Goal: Task Accomplishment & Management: Complete application form

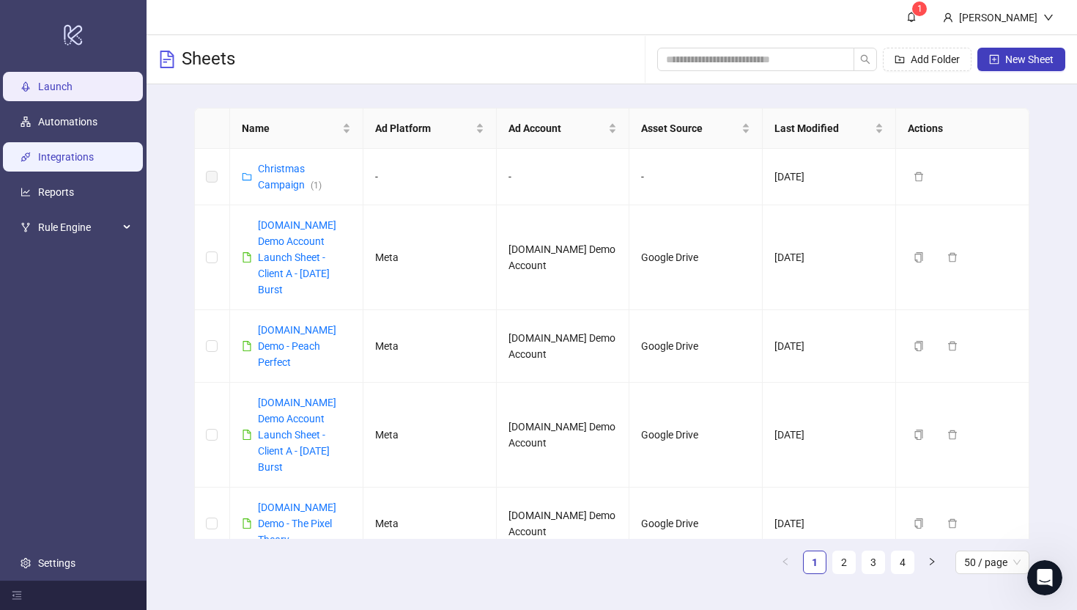
click at [62, 156] on link "Integrations" at bounding box center [66, 157] width 56 height 12
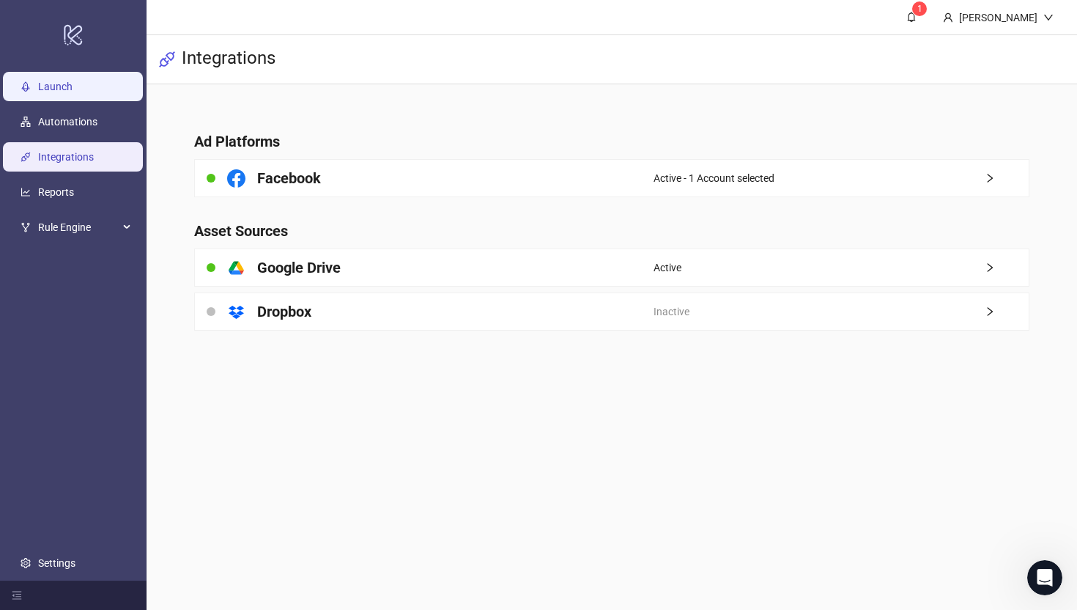
click at [49, 83] on link "Launch" at bounding box center [55, 87] width 34 height 12
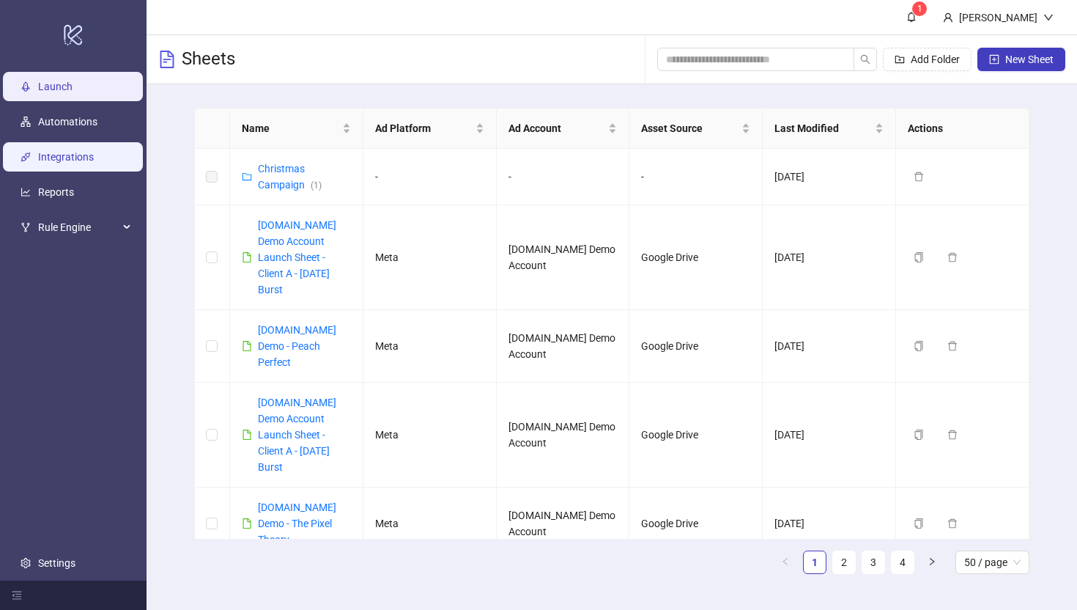
click at [56, 163] on link "Integrations" at bounding box center [66, 157] width 56 height 12
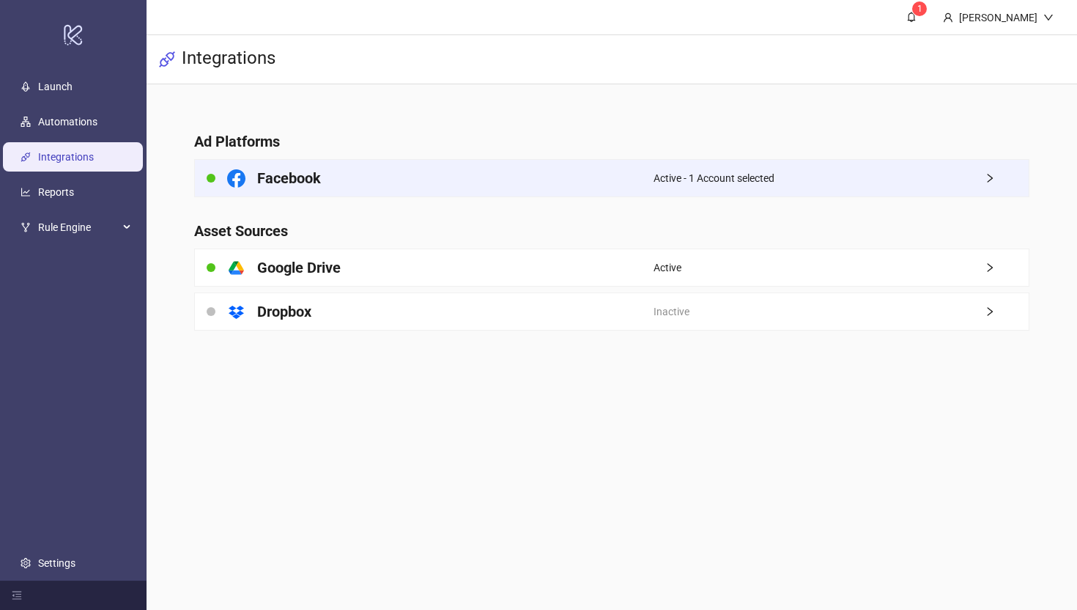
click at [552, 174] on div "Facebook" at bounding box center [424, 178] width 459 height 37
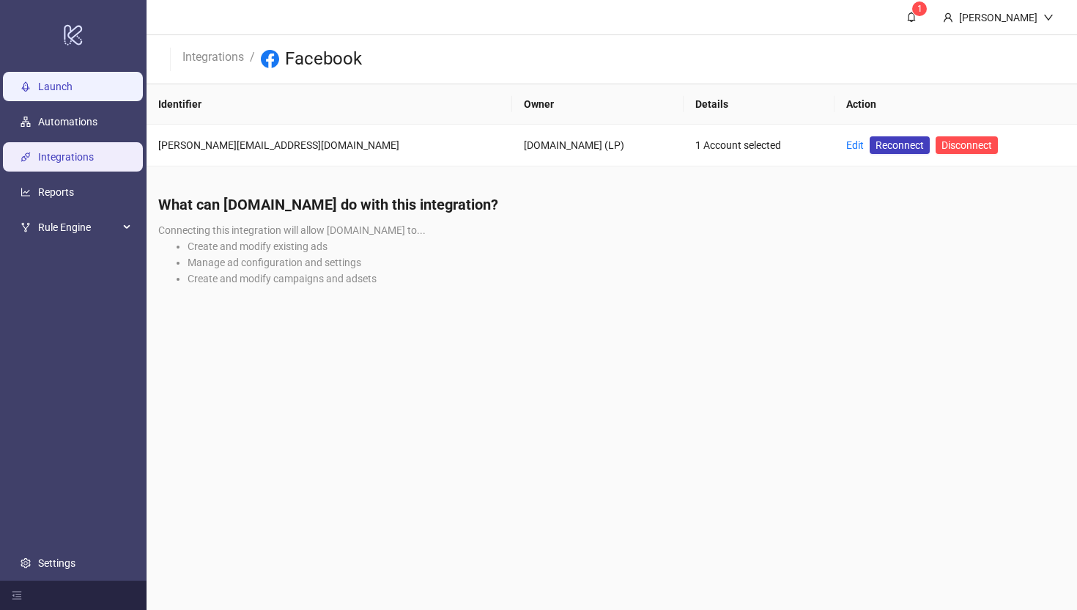
click at [66, 81] on link "Launch" at bounding box center [55, 87] width 34 height 12
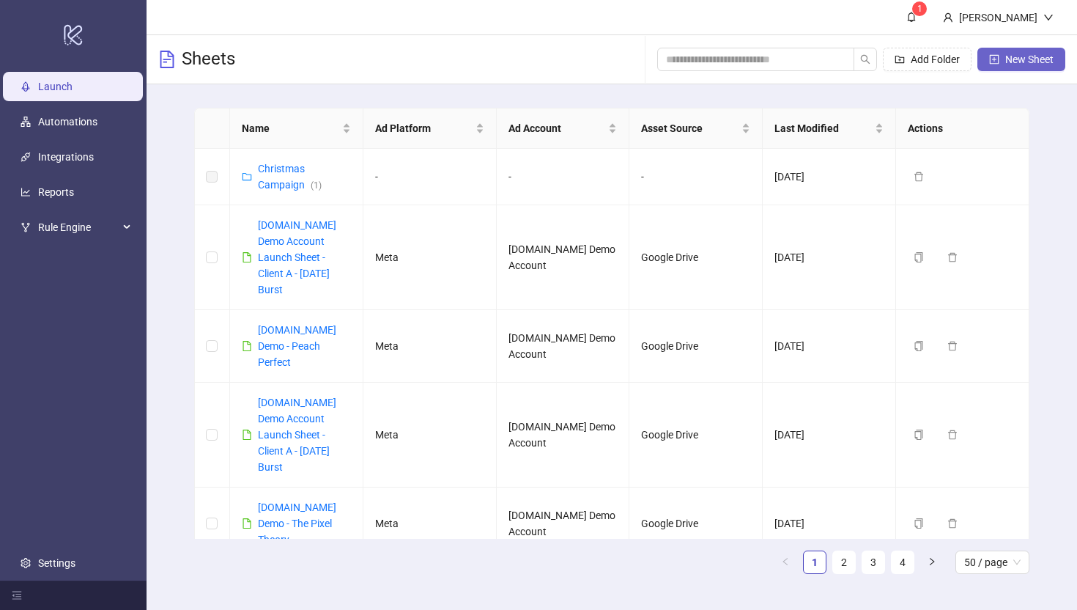
click at [1010, 53] on span "New Sheet" at bounding box center [1029, 59] width 48 height 12
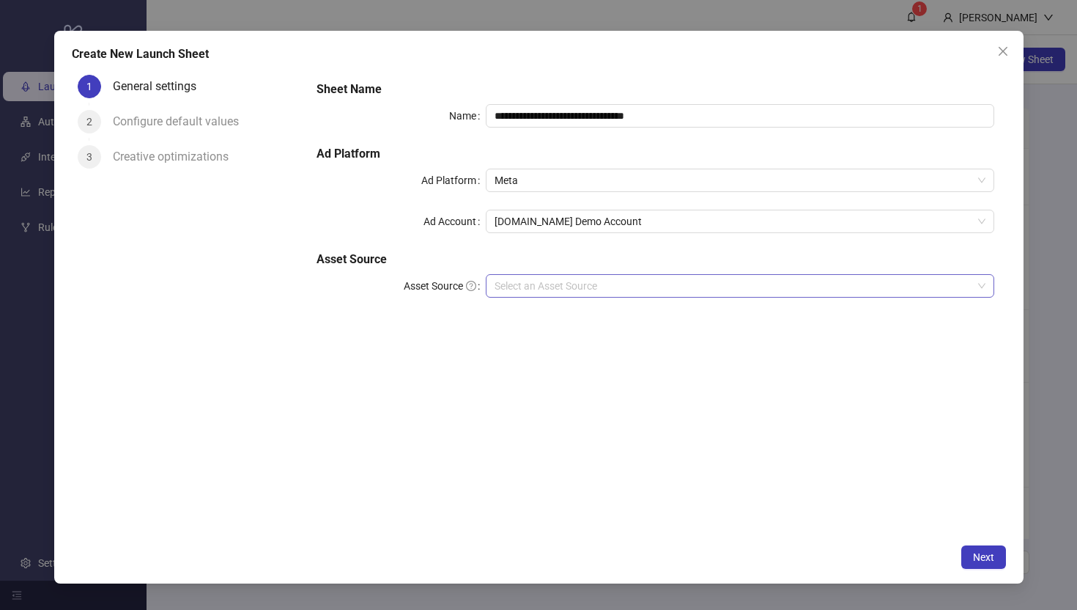
click at [532, 290] on input "Asset Source" at bounding box center [733, 286] width 477 height 22
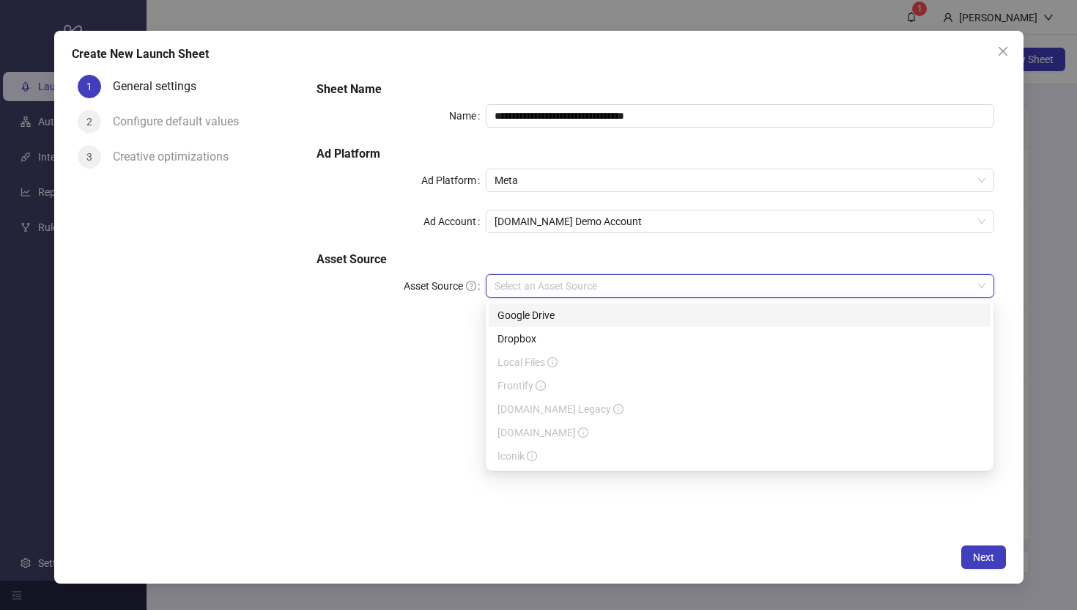
click at [520, 314] on div "Google Drive" at bounding box center [740, 315] width 484 height 16
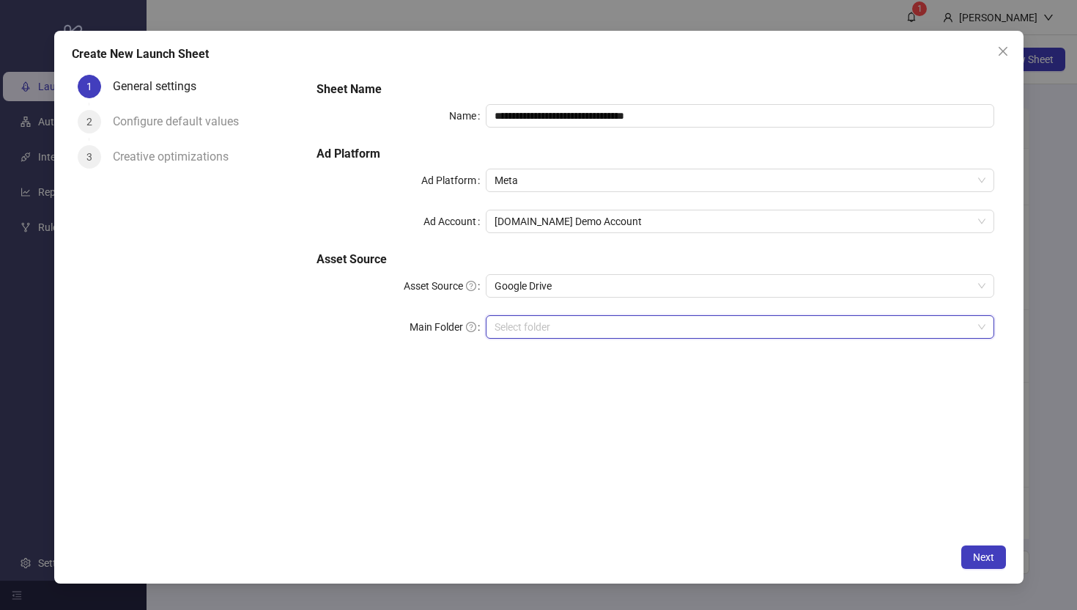
click at [511, 331] on input "Main Folder" at bounding box center [733, 327] width 477 height 22
click at [512, 285] on span "Google Drive" at bounding box center [740, 286] width 490 height 22
click at [378, 410] on div "**********" at bounding box center [655, 303] width 701 height 468
click at [531, 324] on input "Main Folder" at bounding box center [733, 327] width 477 height 22
click at [1001, 54] on icon "close" at bounding box center [1003, 51] width 12 height 12
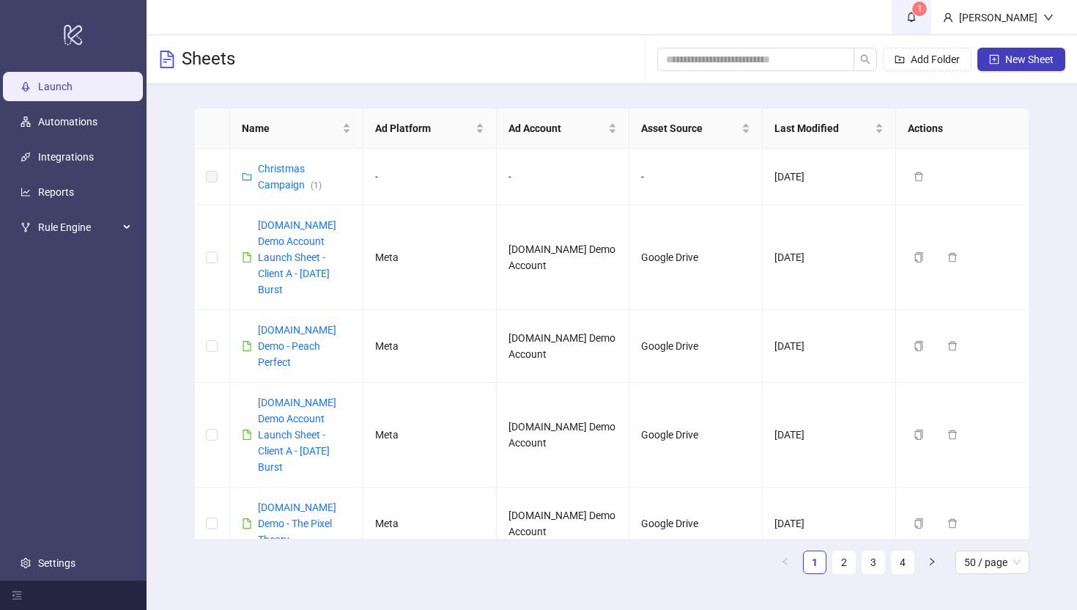
click at [917, 18] on icon "bell" at bounding box center [912, 17] width 10 height 10
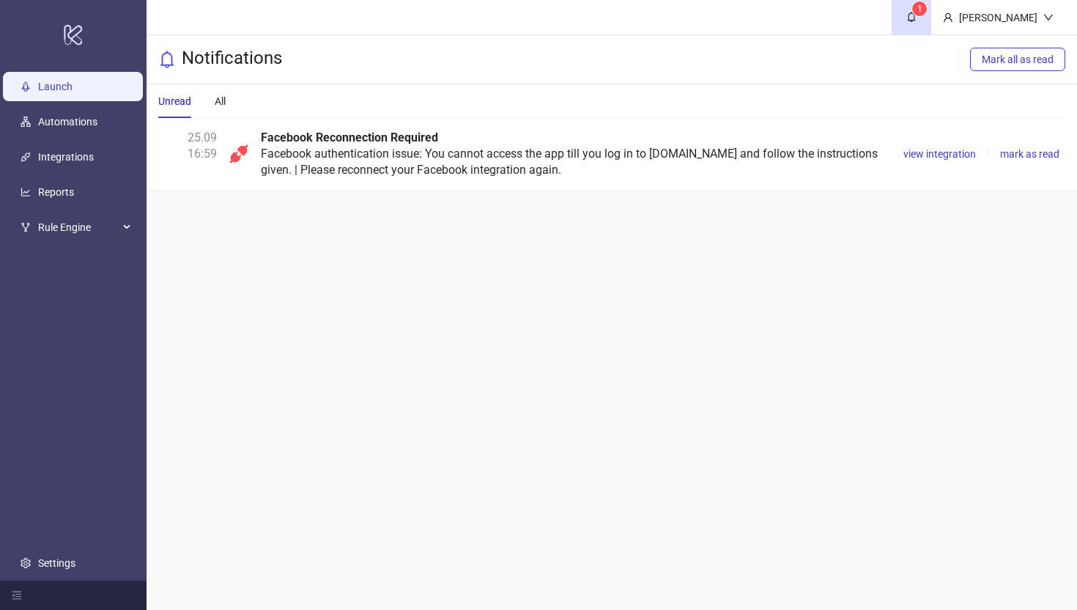
click at [53, 81] on link "Launch" at bounding box center [55, 87] width 34 height 12
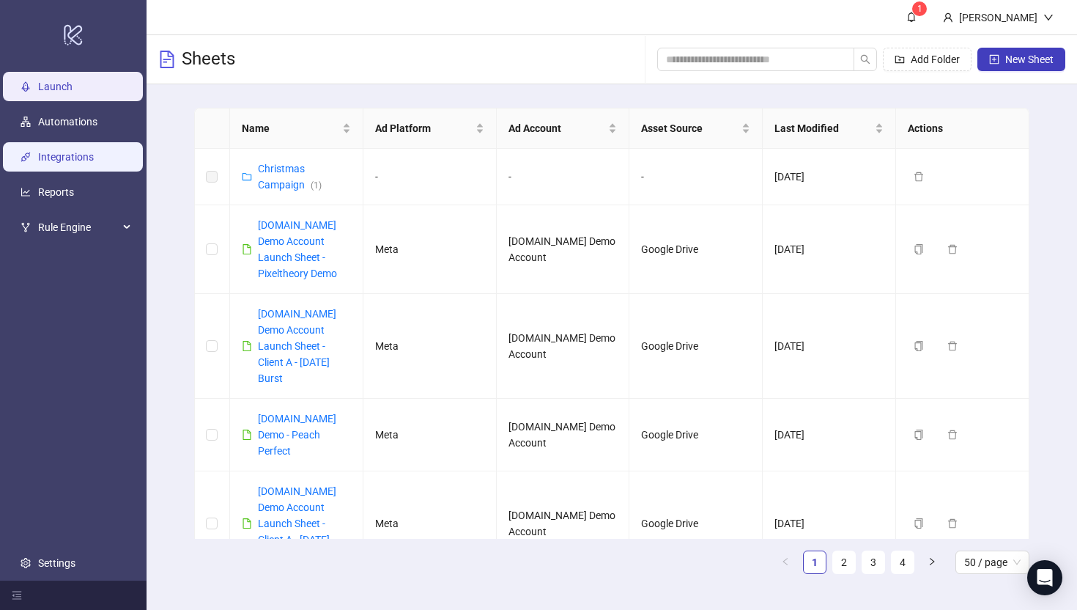
click at [38, 157] on link "Integrations" at bounding box center [66, 157] width 56 height 12
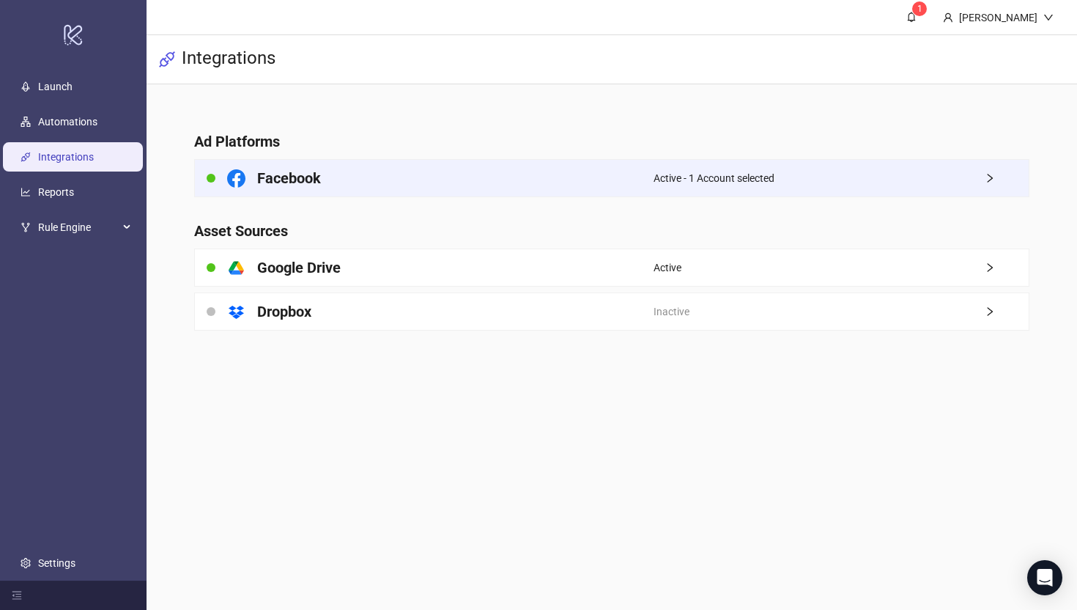
click at [542, 178] on div "Facebook" at bounding box center [424, 178] width 459 height 37
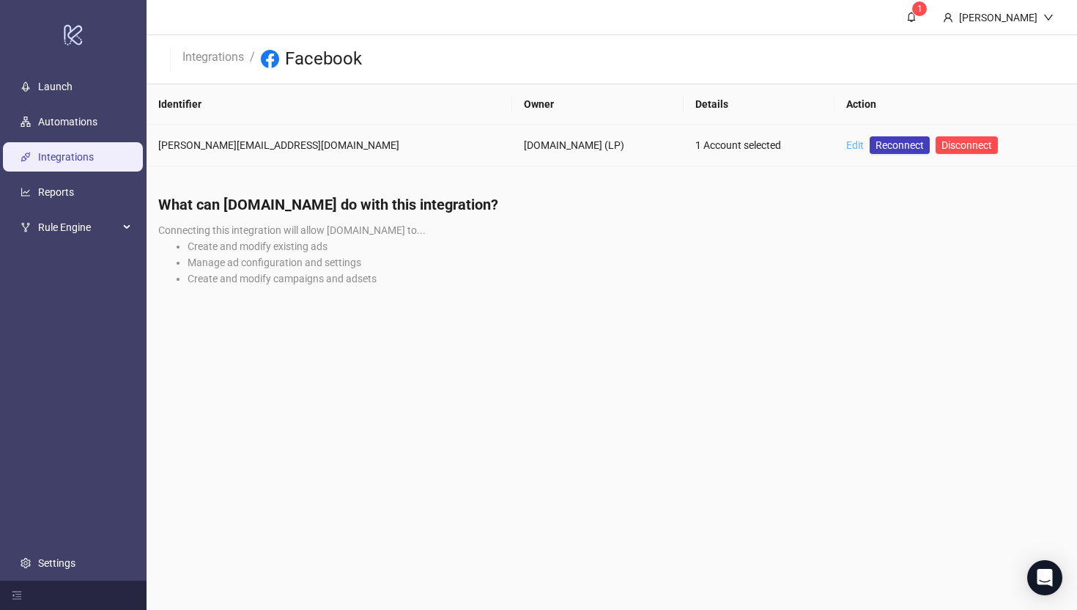
click at [846, 144] on link "Edit" at bounding box center [855, 145] width 18 height 12
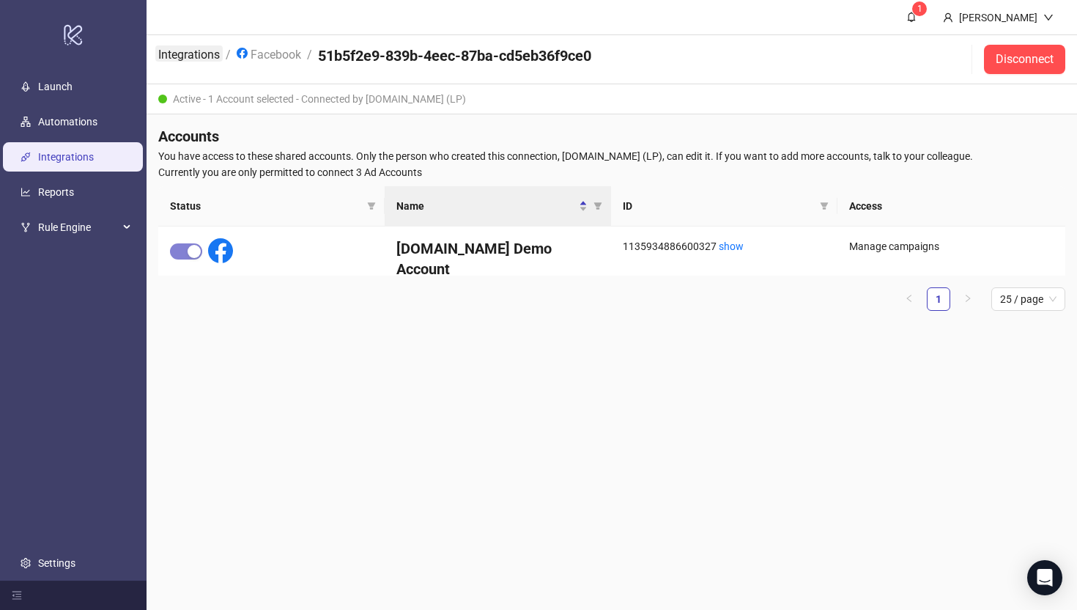
click at [172, 56] on link "Integrations" at bounding box center [188, 53] width 67 height 16
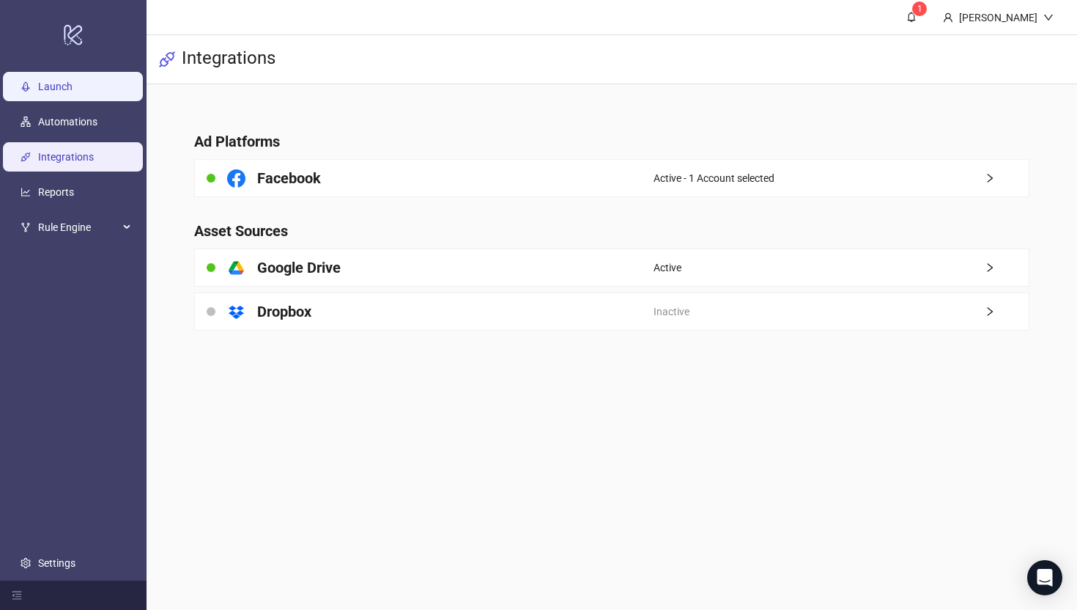
click at [59, 86] on link "Launch" at bounding box center [55, 87] width 34 height 12
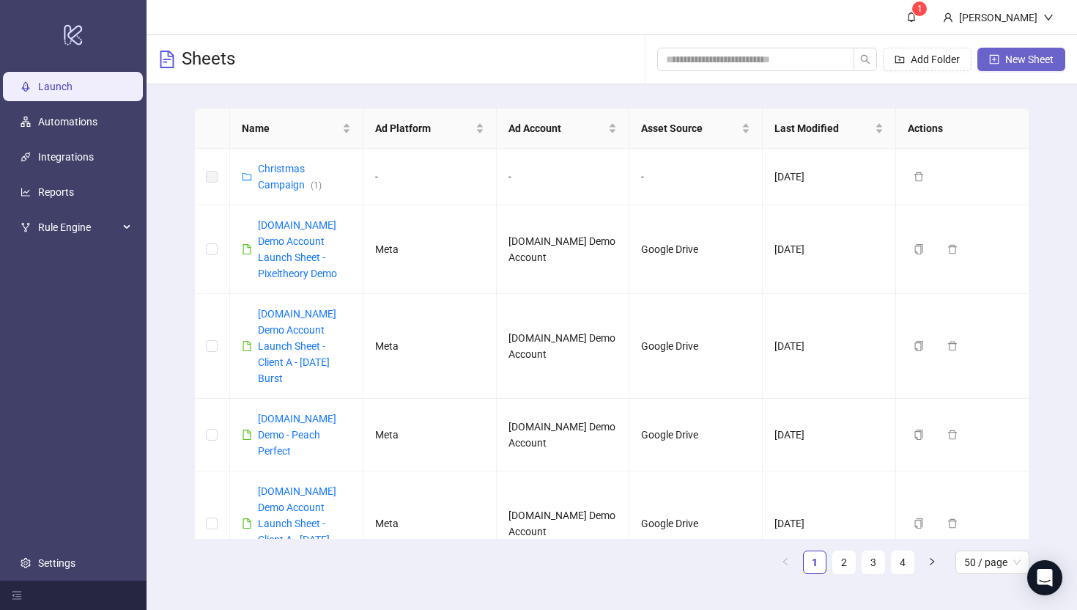
click at [1009, 60] on span "New Sheet" at bounding box center [1029, 59] width 48 height 12
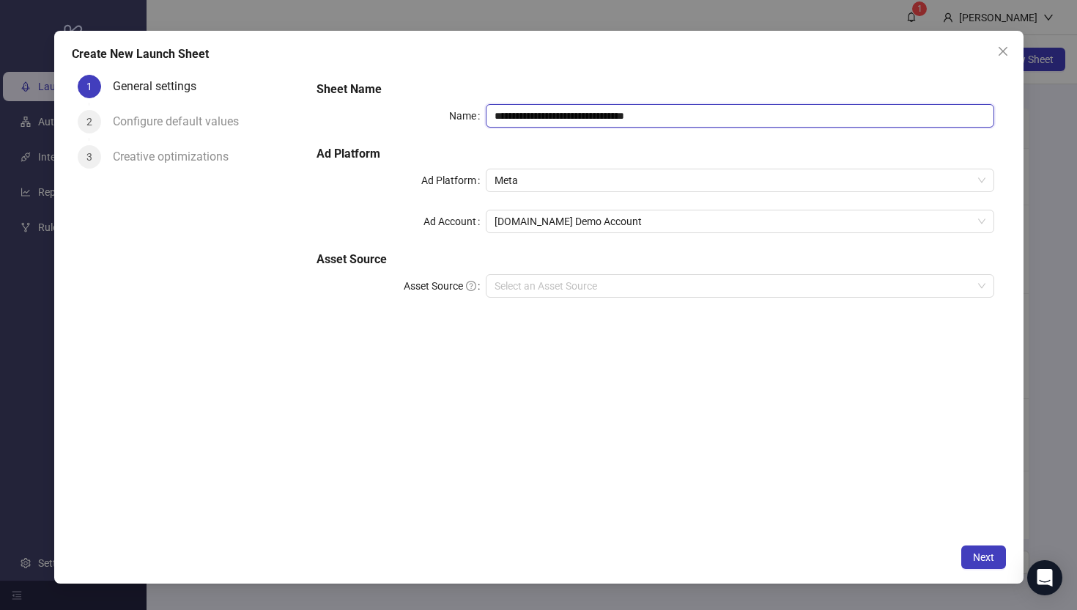
click at [681, 117] on input "**********" at bounding box center [740, 115] width 508 height 23
type input "**********"
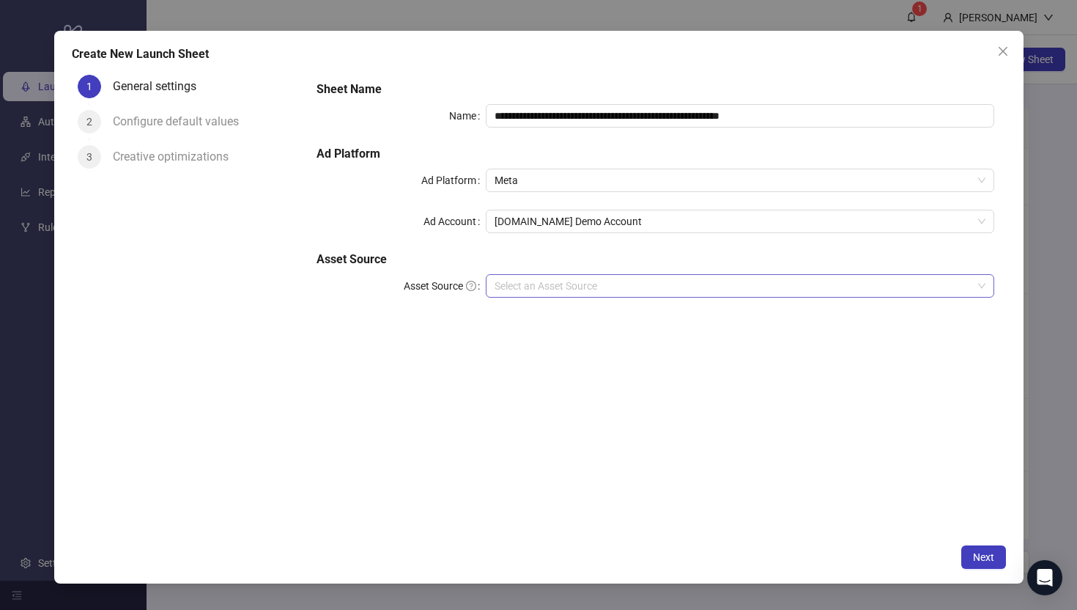
click at [523, 287] on input "Asset Source" at bounding box center [733, 286] width 477 height 22
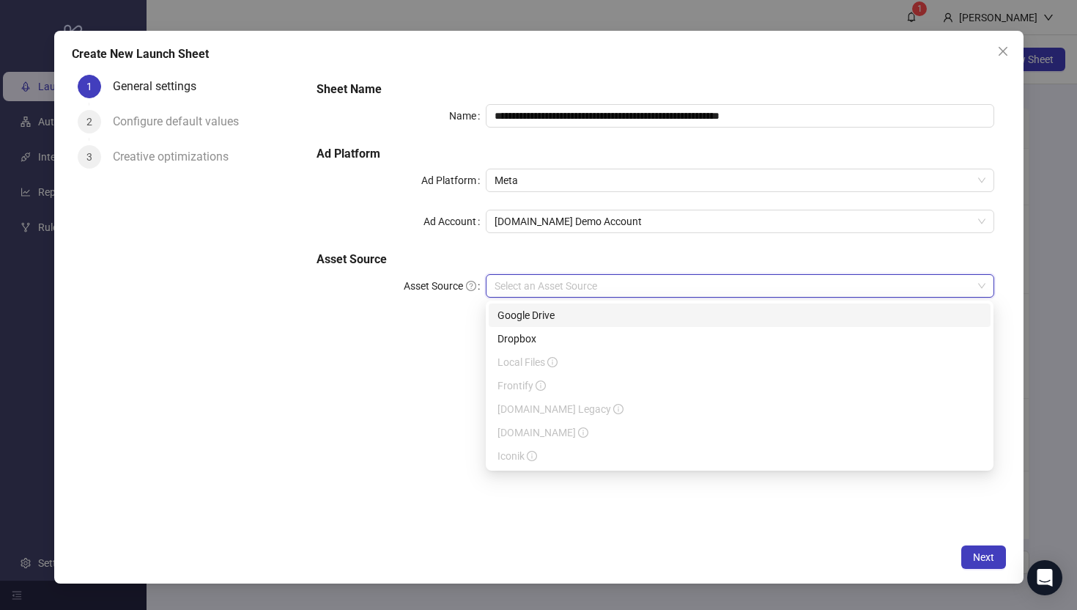
click at [512, 318] on div "Google Drive" at bounding box center [740, 315] width 484 height 16
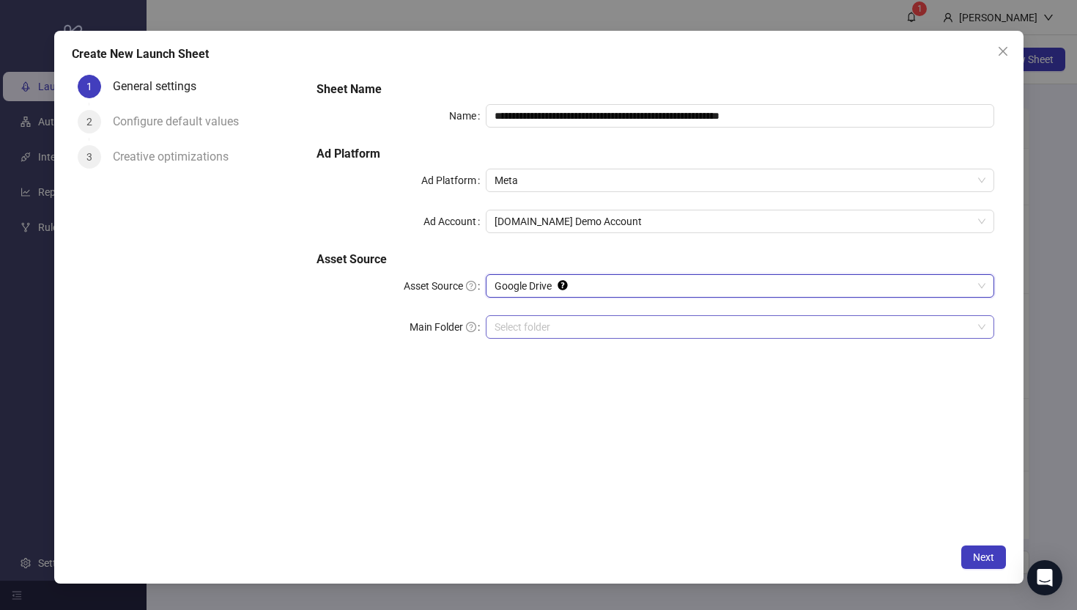
click at [528, 329] on input "Main Folder" at bounding box center [733, 327] width 477 height 22
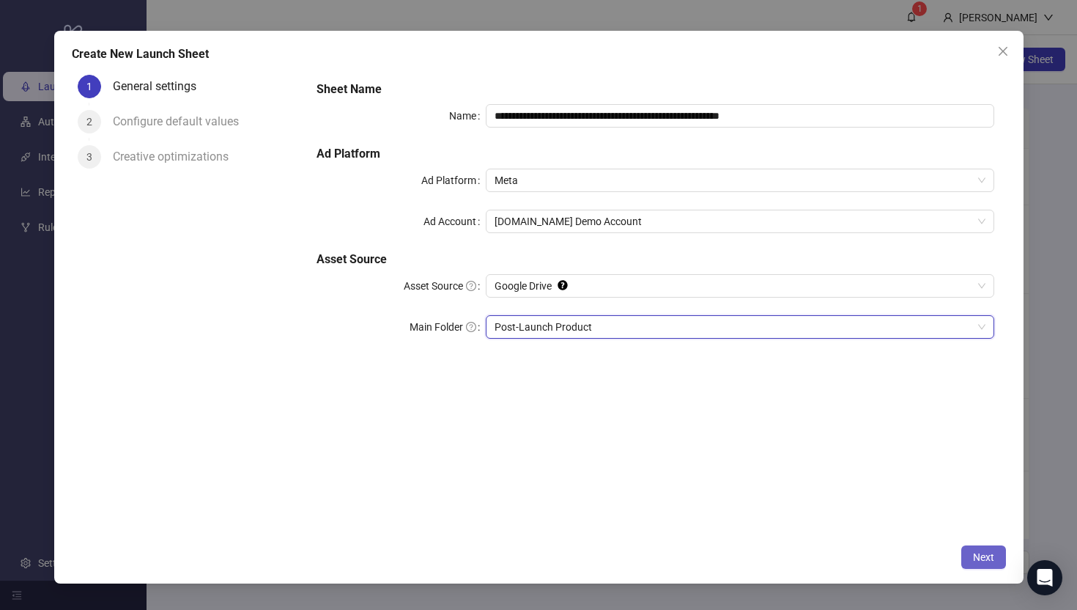
click at [978, 558] on span "Next" at bounding box center [983, 557] width 21 height 12
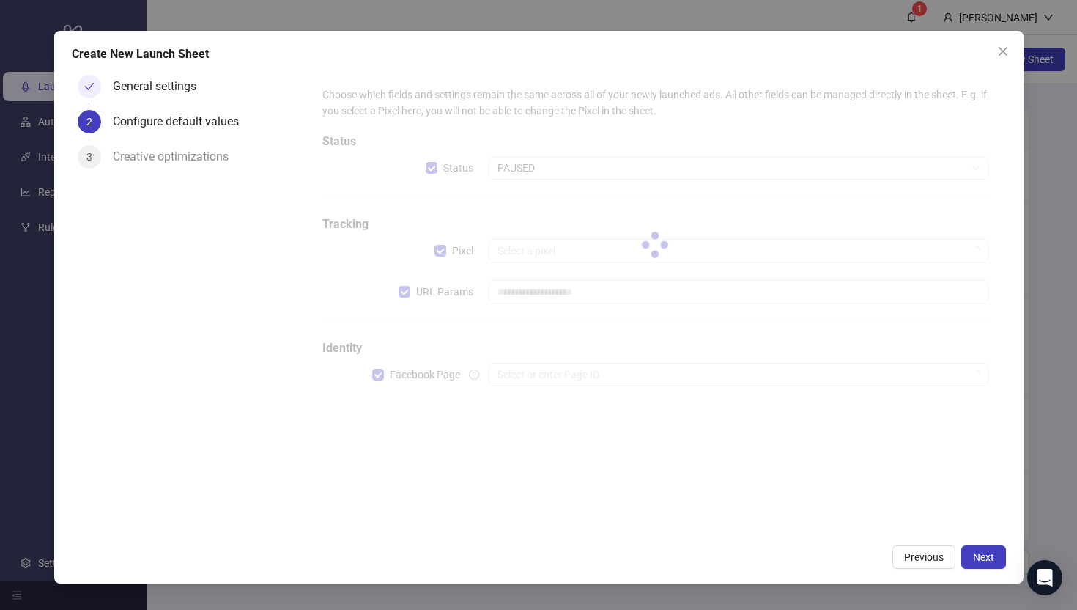
type input "**********"
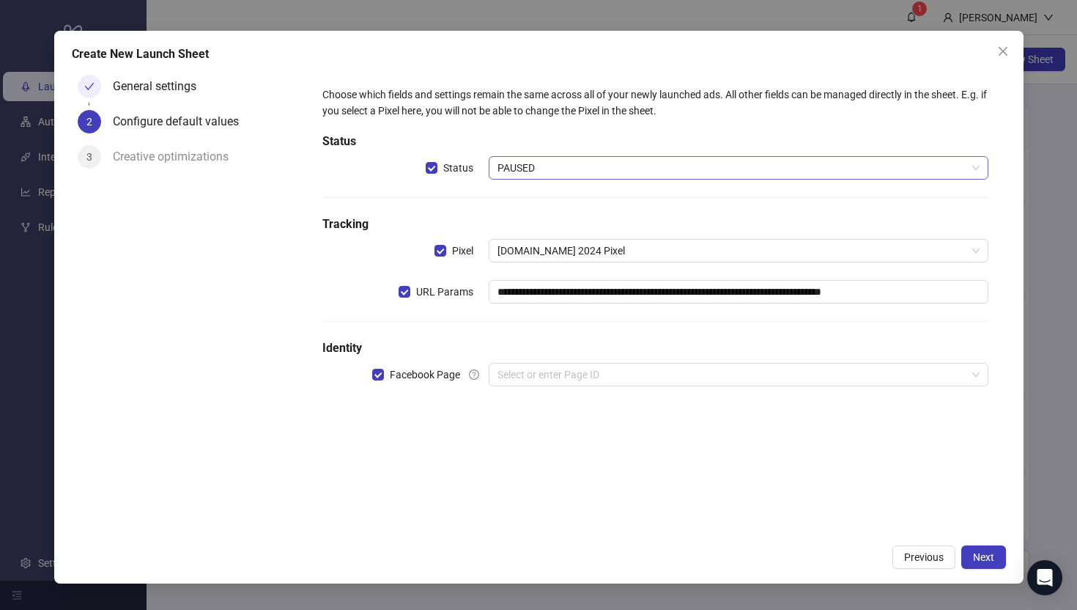
click at [525, 168] on span "PAUSED" at bounding box center [738, 168] width 481 height 22
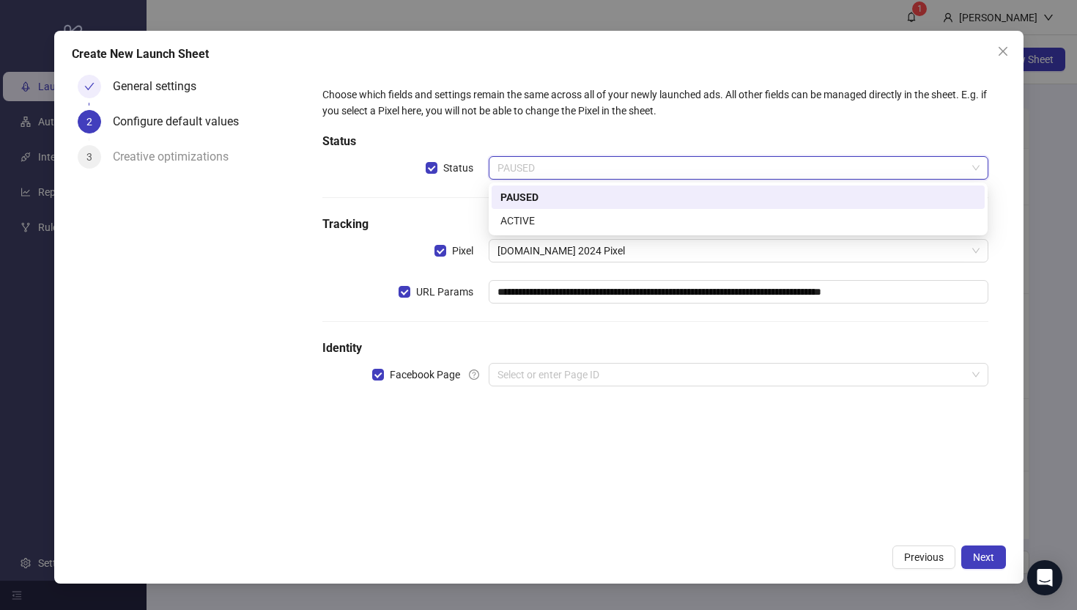
click at [520, 197] on div "PAUSED" at bounding box center [739, 197] width 476 height 16
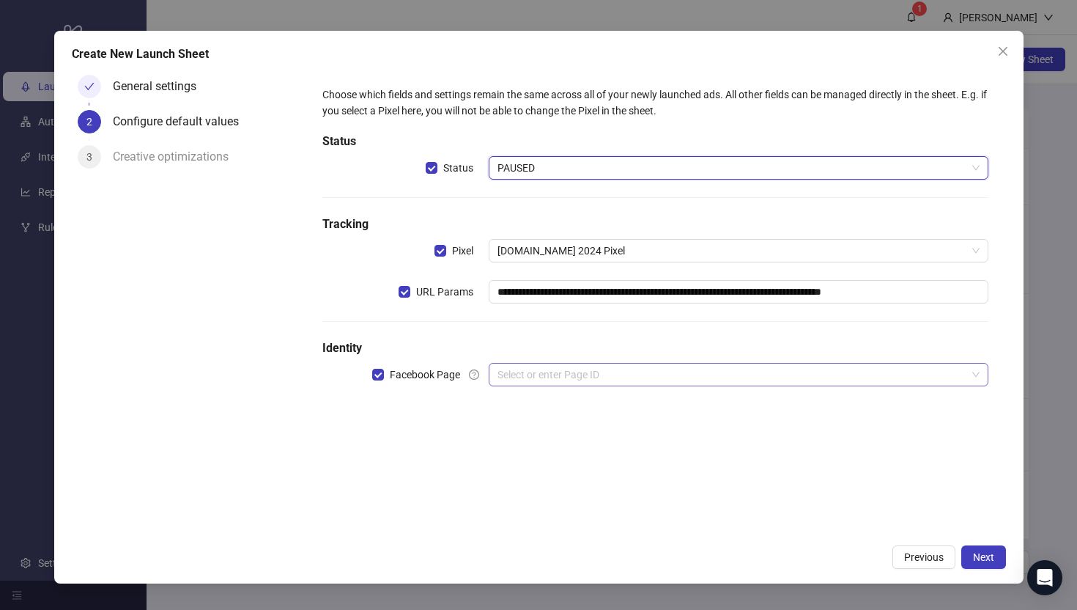
click at [522, 377] on input "search" at bounding box center [732, 374] width 468 height 22
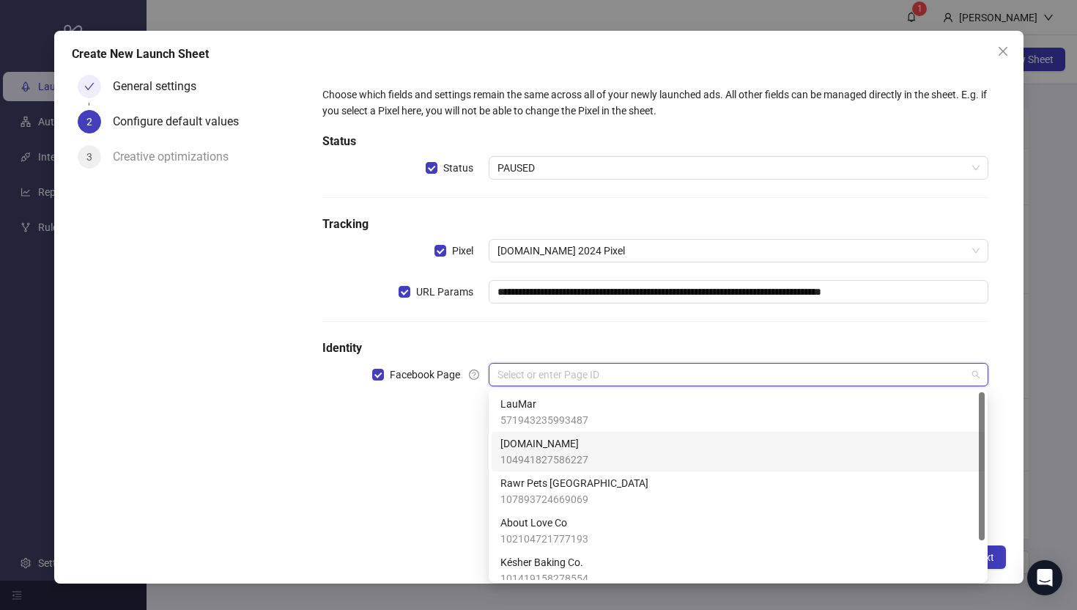
click at [518, 446] on span "[DOMAIN_NAME]" at bounding box center [545, 443] width 88 height 16
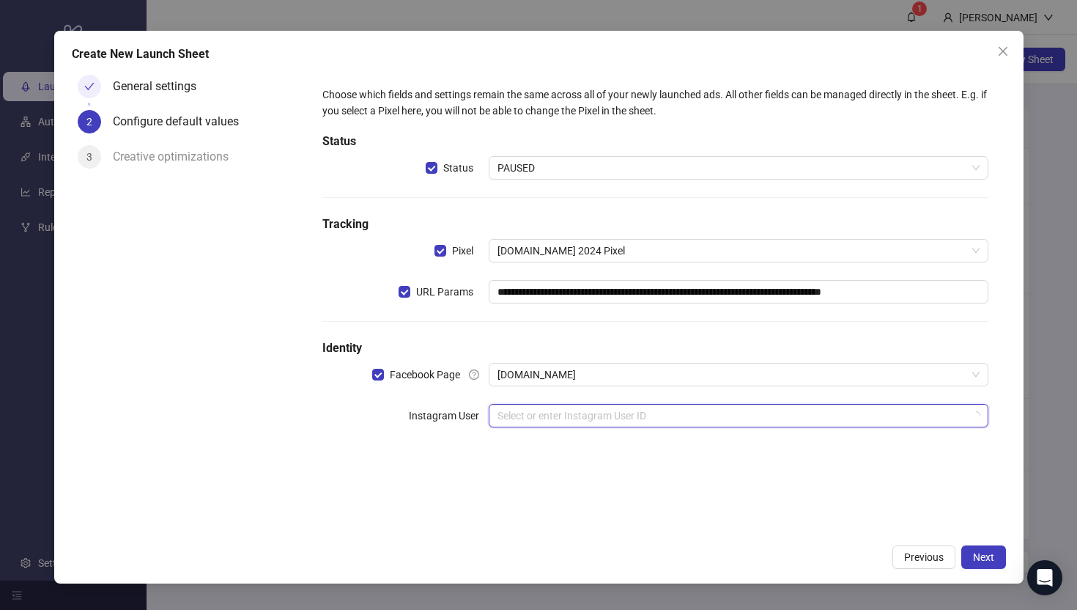
click at [517, 414] on input "search" at bounding box center [732, 416] width 468 height 22
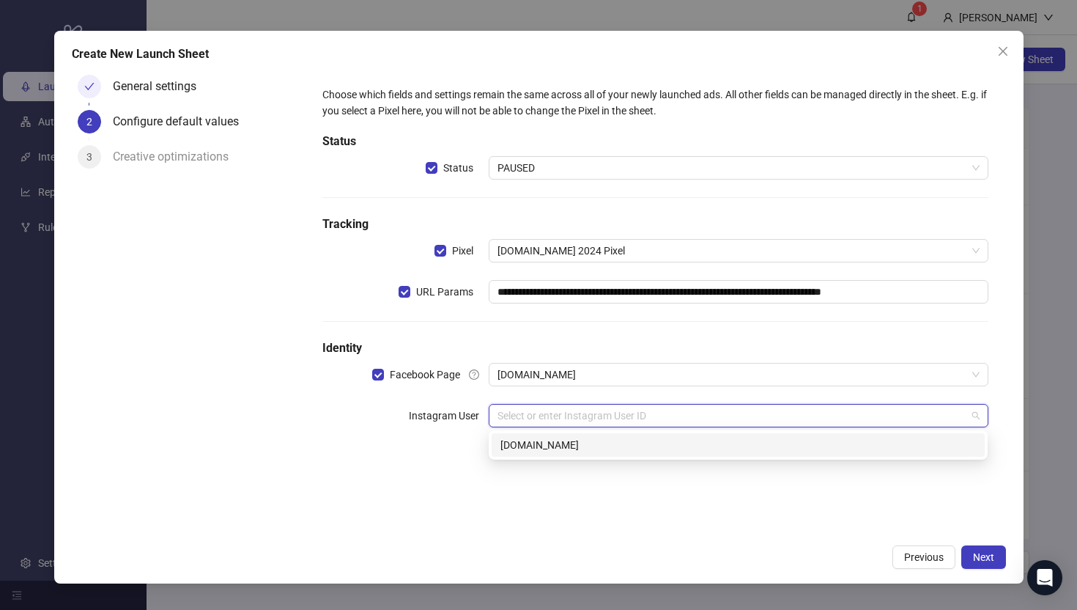
click at [509, 448] on div "kitchn.io" at bounding box center [739, 445] width 476 height 16
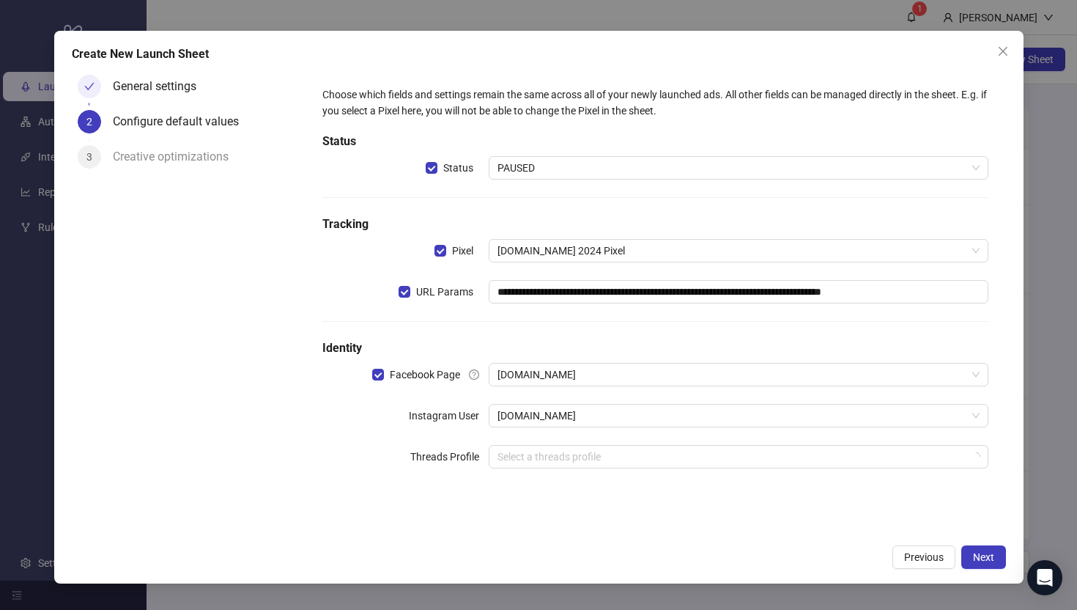
click at [295, 443] on div "General settings 2 Configure default values 3 Creative optimizations" at bounding box center [189, 303] width 234 height 468
click at [985, 561] on span "Next" at bounding box center [983, 557] width 21 height 12
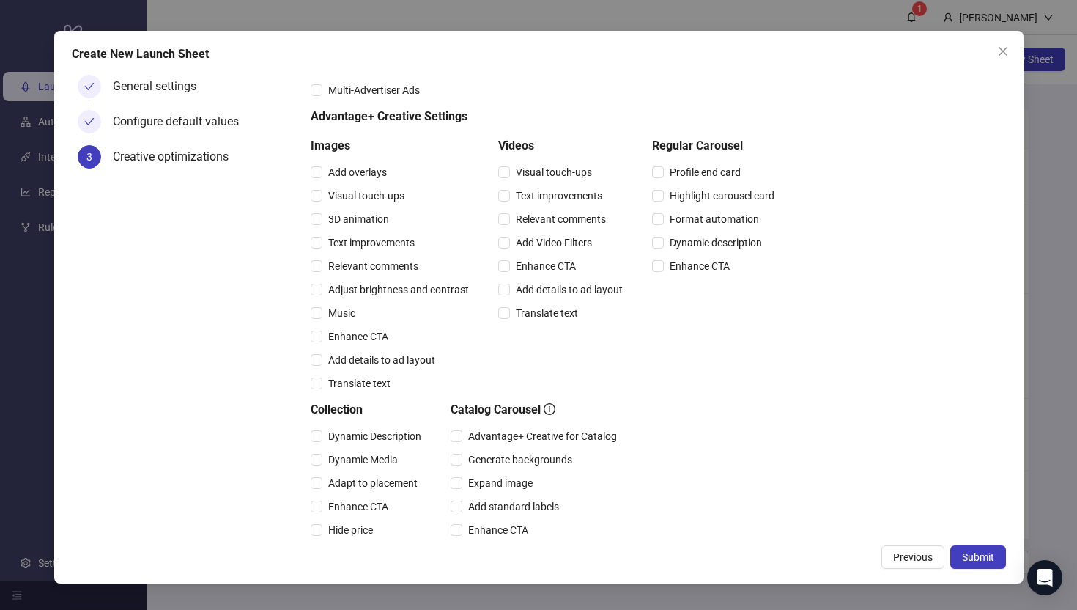
scroll to position [77, 0]
click at [982, 563] on button "Submit" at bounding box center [979, 556] width 56 height 23
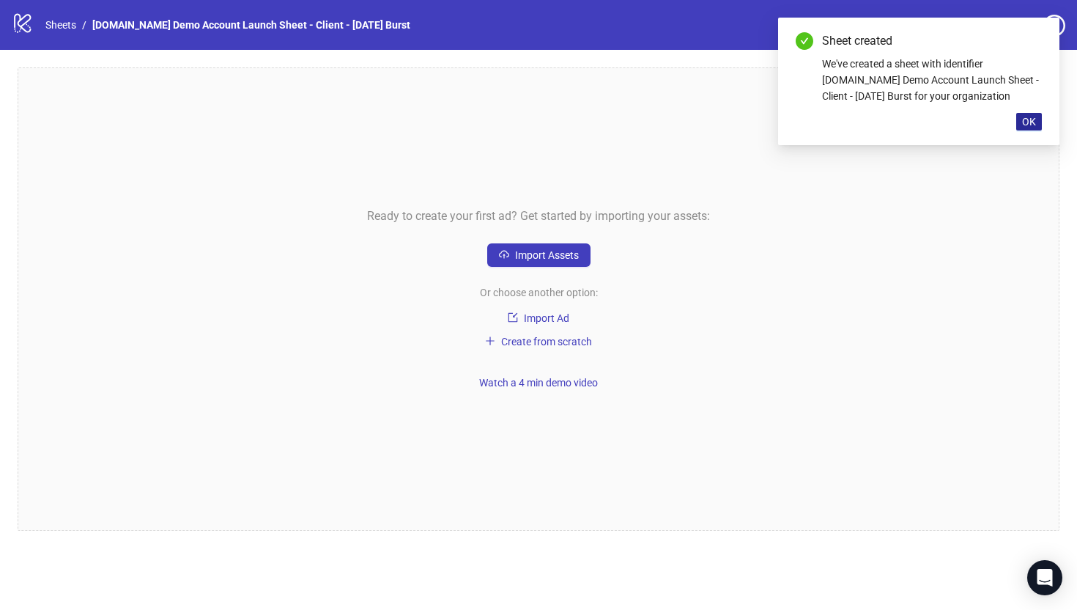
click at [1028, 120] on span "OK" at bounding box center [1029, 122] width 14 height 12
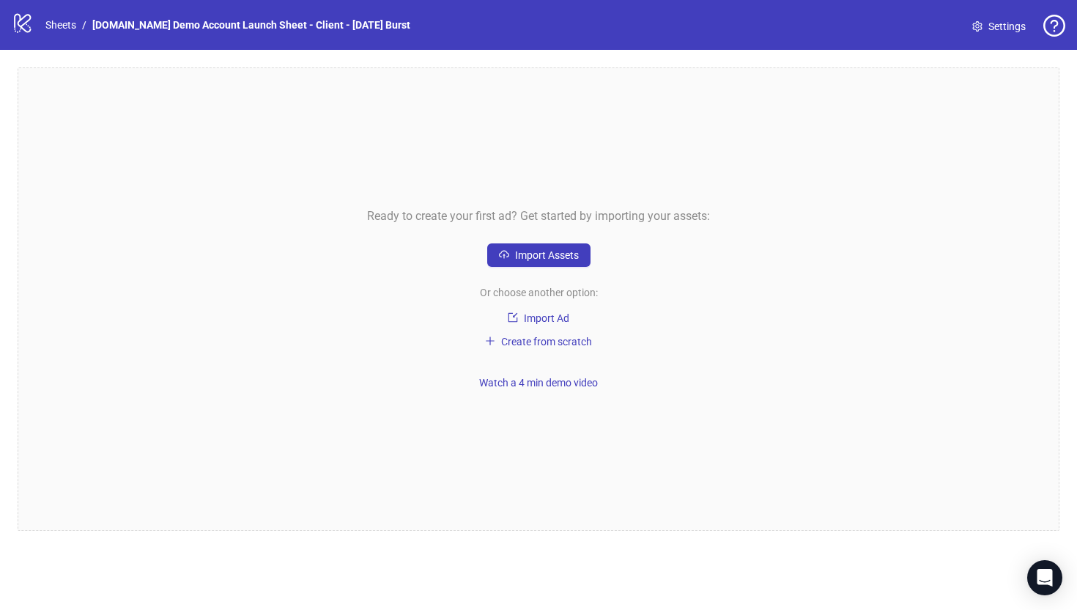
click at [984, 28] on link "Settings" at bounding box center [999, 26] width 77 height 23
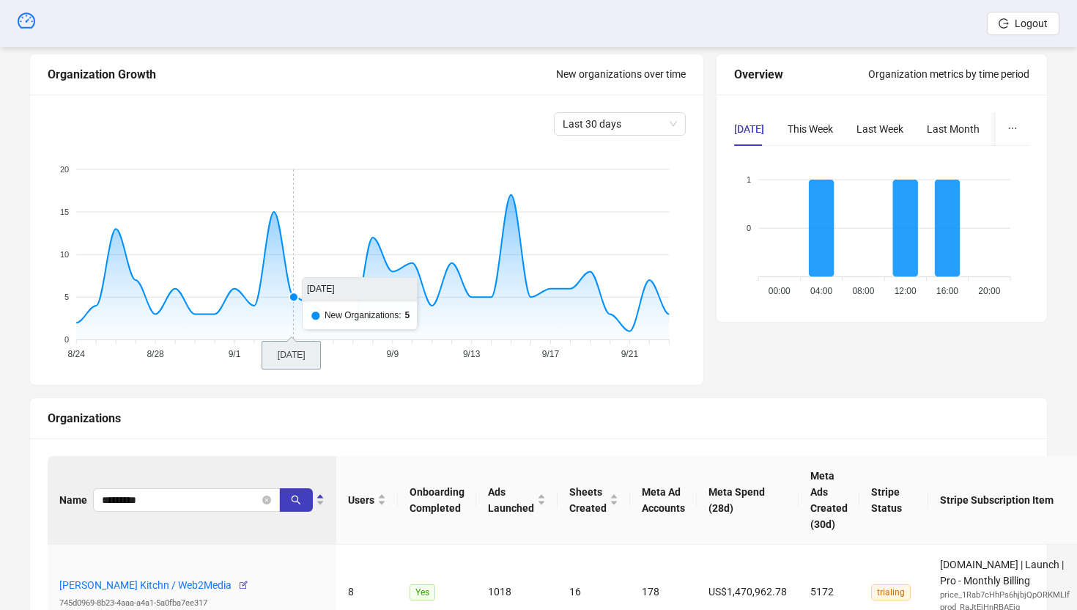
scroll to position [160, 0]
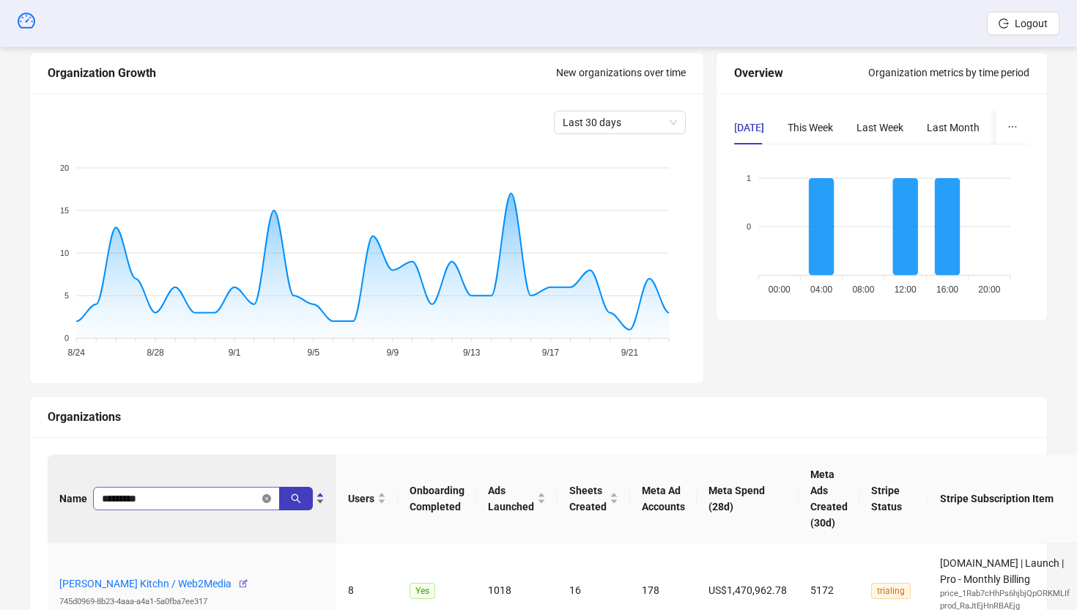
click at [267, 499] on icon "close-circle" at bounding box center [266, 498] width 9 height 9
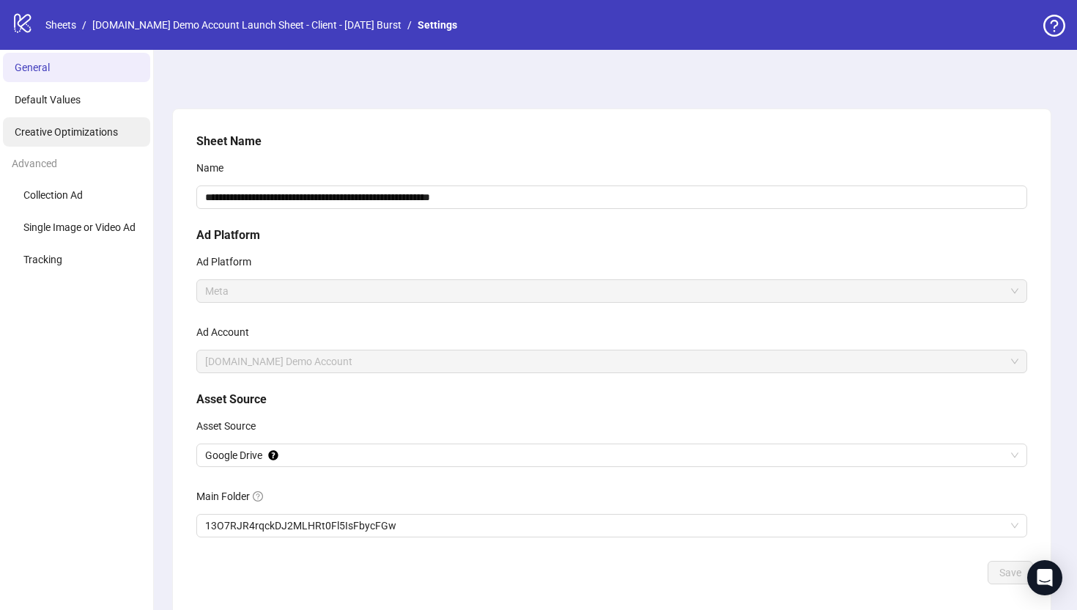
click at [38, 133] on span "Creative Optimizations" at bounding box center [66, 132] width 103 height 12
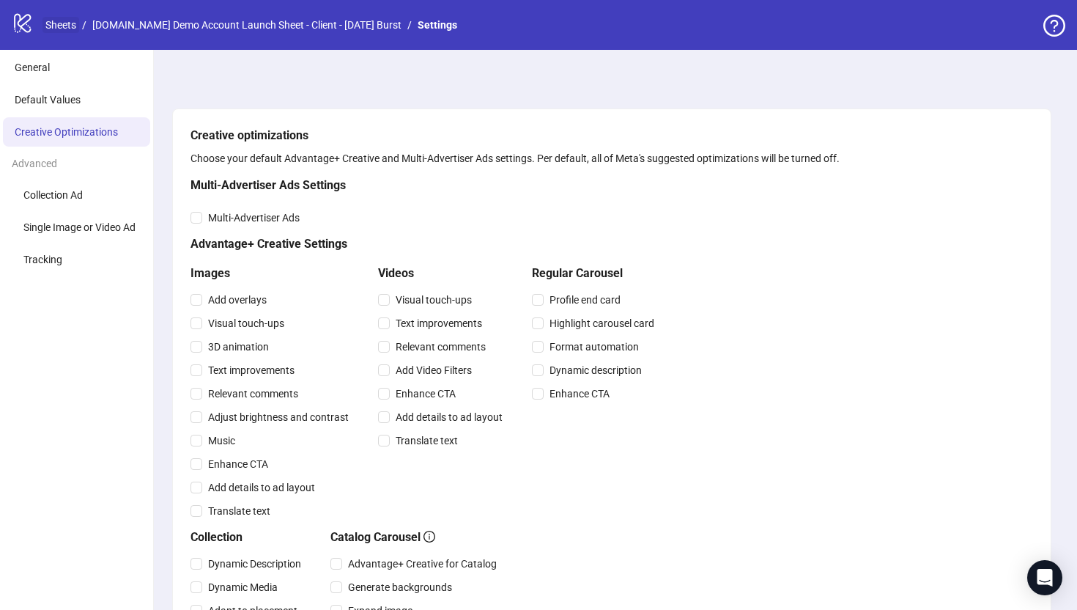
click at [66, 26] on link "Sheets" at bounding box center [61, 25] width 37 height 16
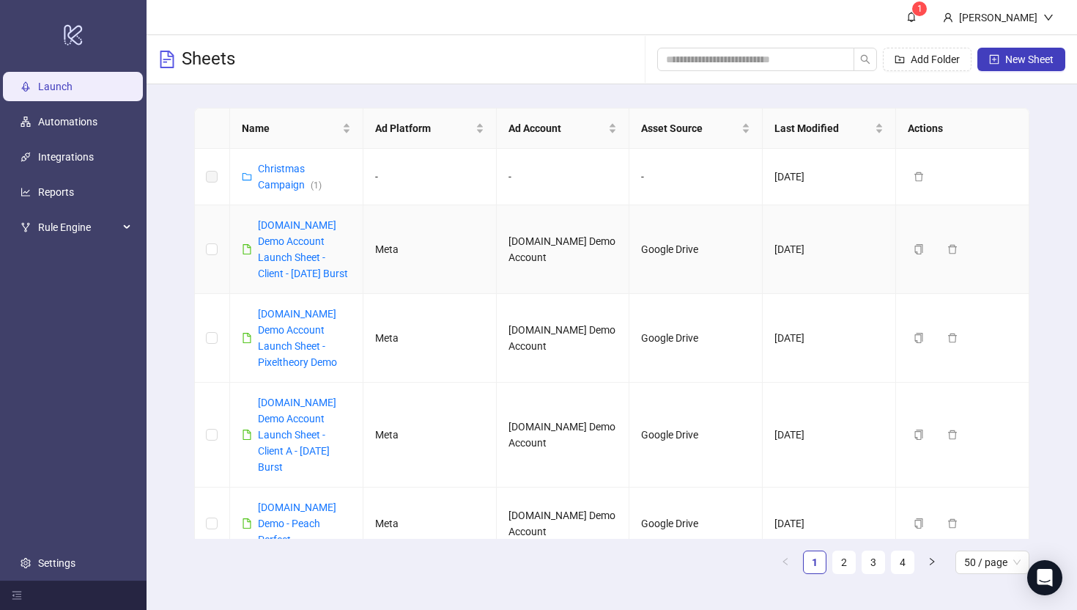
click at [290, 232] on div "Kitchn.io Demo Account Launch Sheet - Client - Oct 2025 Burst" at bounding box center [304, 249] width 93 height 64
click at [293, 242] on link "Kitchn.io Demo Account Launch Sheet - Client - Oct 2025 Burst" at bounding box center [303, 249] width 90 height 60
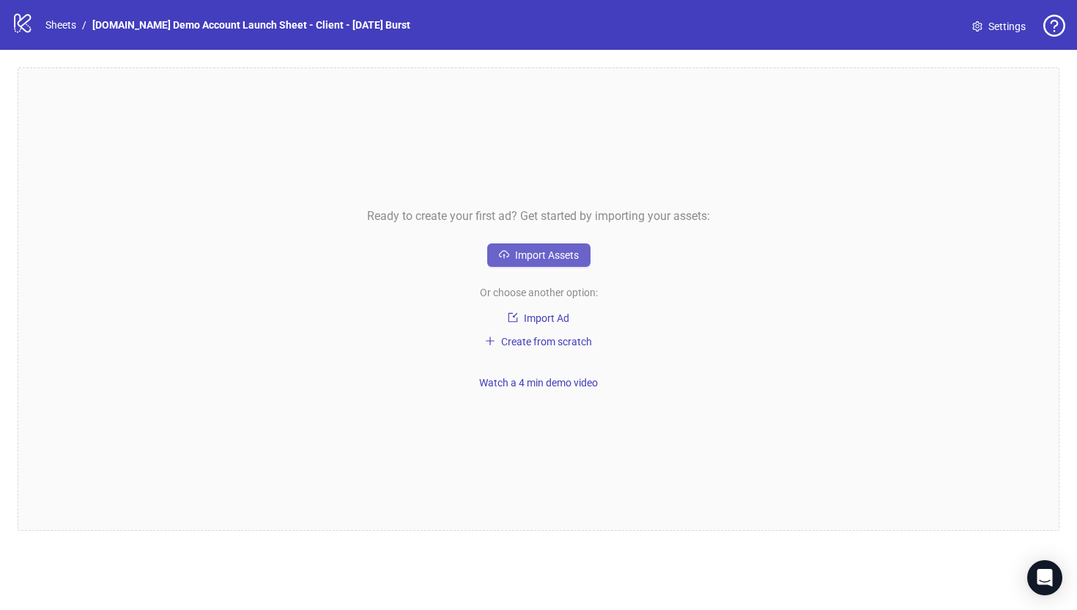
click at [529, 259] on span "Import Assets" at bounding box center [547, 255] width 64 height 12
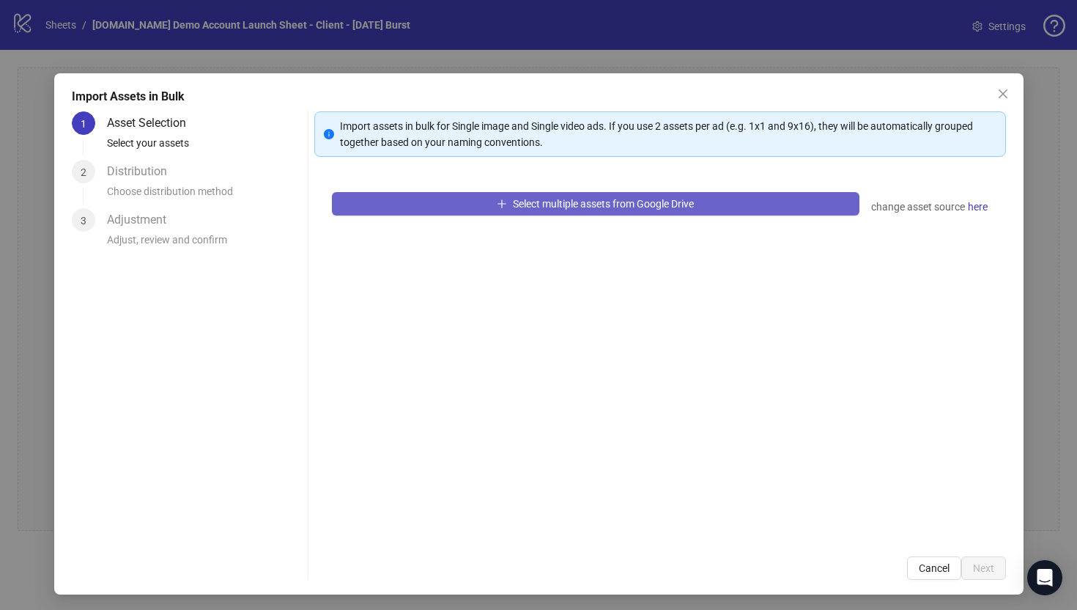
click at [619, 206] on span "Select multiple assets from Google Drive" at bounding box center [603, 204] width 181 height 12
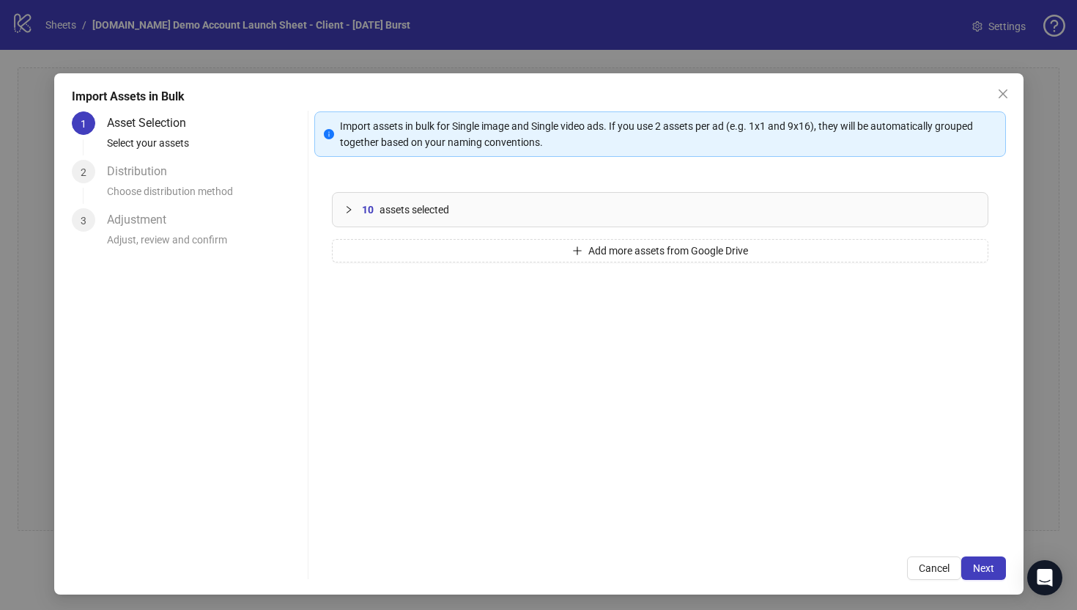
click at [347, 207] on icon "collapsed" at bounding box center [348, 209] width 9 height 9
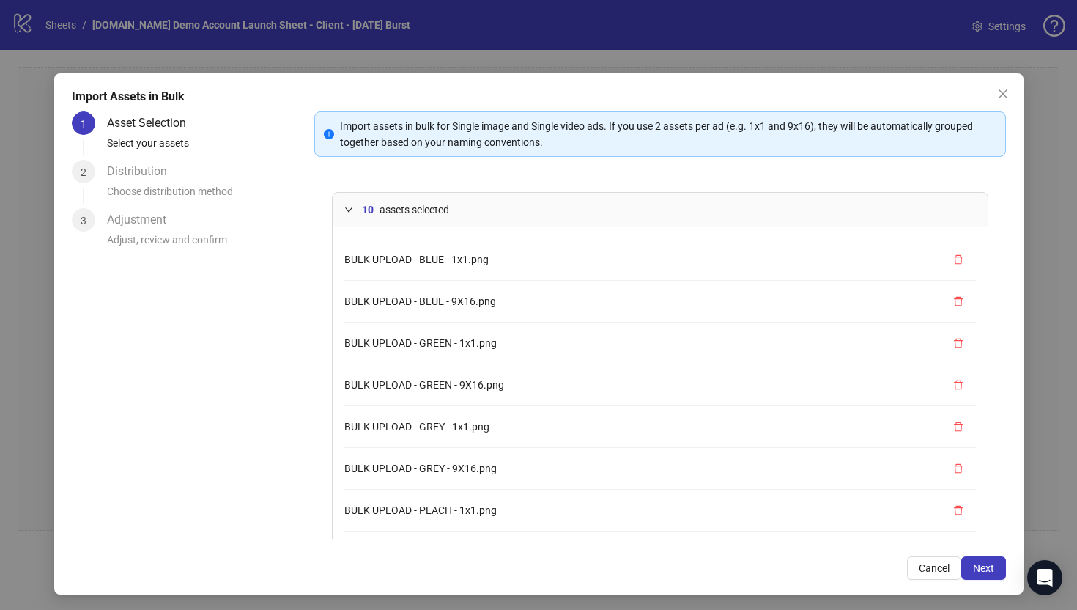
scroll to position [124, 0]
click at [989, 569] on span "Next" at bounding box center [983, 568] width 21 height 12
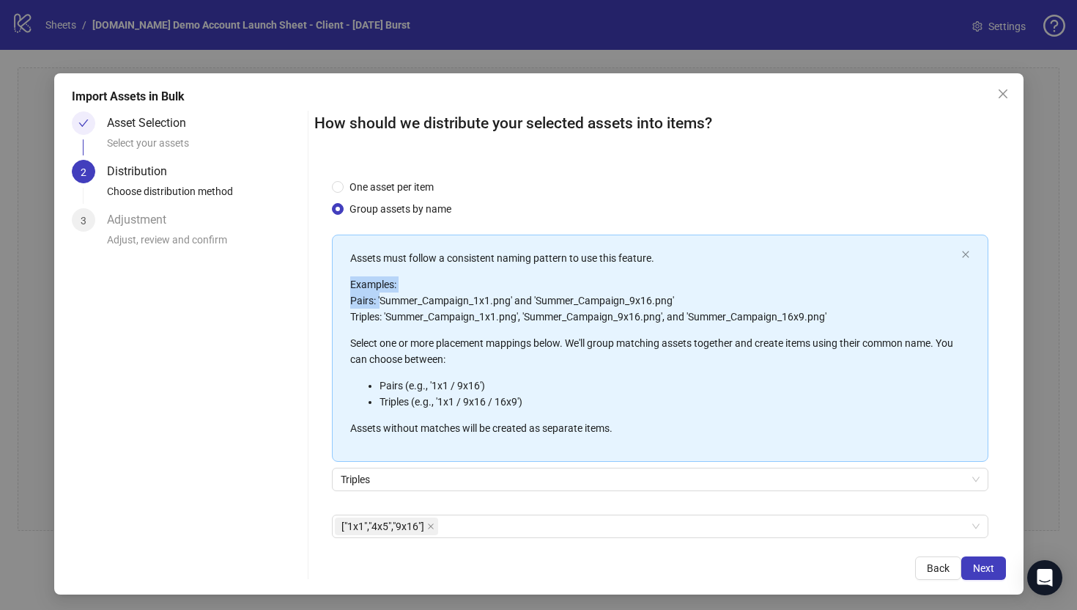
drag, startPoint x: 380, startPoint y: 300, endPoint x: 599, endPoint y: 289, distance: 218.6
click at [599, 289] on p "Examples: Pairs: 'Summer_Campaign_1x1.png' and 'Summer_Campaign_9x16.png' Tripl…" at bounding box center [652, 300] width 605 height 48
click at [430, 295] on p "Examples: Pairs: 'Summer_Campaign_1x1.png' and 'Summer_Campaign_9x16.png' Tripl…" at bounding box center [652, 300] width 605 height 48
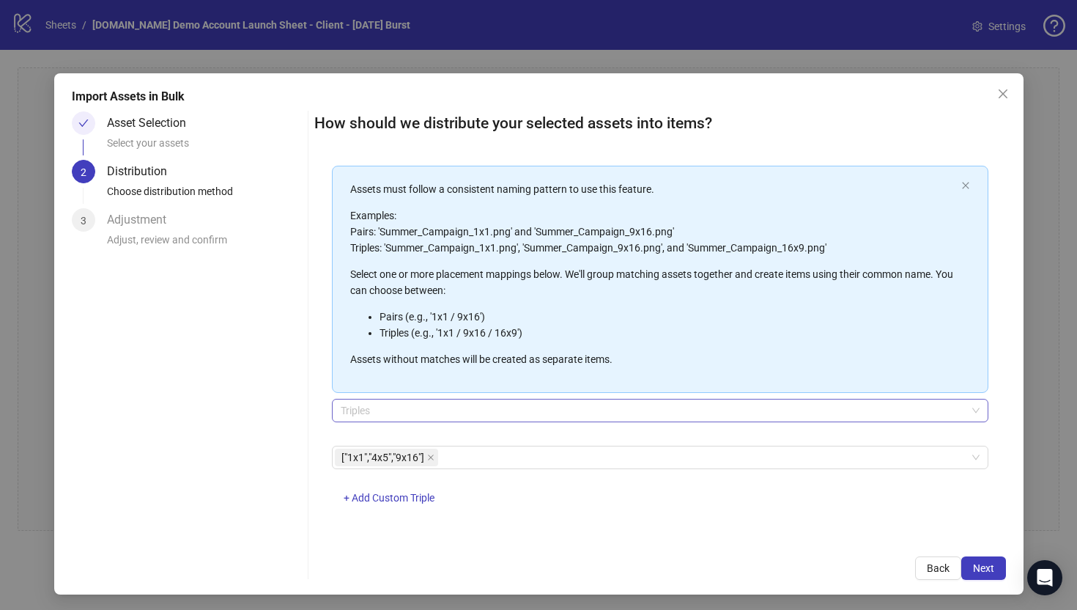
click at [377, 410] on span "Triples" at bounding box center [660, 410] width 639 height 22
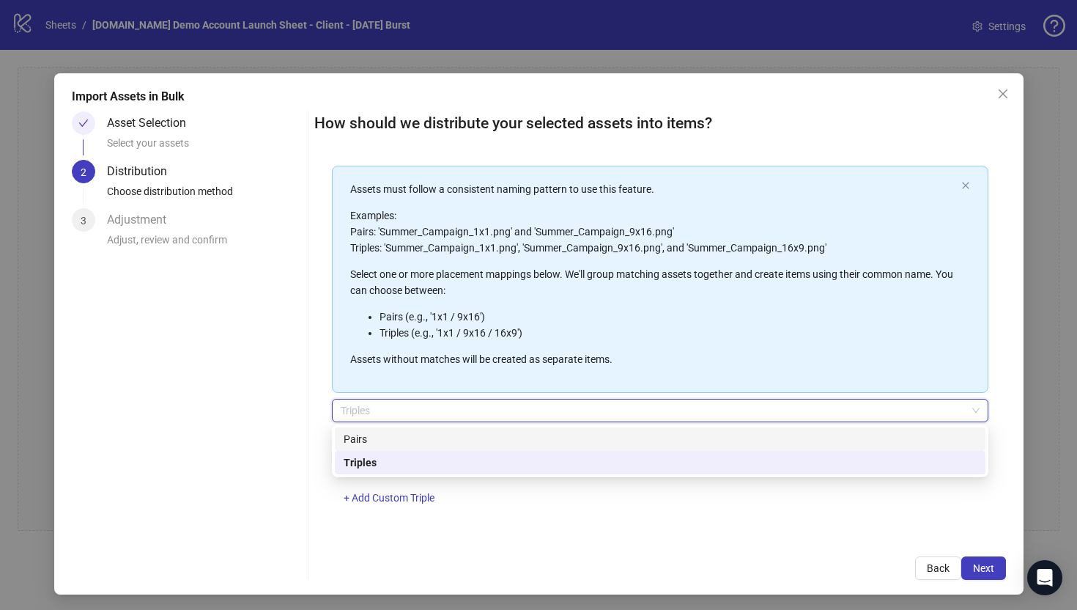
click at [364, 438] on div "Pairs" at bounding box center [660, 439] width 633 height 16
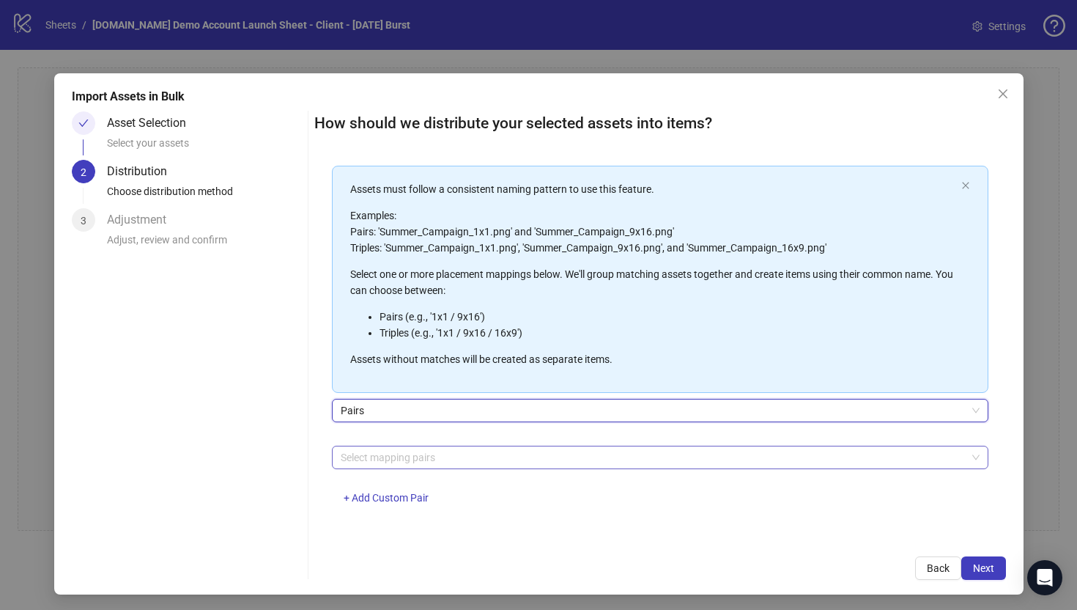
click at [364, 448] on div at bounding box center [652, 457] width 635 height 21
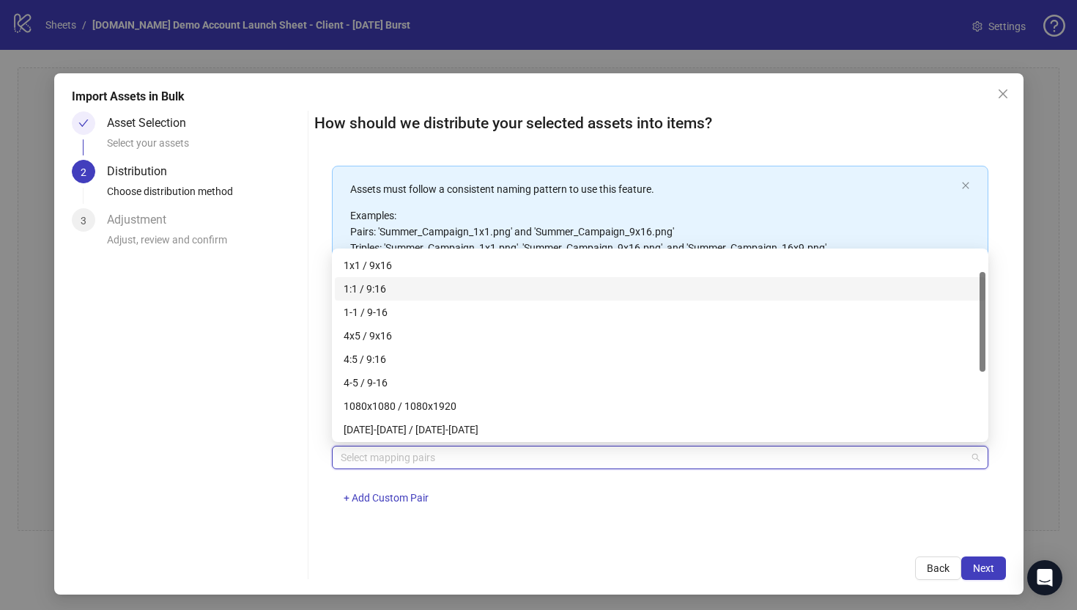
scroll to position [0, 0]
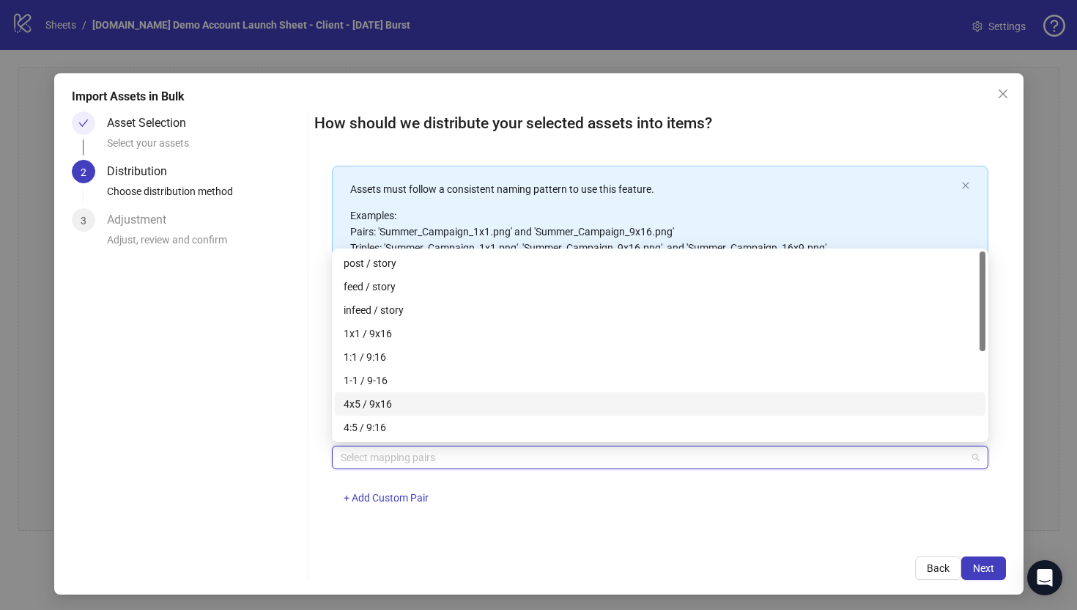
click at [378, 535] on div "One asset per item Group assets by name Assets must follow a consistent naming …" at bounding box center [660, 349] width 692 height 377
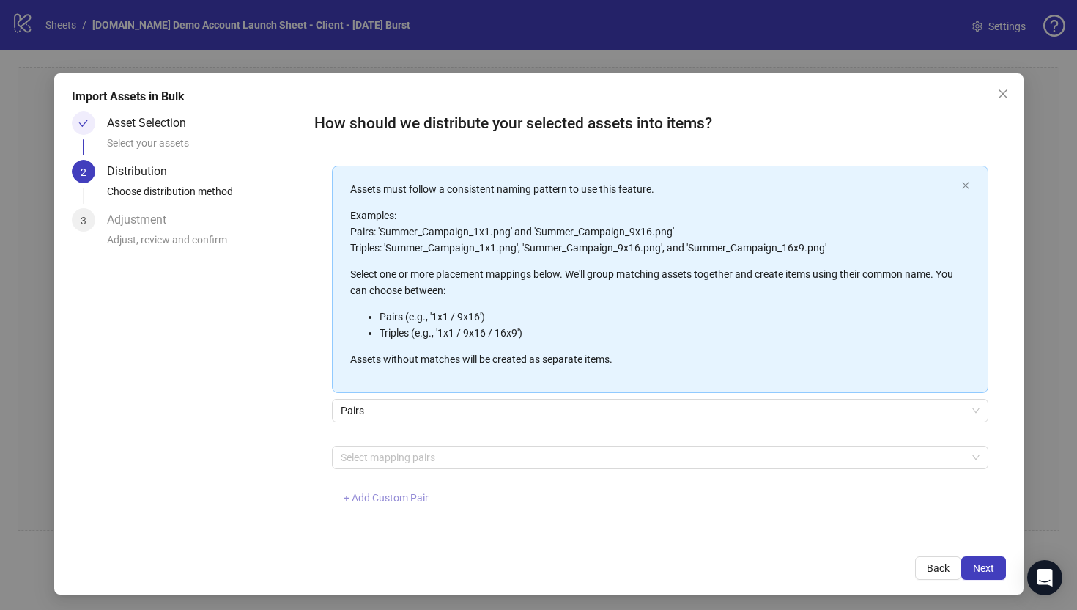
click at [363, 498] on span "+ Add Custom Pair" at bounding box center [386, 498] width 85 height 12
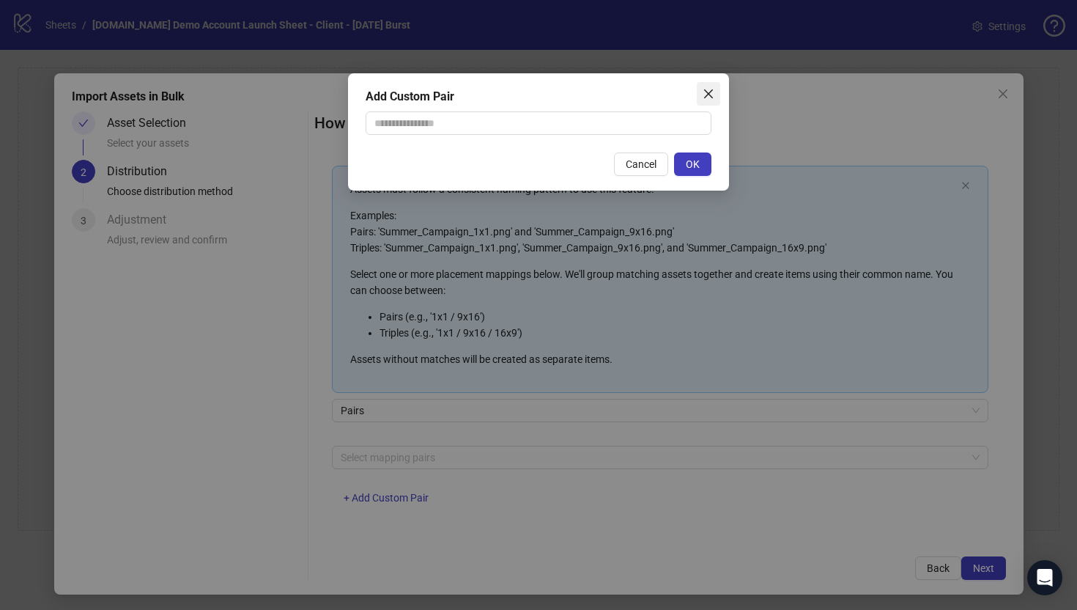
click at [706, 88] on icon "close" at bounding box center [709, 94] width 12 height 12
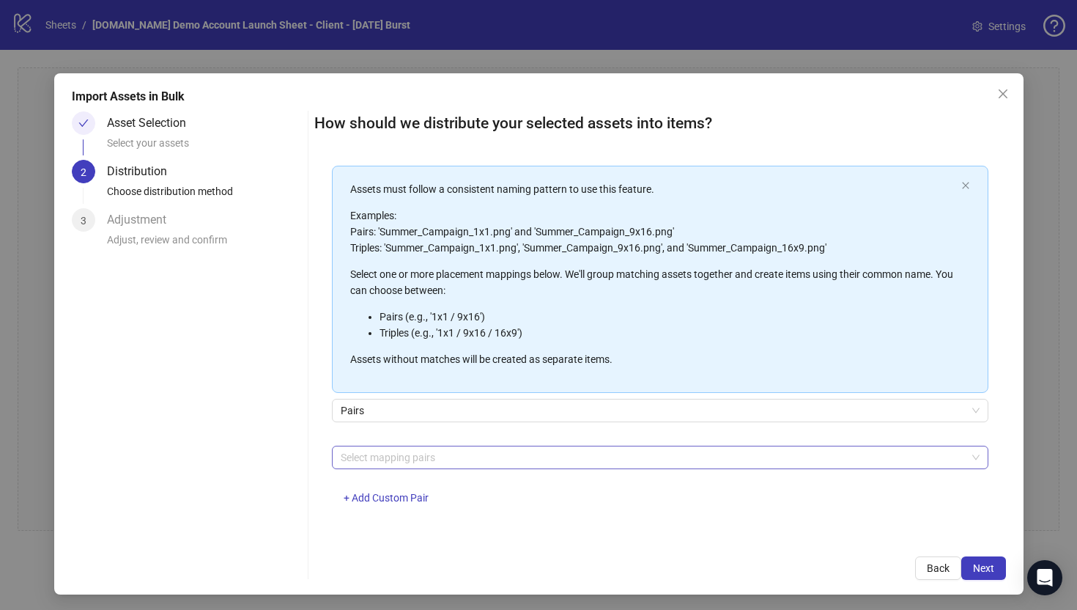
click at [376, 451] on div at bounding box center [652, 457] width 635 height 21
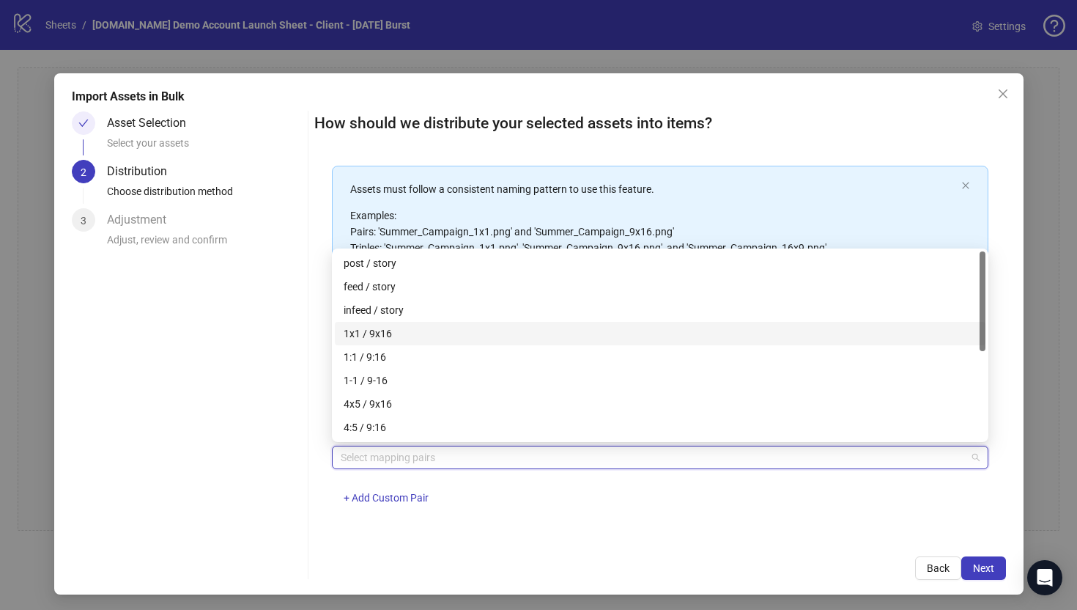
click at [366, 331] on div "1x1 / 9x16" at bounding box center [660, 333] width 633 height 16
click at [512, 552] on div "How should we distribute your selected assets into items? One asset per item Gr…" at bounding box center [660, 345] width 692 height 468
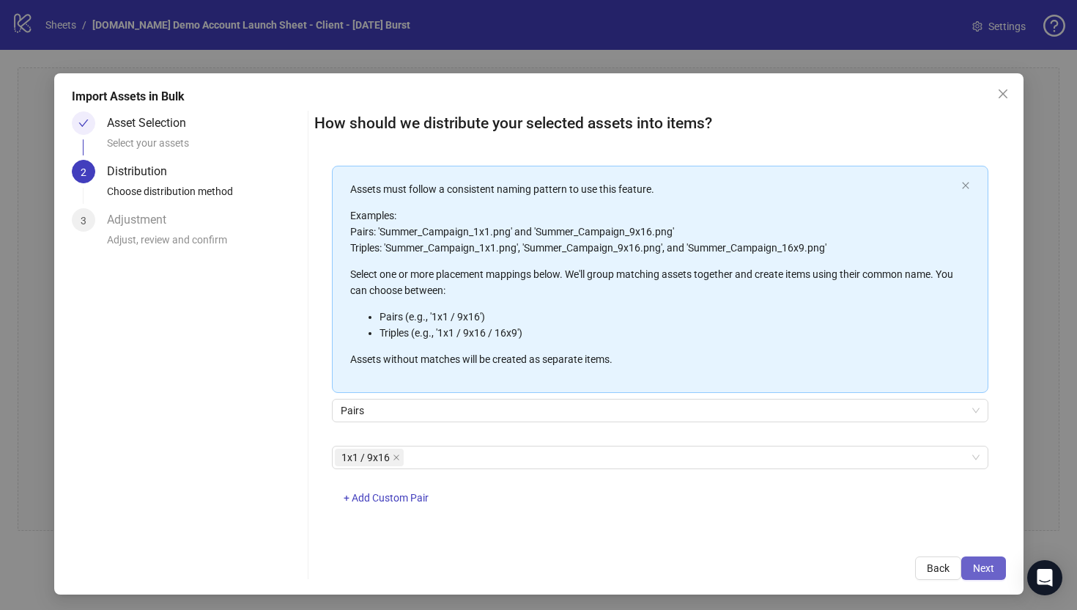
click at [981, 567] on span "Next" at bounding box center [983, 568] width 21 height 12
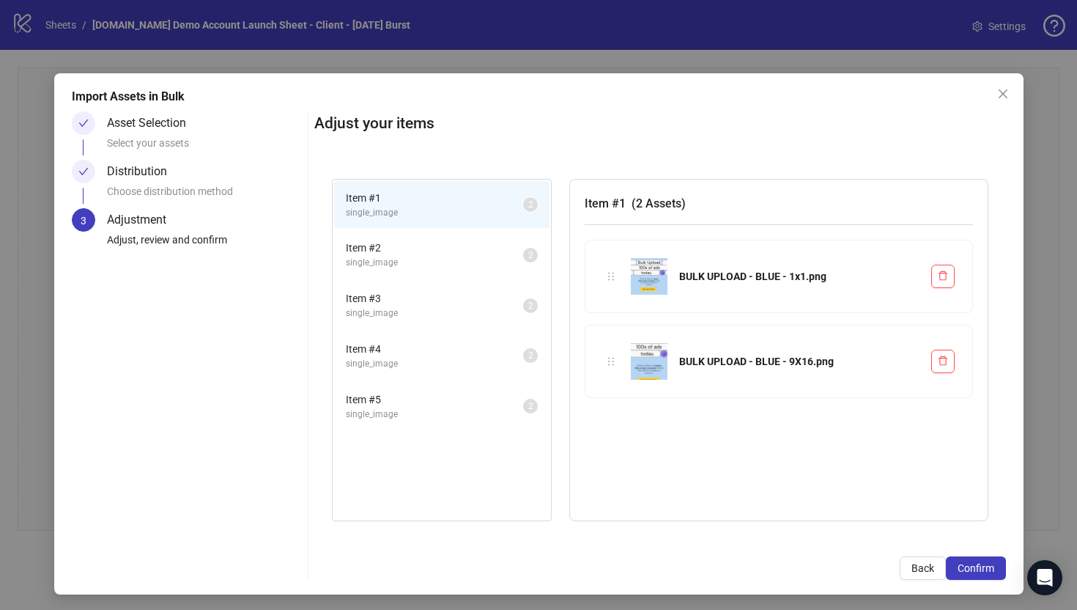
click at [408, 246] on span "Item # 2" at bounding box center [434, 248] width 177 height 16
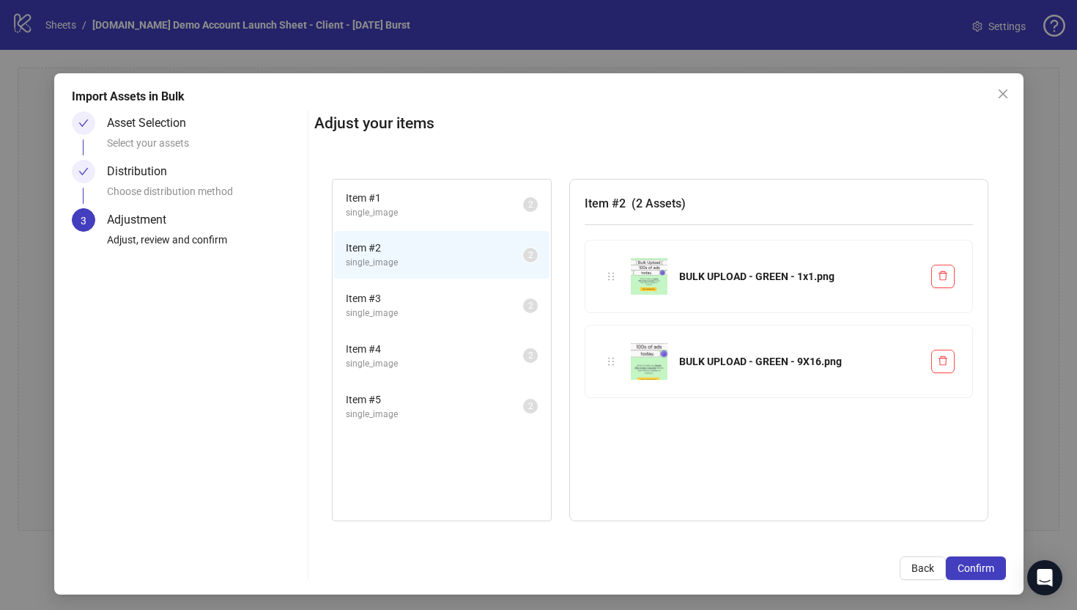
click at [424, 300] on span "Item # 3" at bounding box center [434, 298] width 177 height 16
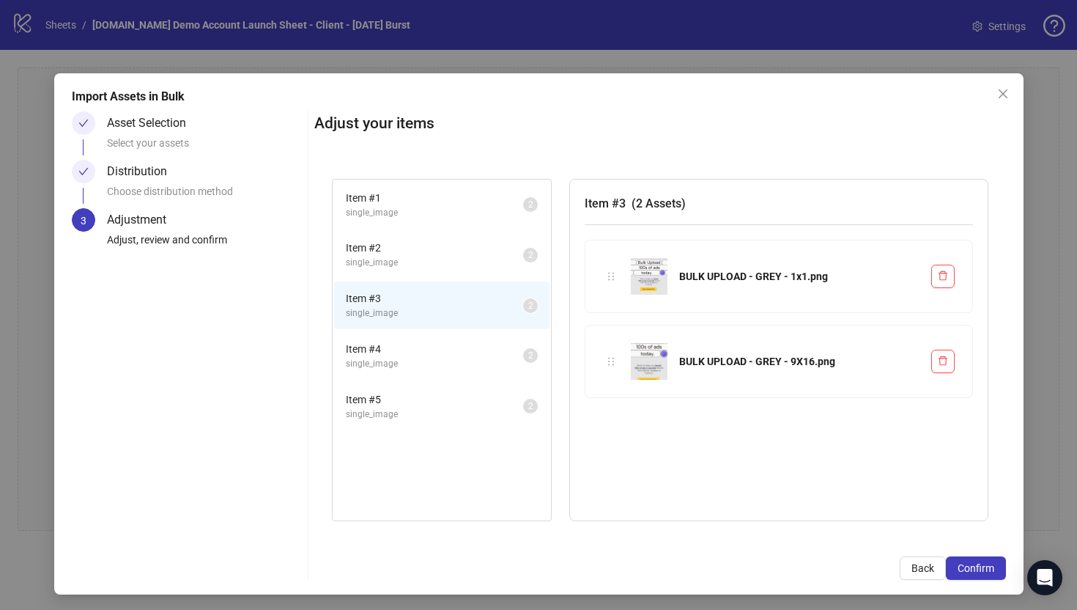
click at [428, 343] on span "Item # 4" at bounding box center [434, 349] width 177 height 16
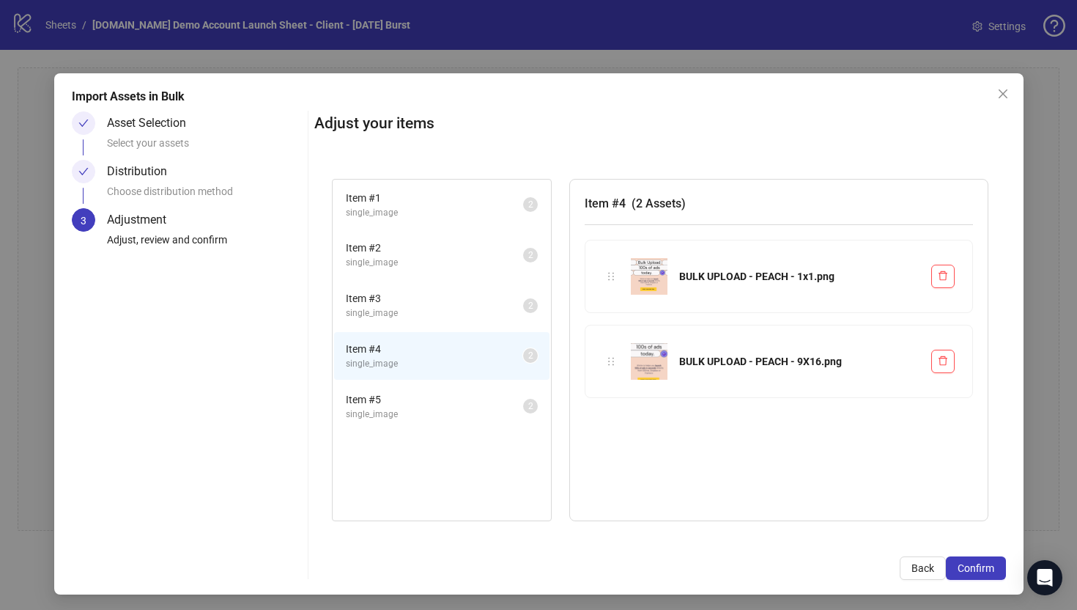
click at [436, 420] on span "single_image" at bounding box center [434, 414] width 177 height 14
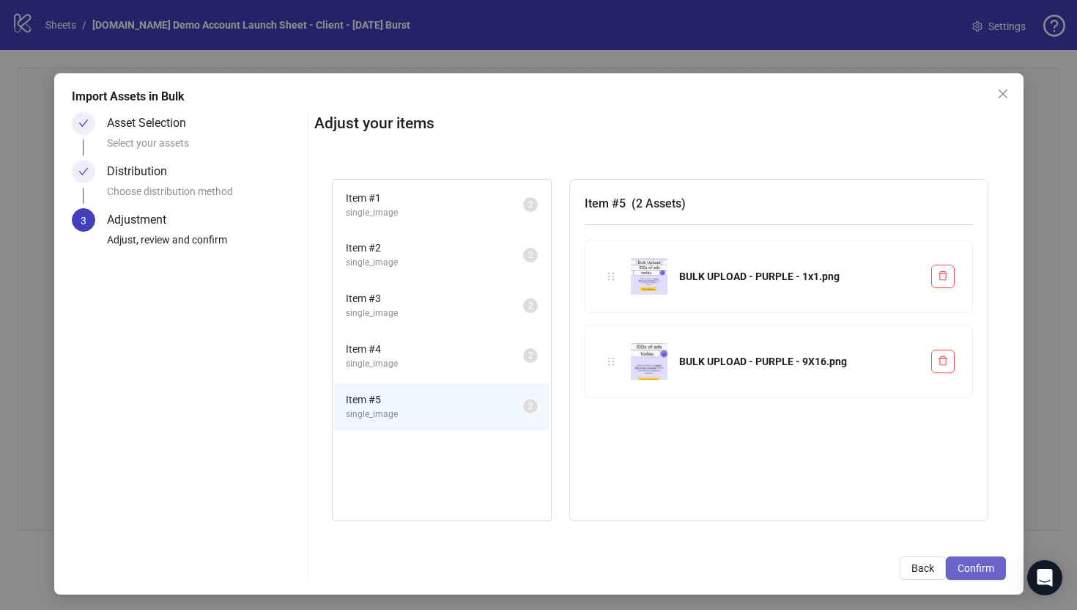
click at [981, 569] on span "Confirm" at bounding box center [976, 568] width 37 height 12
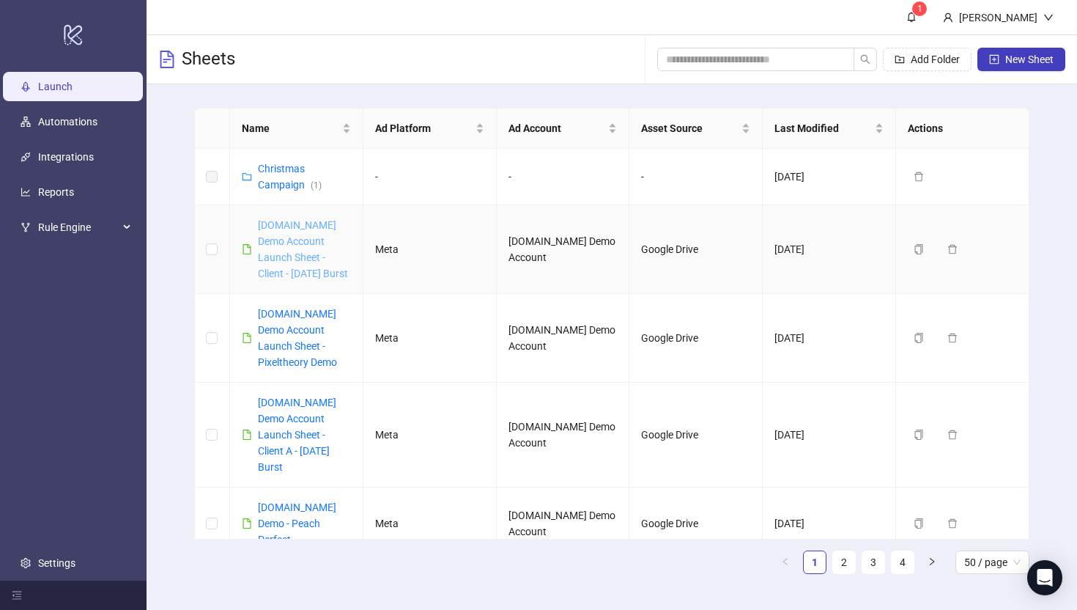
click at [298, 246] on link "Kitchn.io Demo Account Launch Sheet - Client - Oct 2025 Burst" at bounding box center [303, 249] width 90 height 60
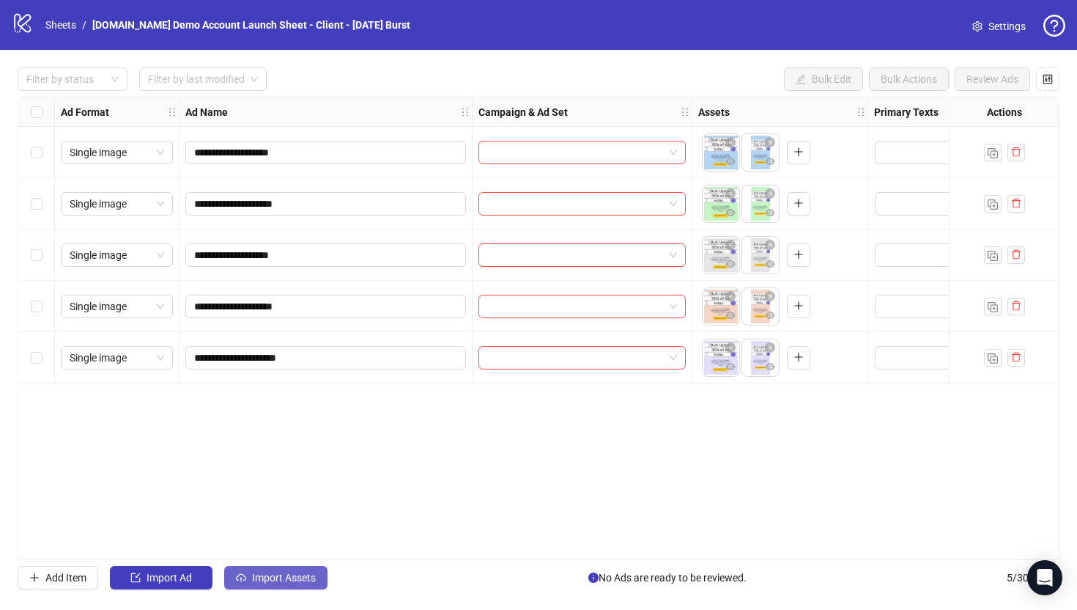
click at [259, 577] on span "Import Assets" at bounding box center [284, 578] width 64 height 12
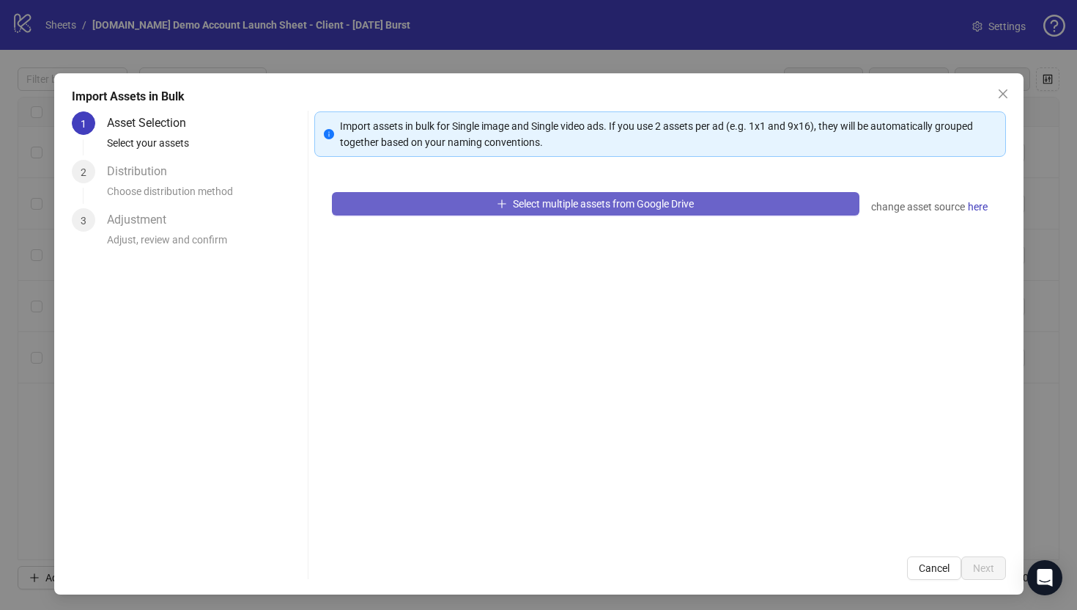
click at [563, 201] on span "Select multiple assets from Google Drive" at bounding box center [603, 204] width 181 height 12
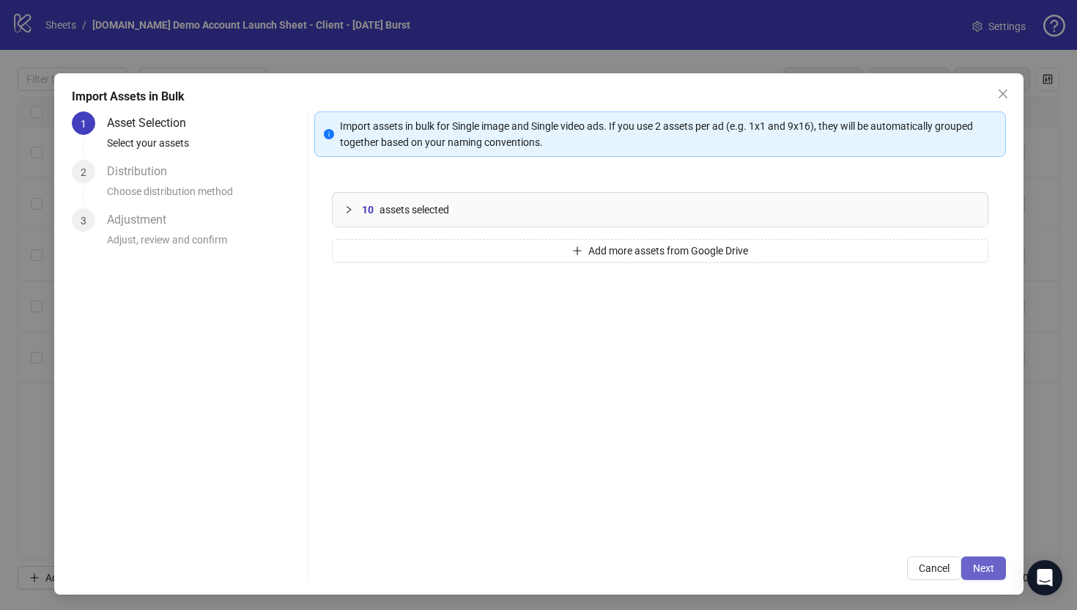
click at [985, 567] on span "Next" at bounding box center [983, 568] width 21 height 12
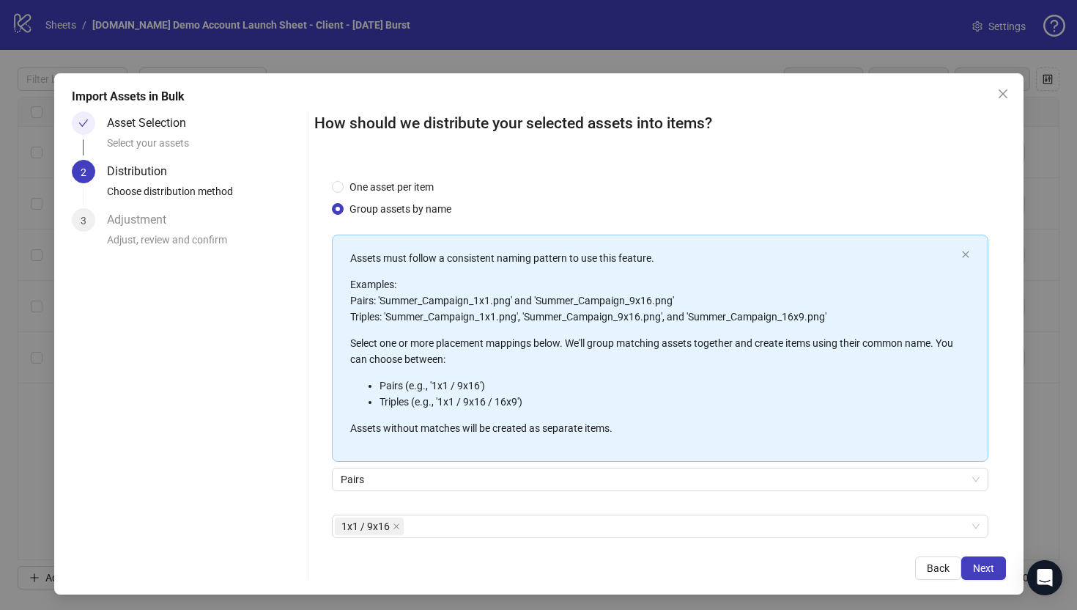
scroll to position [69, 0]
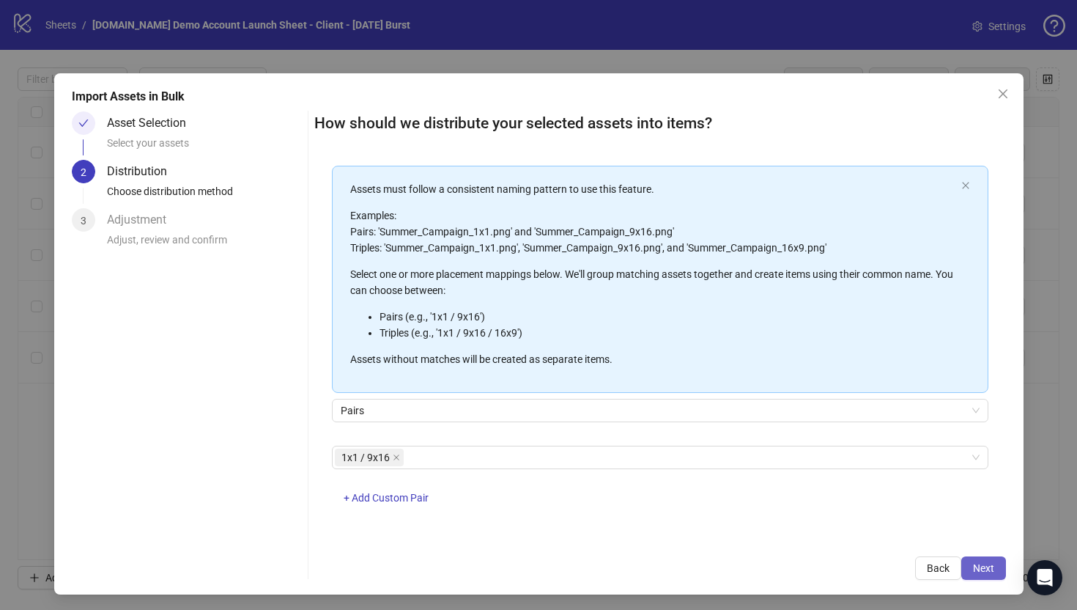
click at [983, 567] on span "Next" at bounding box center [983, 568] width 21 height 12
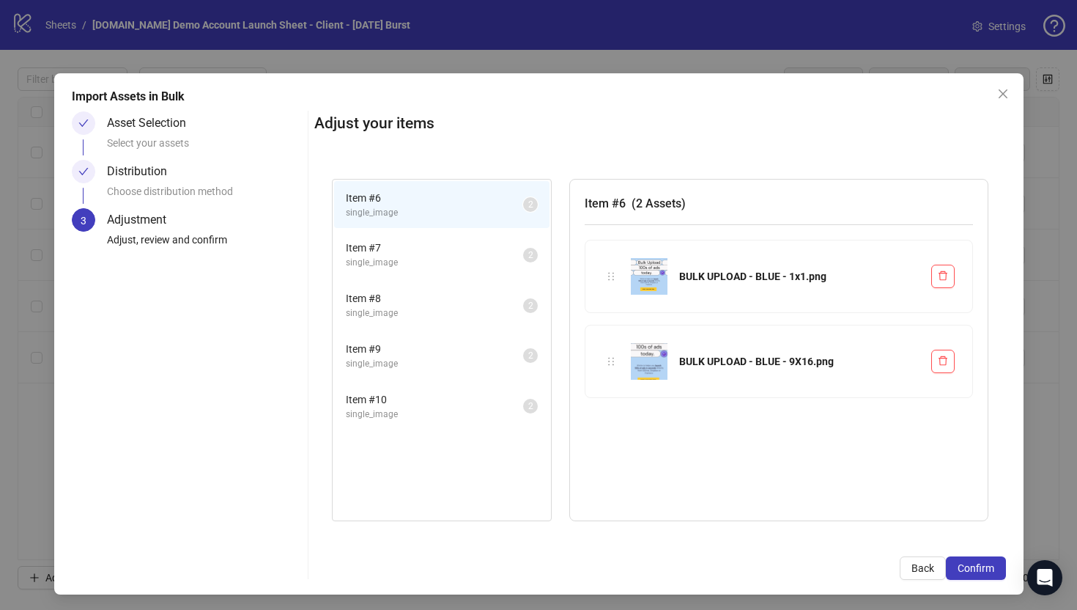
click at [438, 258] on span "single_image" at bounding box center [434, 263] width 177 height 14
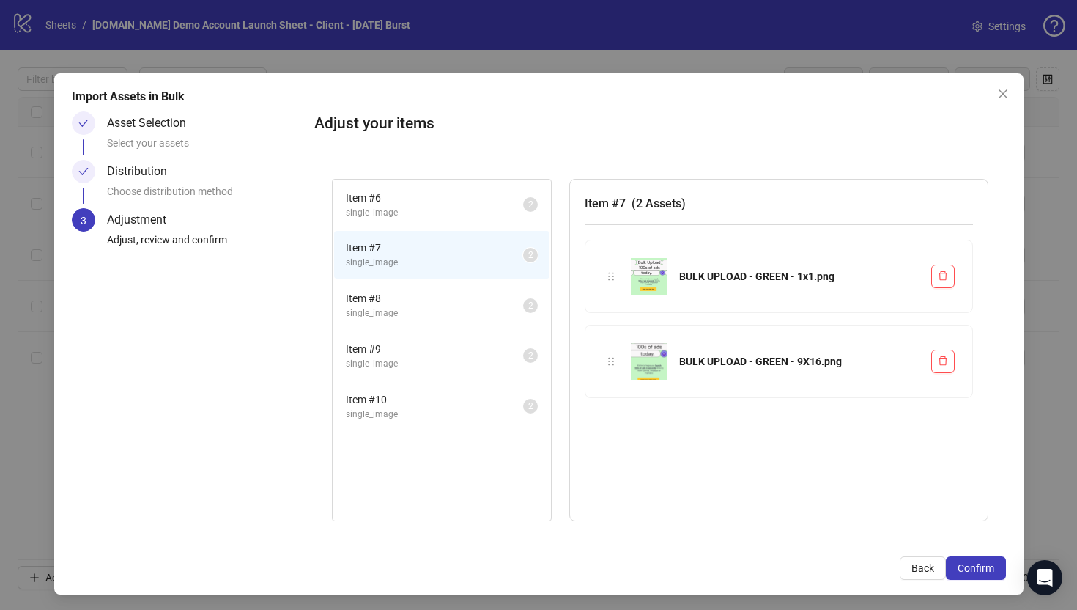
click at [430, 186] on li "Item # 6 single_image 2" at bounding box center [441, 205] width 215 height 48
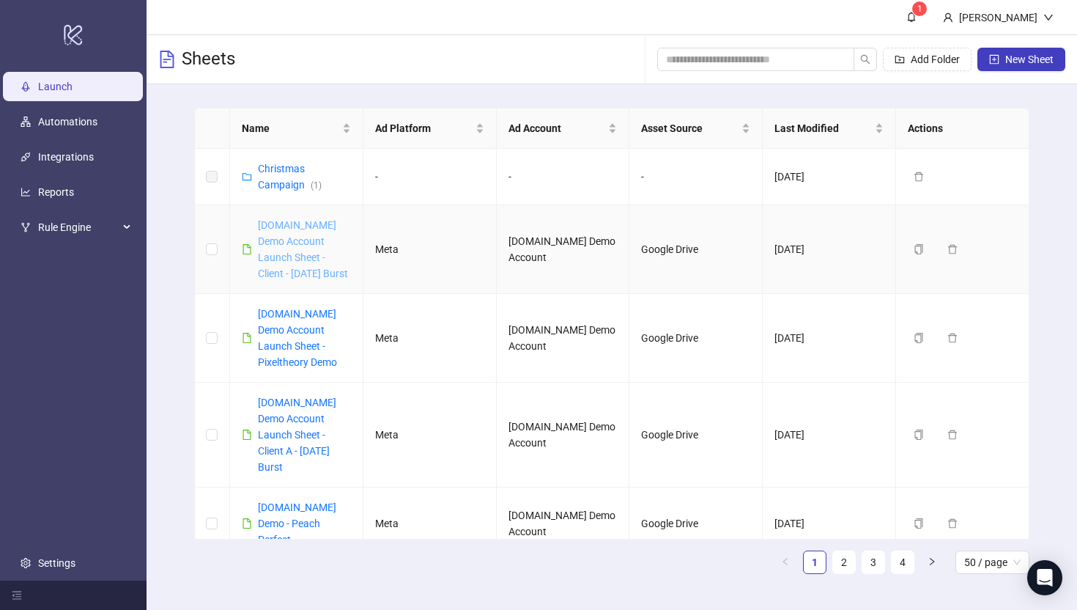
click at [292, 236] on link "Kitchn.io Demo Account Launch Sheet - Client - Oct 2025 Burst" at bounding box center [303, 249] width 90 height 60
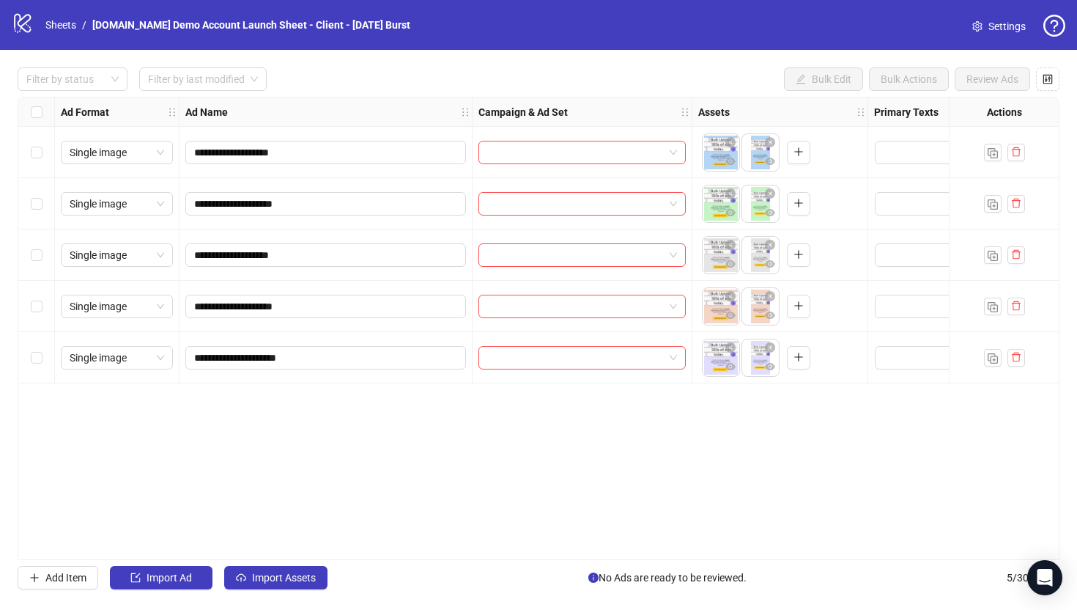
click at [287, 592] on div "**********" at bounding box center [538, 328] width 1077 height 557
click at [285, 575] on span "Import Assets" at bounding box center [284, 578] width 64 height 12
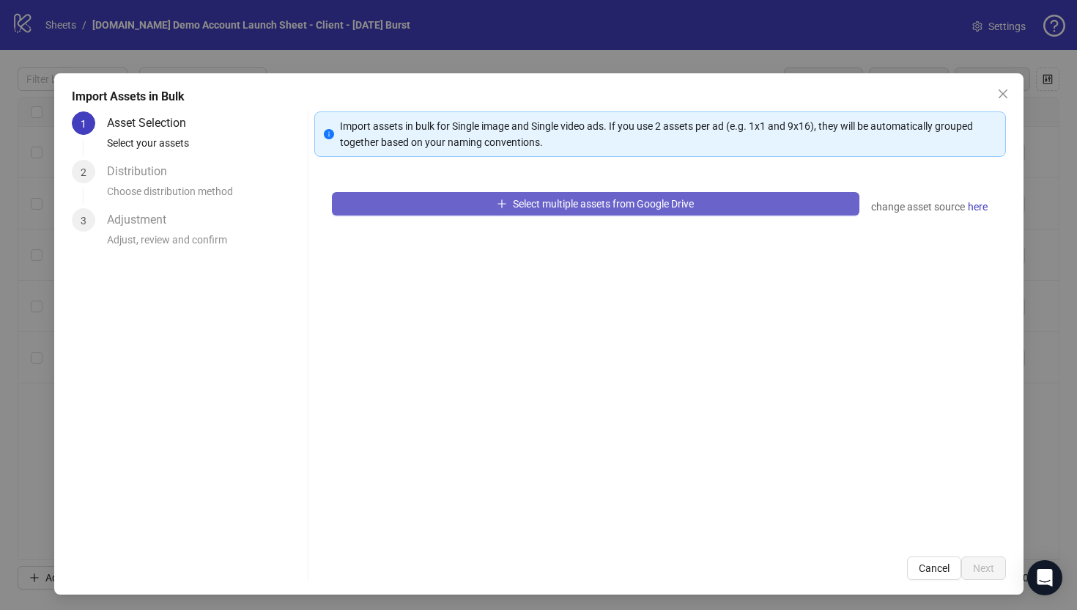
click at [475, 211] on button "Select multiple assets from Google Drive" at bounding box center [596, 203] width 528 height 23
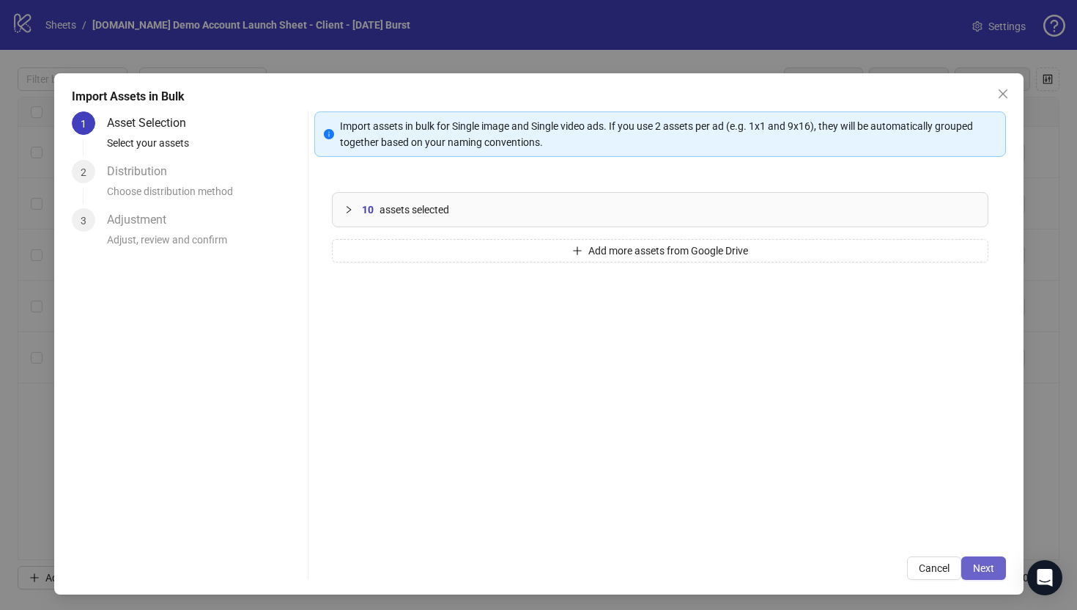
click at [986, 566] on span "Next" at bounding box center [983, 568] width 21 height 12
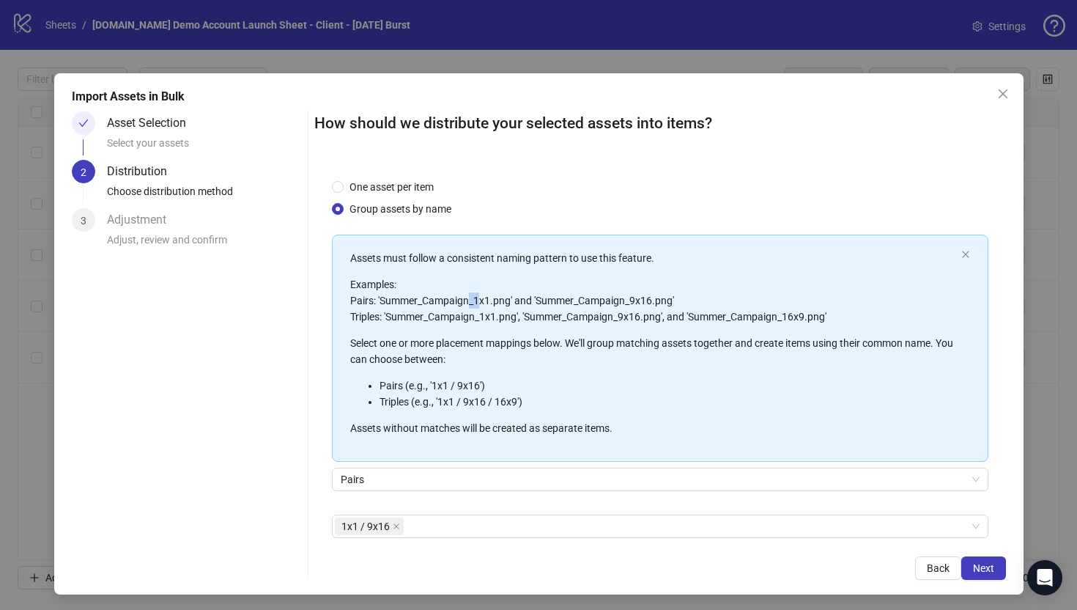
drag, startPoint x: 470, startPoint y: 300, endPoint x: 483, endPoint y: 300, distance: 12.5
click at [483, 300] on p "Examples: Pairs: 'Summer_Campaign_1x1.png' and 'Summer_Campaign_9x16.png' Tripl…" at bounding box center [652, 300] width 605 height 48
click at [468, 305] on p "Examples: Pairs: 'Summer_Campaign_1x1.png' and 'Summer_Campaign_9x16.png' Tripl…" at bounding box center [652, 300] width 605 height 48
click at [986, 569] on span "Next" at bounding box center [983, 568] width 21 height 12
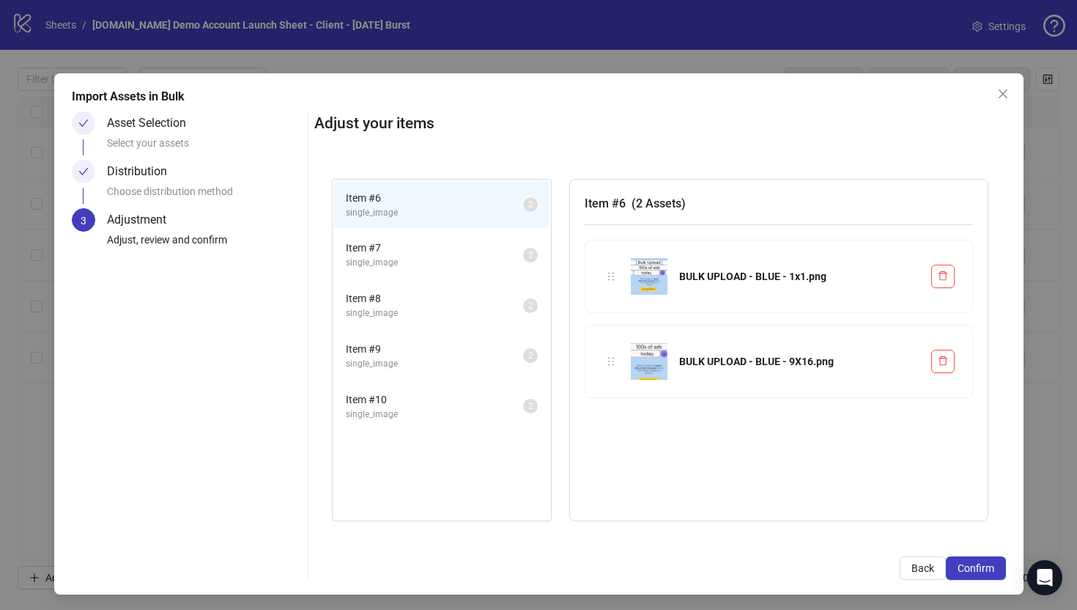
click at [471, 251] on span "Item # 7" at bounding box center [434, 248] width 177 height 16
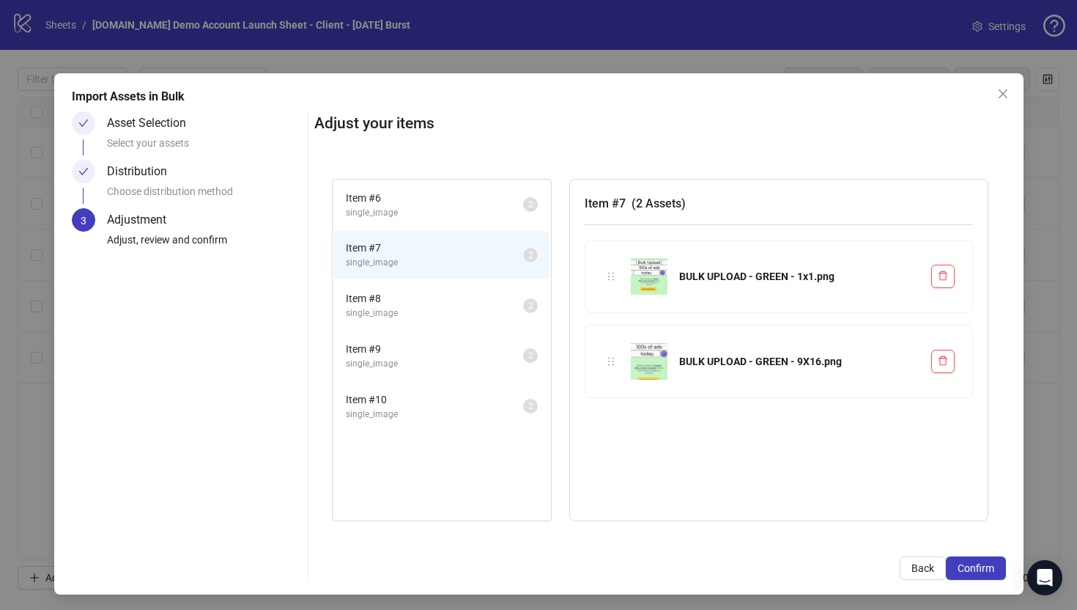
click at [482, 294] on span "Item # 8" at bounding box center [434, 298] width 177 height 16
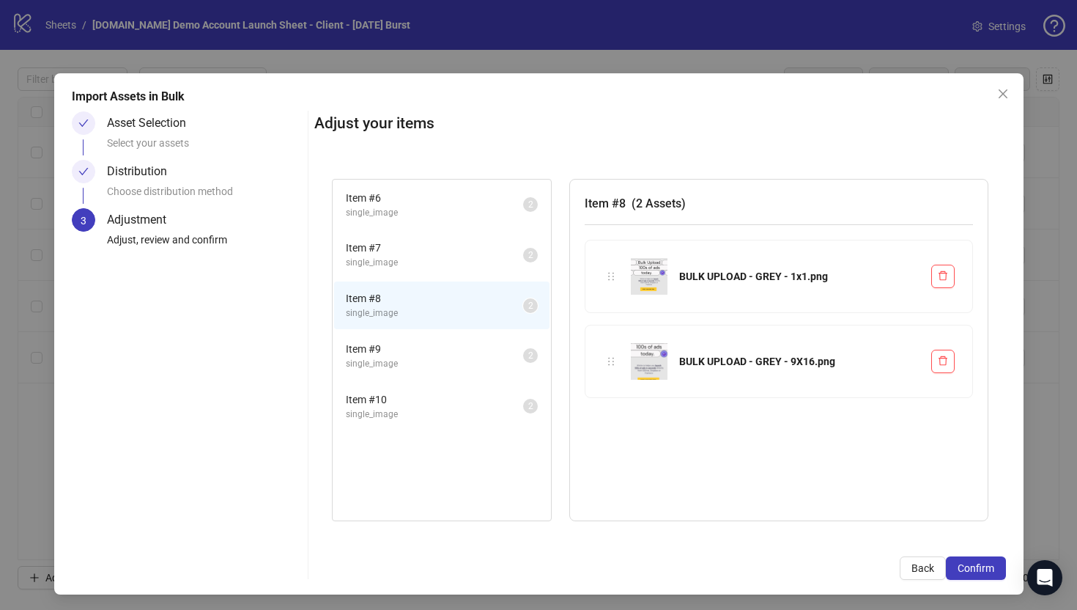
click at [477, 344] on span "Item # 9" at bounding box center [434, 349] width 177 height 16
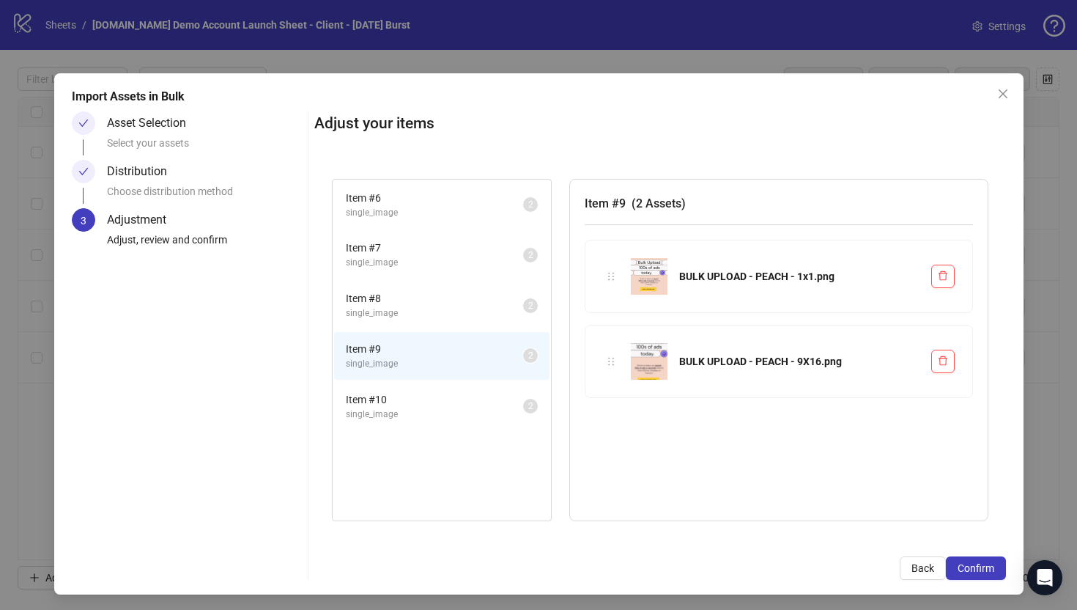
click at [472, 407] on span "Item # 10" at bounding box center [434, 399] width 177 height 16
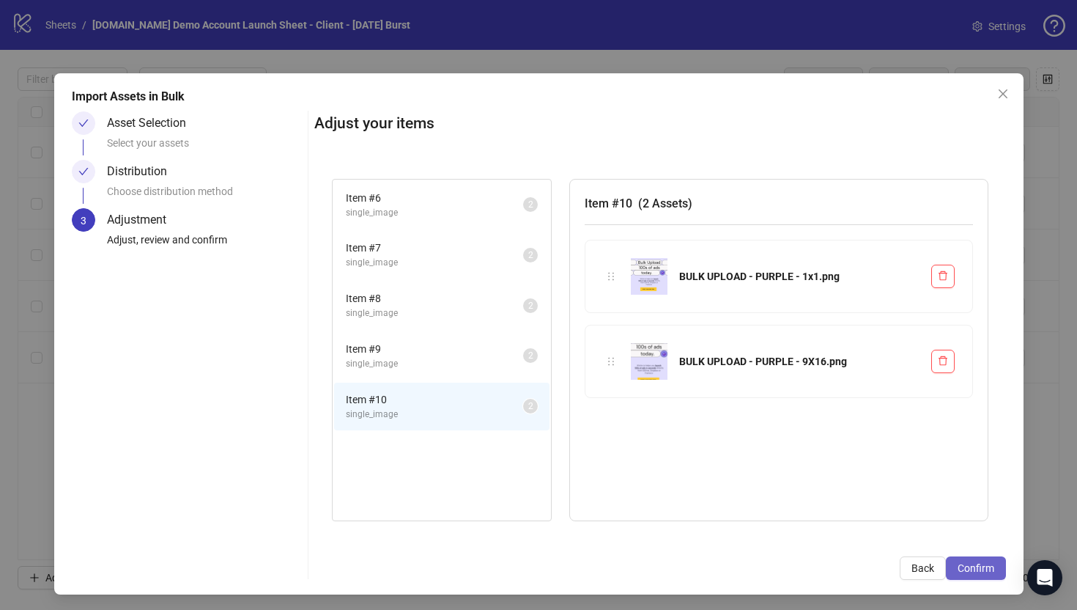
click at [967, 569] on span "Confirm" at bounding box center [976, 568] width 37 height 12
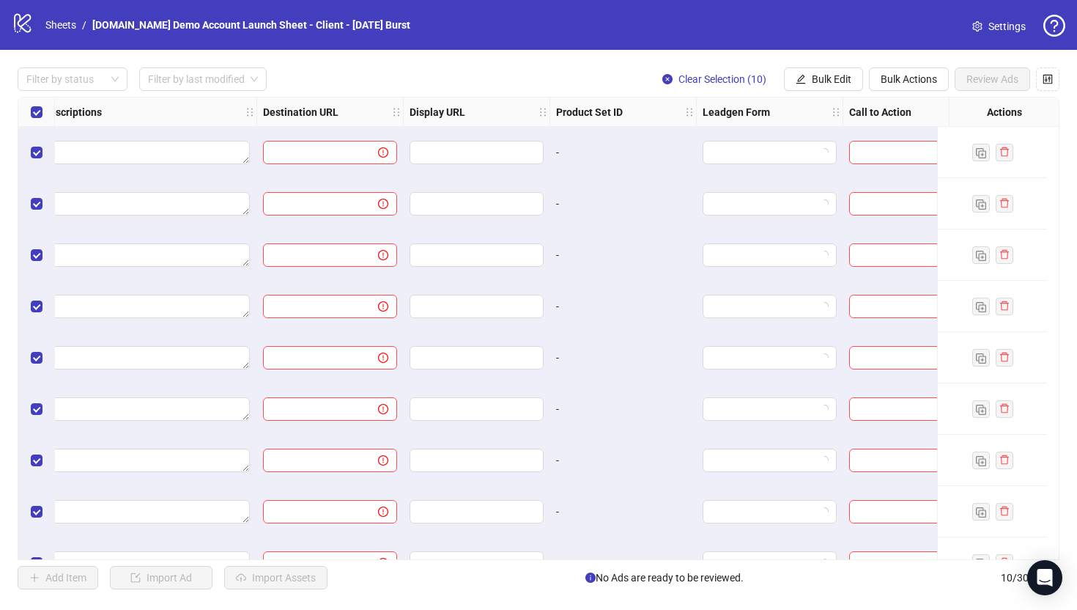
scroll to position [0, 1221]
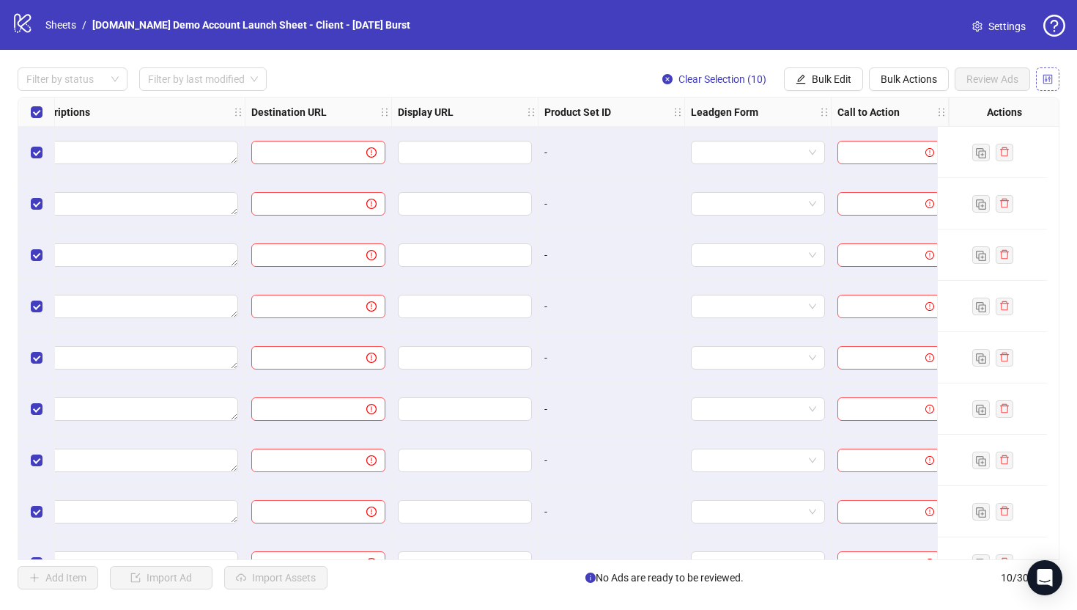
click at [1049, 78] on icon "control" at bounding box center [1048, 79] width 10 height 10
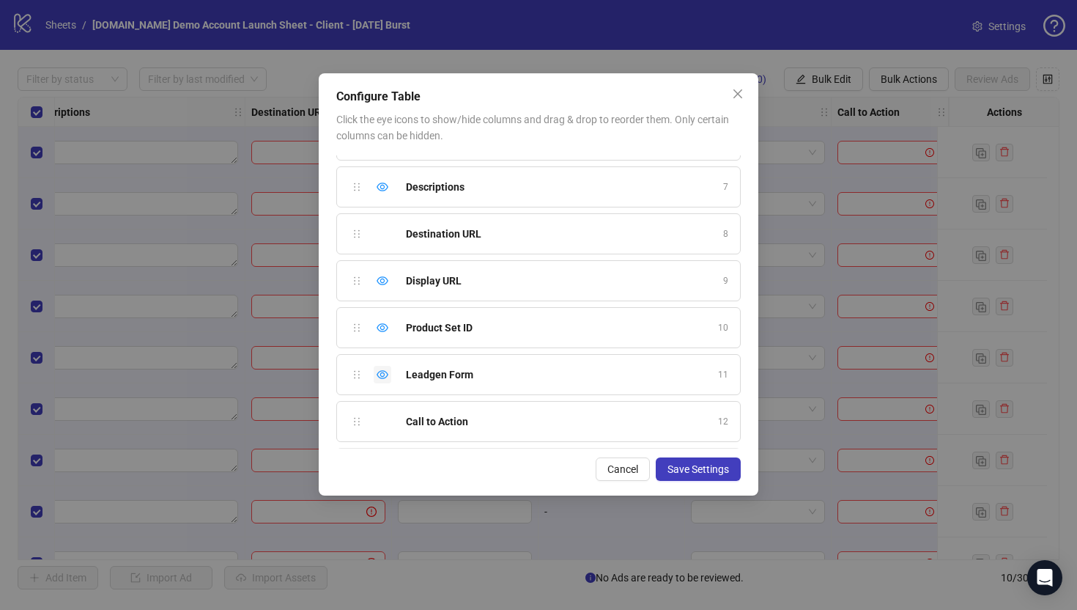
scroll to position [287, 0]
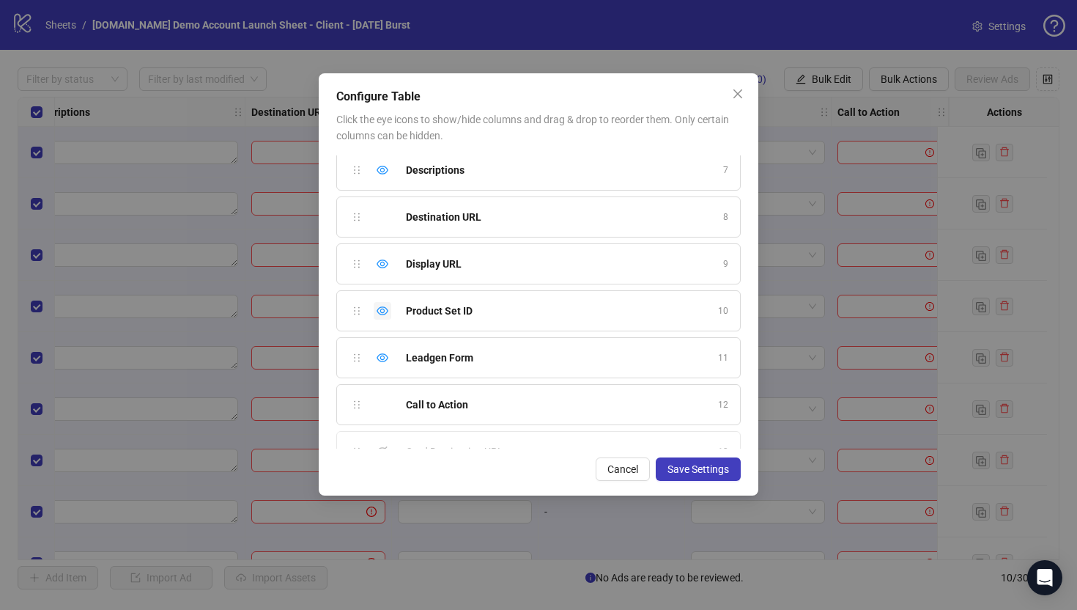
click at [380, 310] on icon "eye" at bounding box center [383, 310] width 12 height 9
click at [383, 358] on icon "eye" at bounding box center [383, 358] width 12 height 12
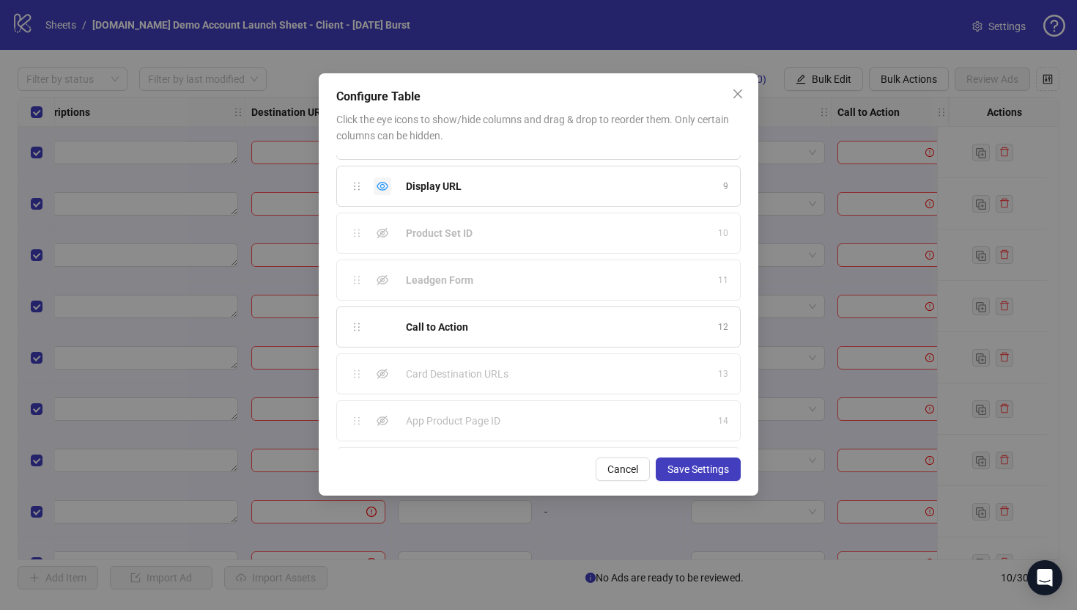
scroll to position [457, 0]
click at [383, 373] on icon "eye-invisible" at bounding box center [383, 375] width 12 height 10
click at [381, 424] on icon "eye-invisible" at bounding box center [383, 422] width 12 height 12
click at [700, 470] on span "Save Settings" at bounding box center [699, 469] width 62 height 12
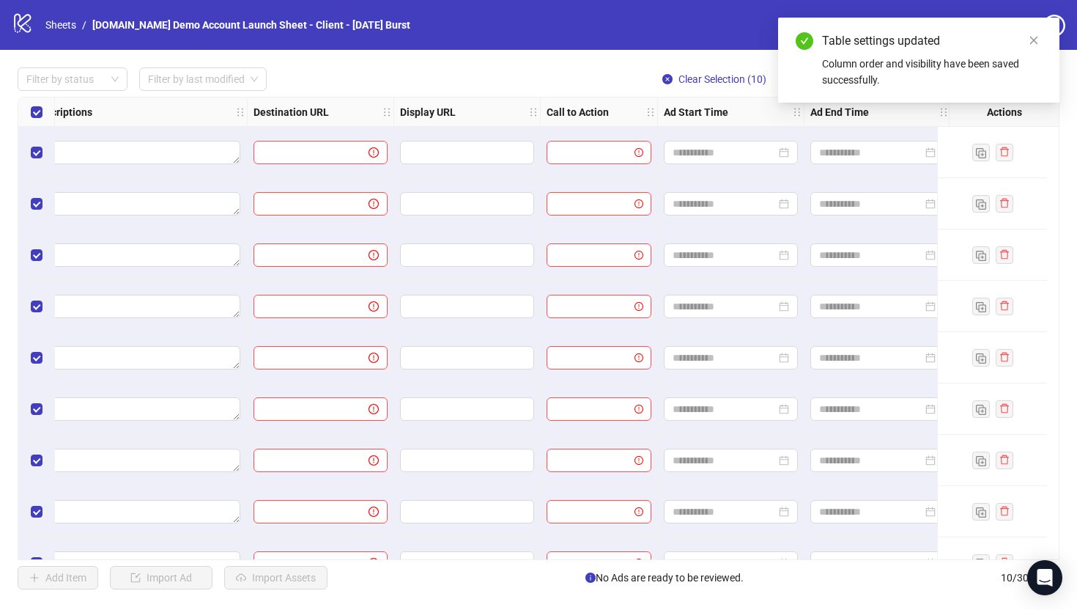
scroll to position [0, 1221]
click at [1035, 41] on icon "close" at bounding box center [1034, 41] width 8 height 8
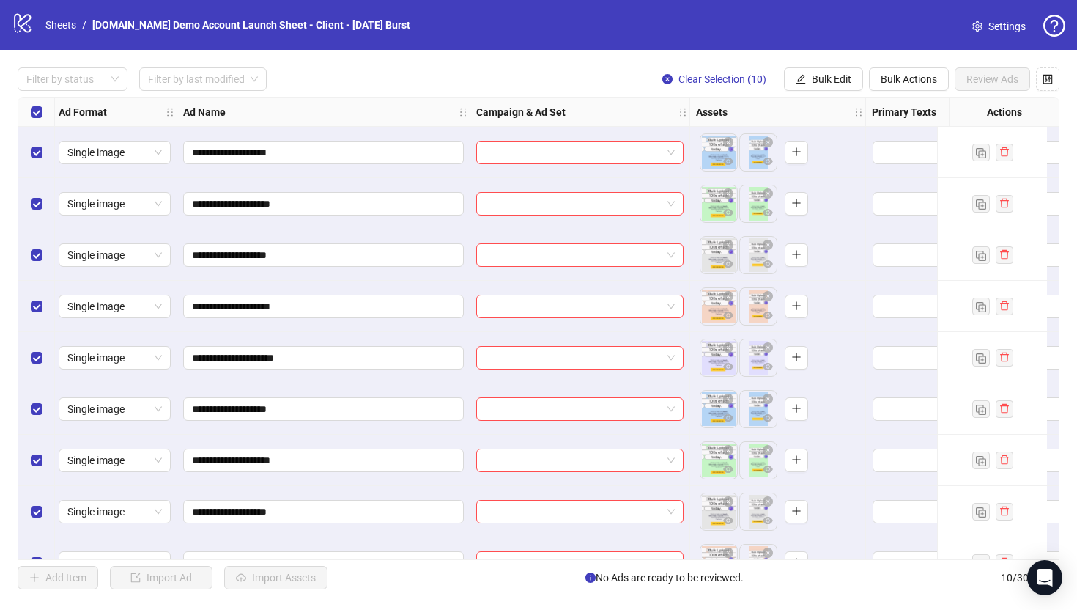
scroll to position [0, 0]
click at [822, 75] on span "Bulk Edit" at bounding box center [832, 79] width 40 height 12
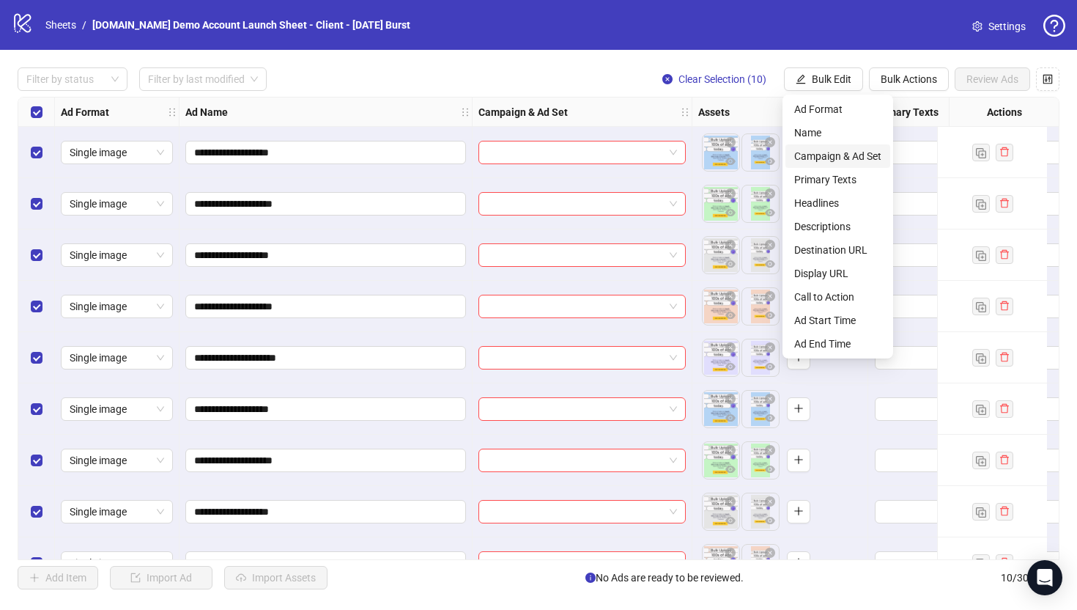
click at [812, 157] on span "Campaign & Ad Set" at bounding box center [837, 156] width 87 height 16
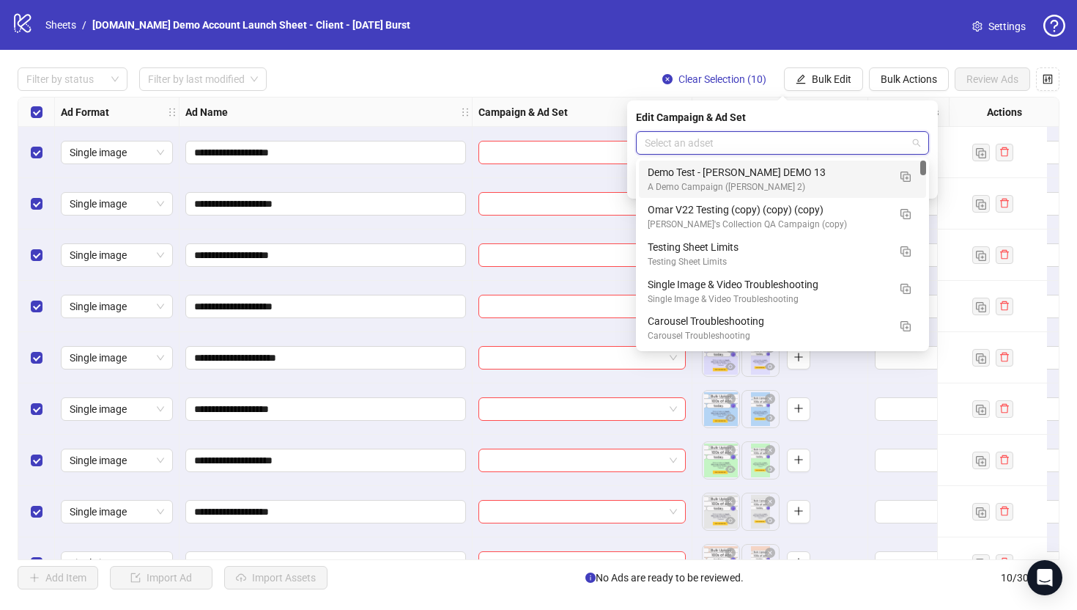
click at [704, 138] on input "search" at bounding box center [776, 143] width 262 height 22
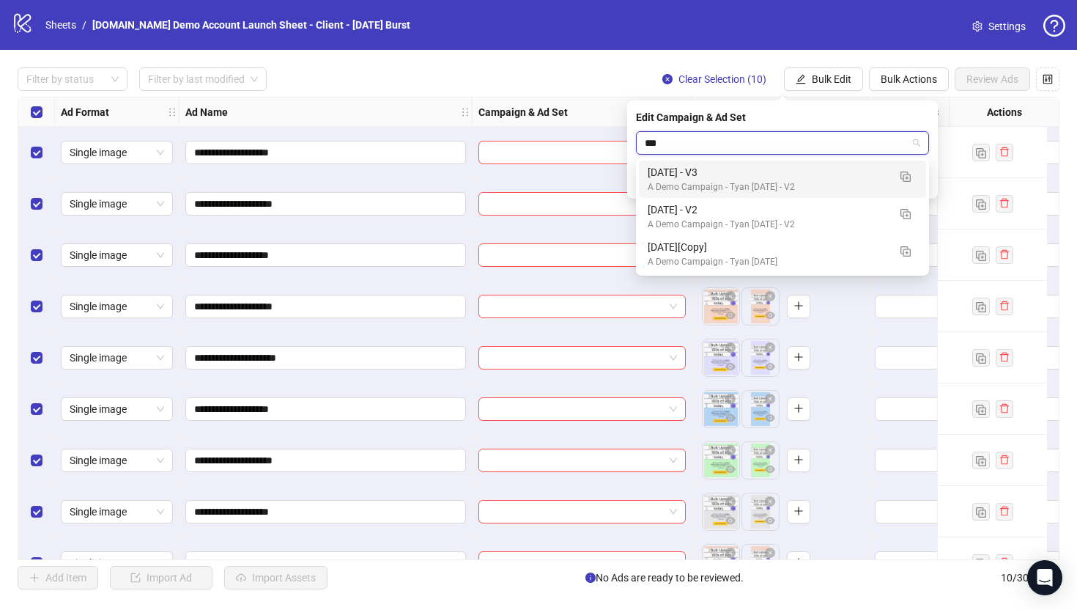
type input "****"
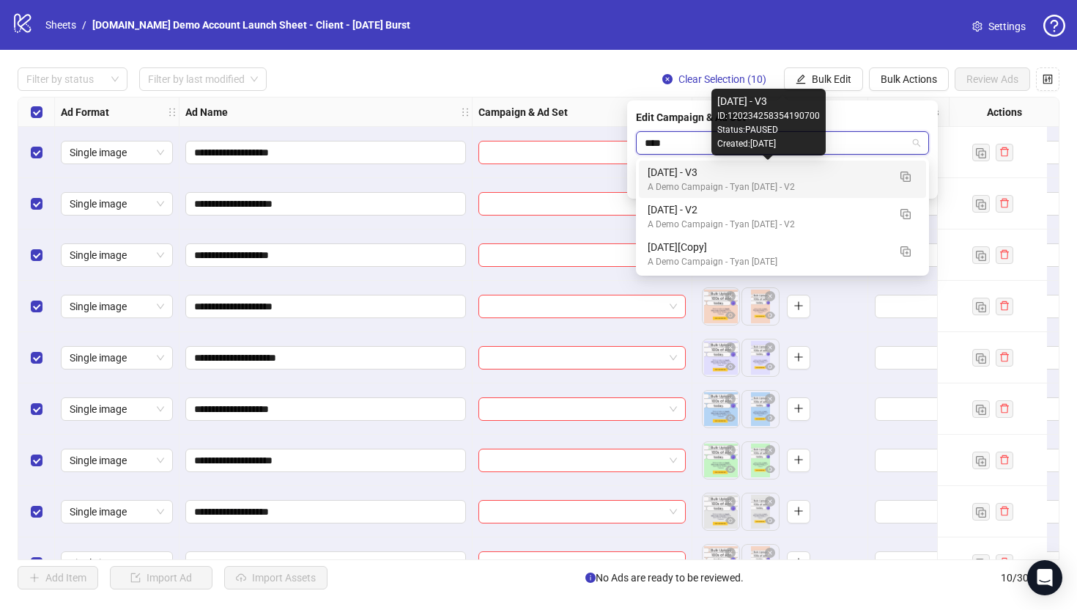
click at [665, 176] on div "Sept 2025 - V3" at bounding box center [768, 172] width 240 height 16
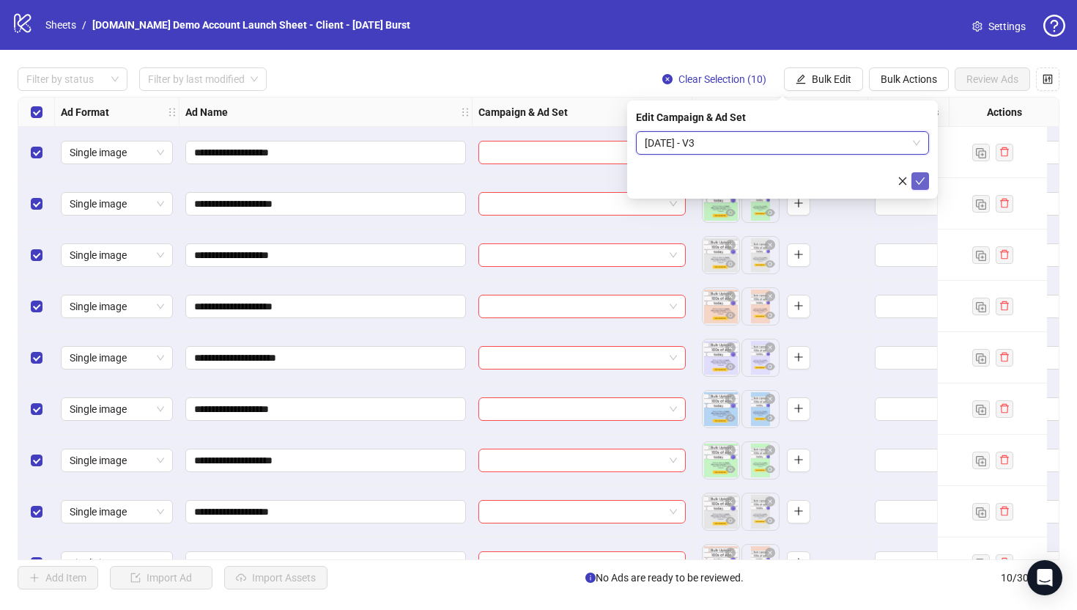
click at [920, 181] on icon "check" at bounding box center [920, 181] width 10 height 10
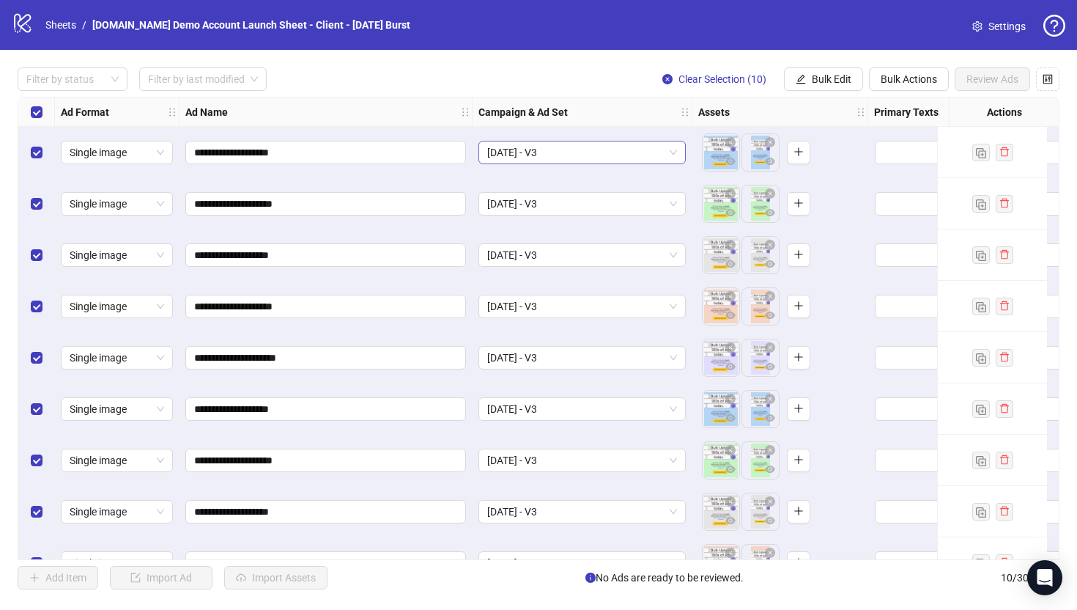
click at [568, 148] on span "Sept 2025 - V3" at bounding box center [582, 152] width 190 height 22
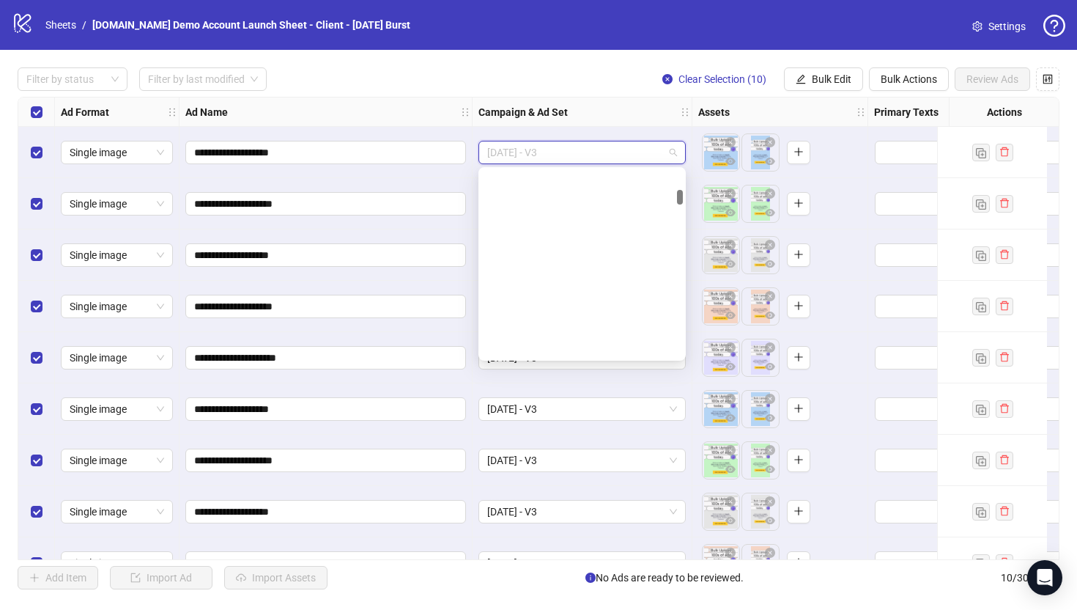
scroll to position [804, 0]
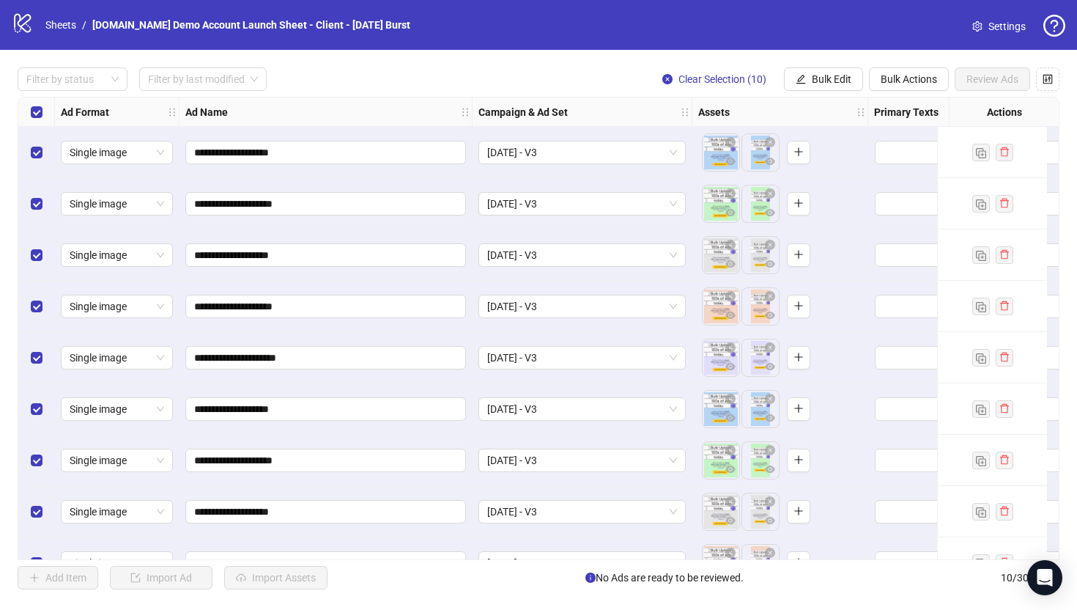
click at [465, 329] on div "**********" at bounding box center [326, 306] width 293 height 51
click at [835, 84] on span "Bulk Edit" at bounding box center [832, 79] width 40 height 12
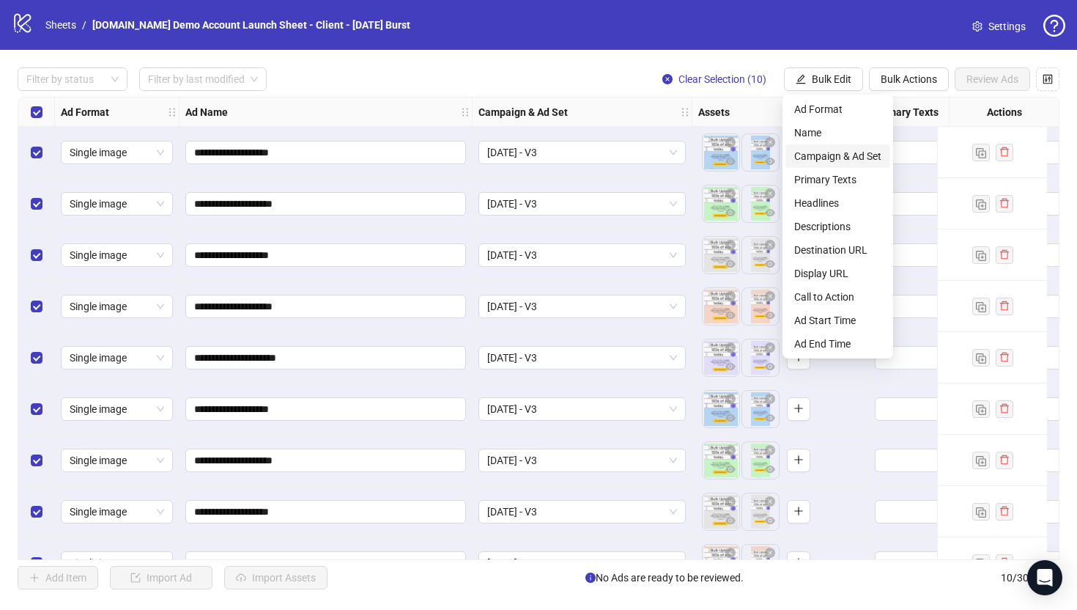
click at [818, 160] on span "Campaign & Ad Set" at bounding box center [837, 156] width 87 height 16
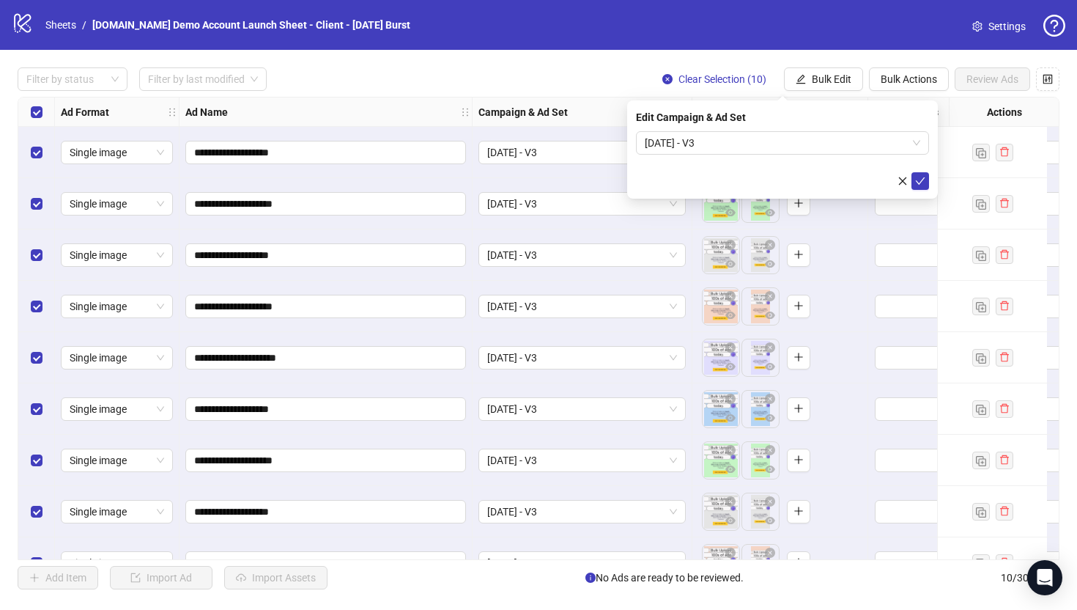
click at [436, 54] on div "**********" at bounding box center [538, 328] width 1077 height 557
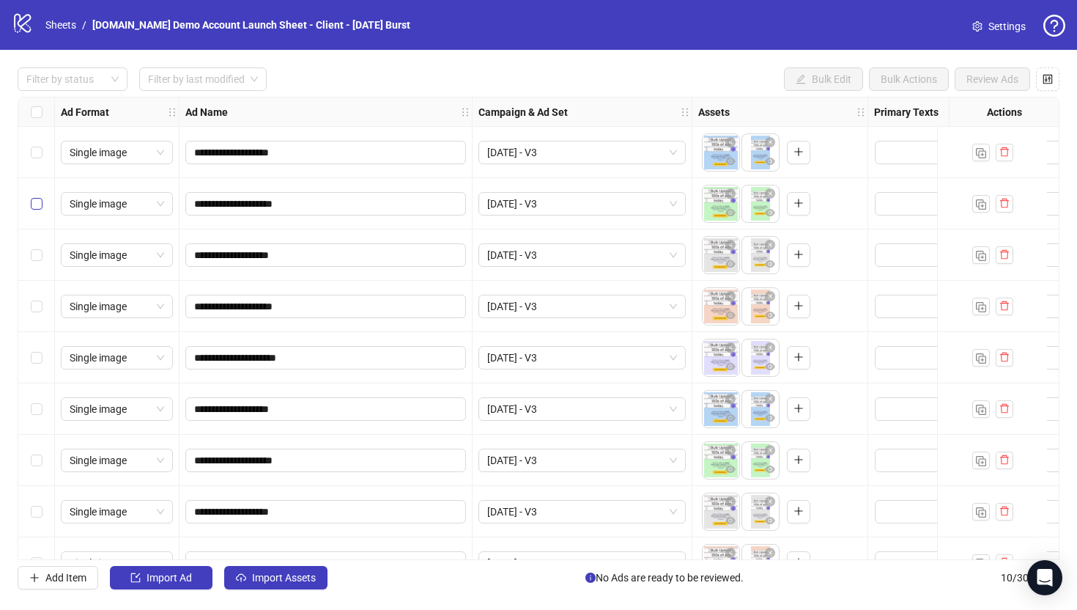
click at [34, 210] on label "Select row 2" at bounding box center [37, 204] width 12 height 16
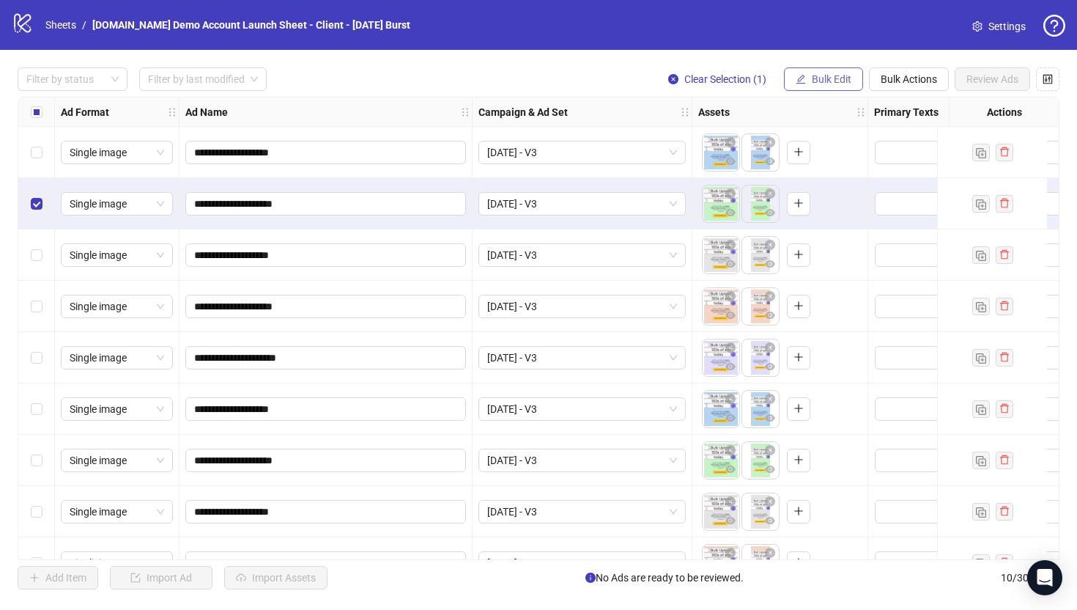
click at [821, 81] on span "Bulk Edit" at bounding box center [832, 79] width 40 height 12
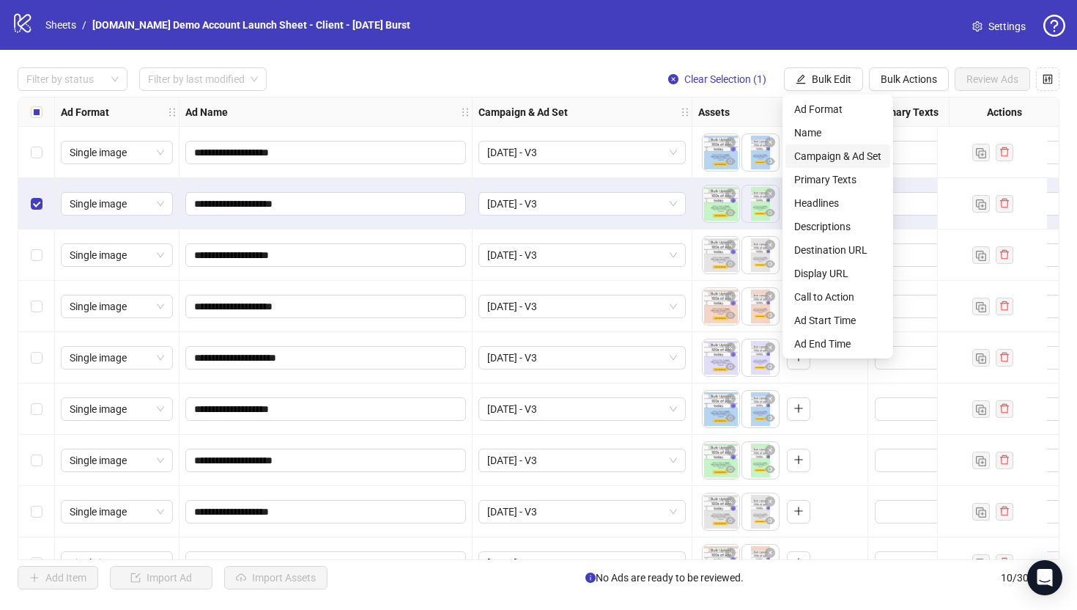
click at [836, 152] on span "Campaign & Ad Set" at bounding box center [837, 156] width 87 height 16
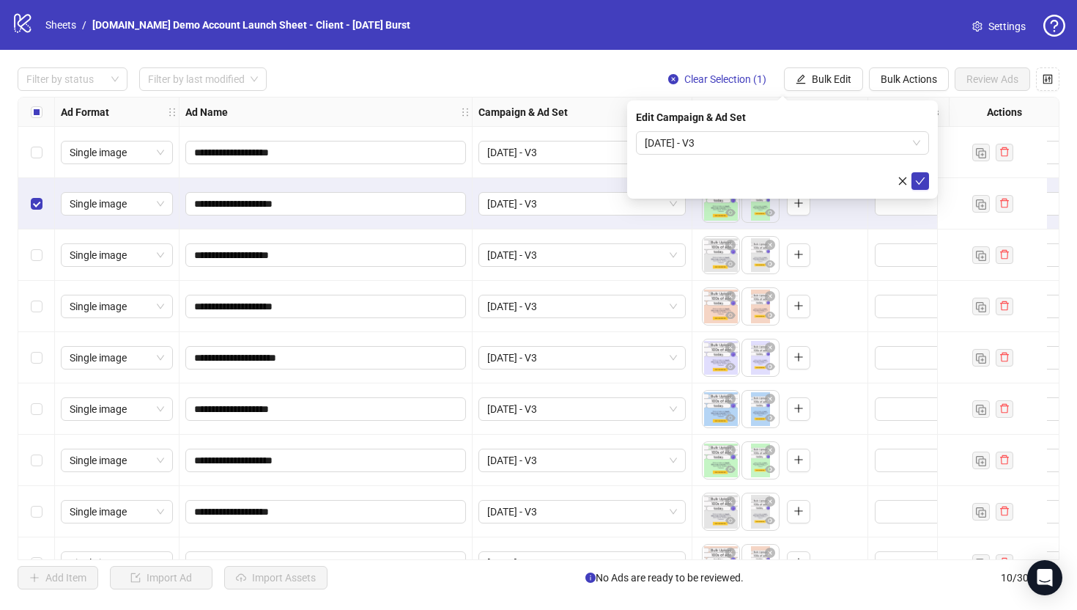
click at [735, 159] on form "Sept 2025 - V3" at bounding box center [782, 160] width 293 height 59
click at [728, 141] on span "Sept 2025 - V3" at bounding box center [783, 143] width 276 height 22
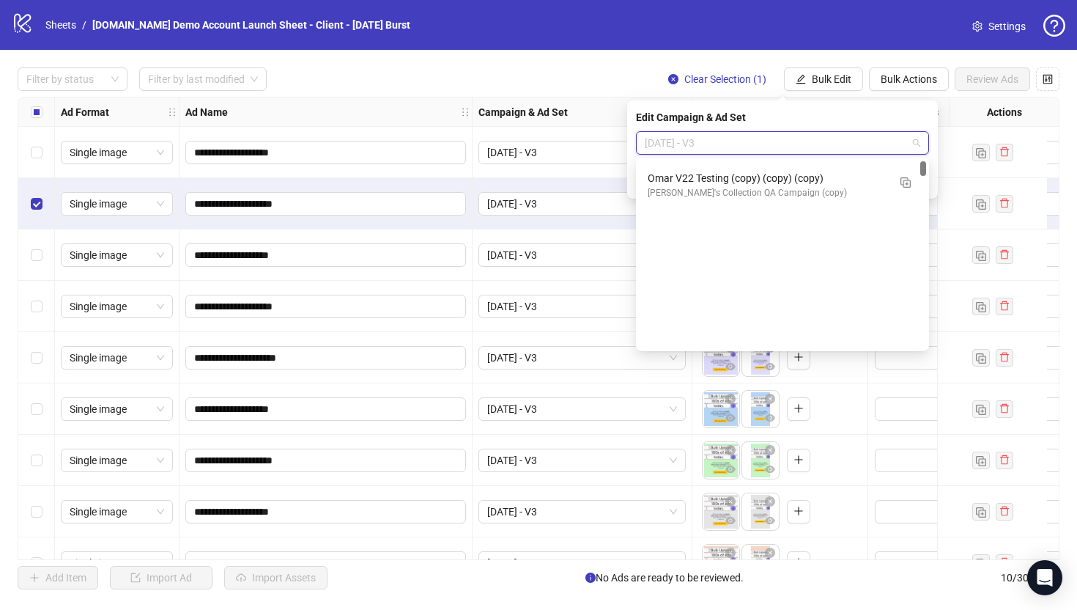
scroll to position [0, 0]
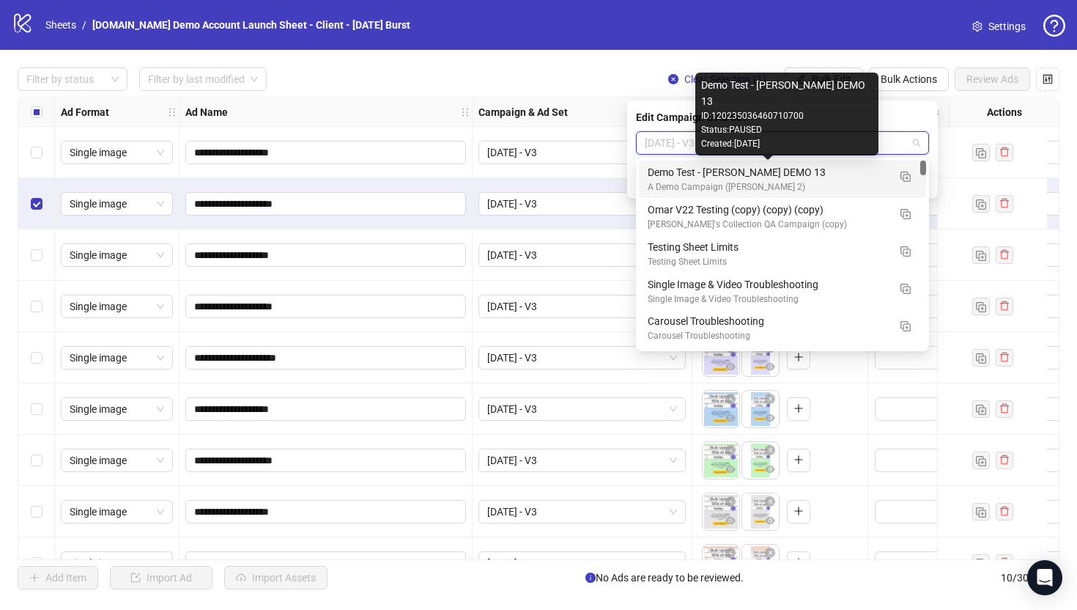
click at [735, 163] on div "Demo Test - James DEMO 13 A Demo Campaign (James 2)" at bounding box center [782, 178] width 287 height 37
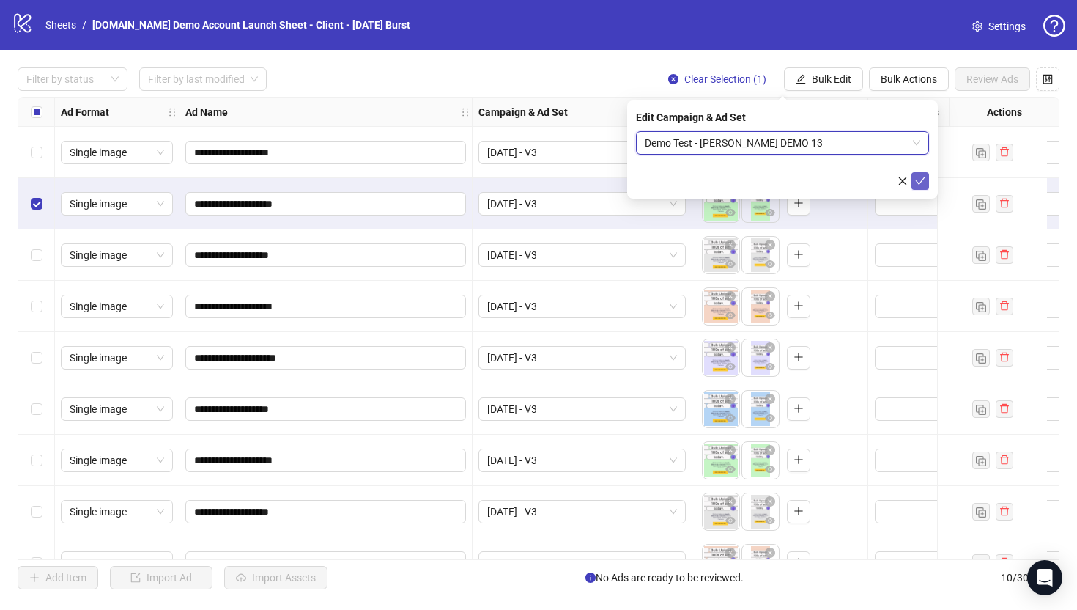
click at [924, 183] on icon "check" at bounding box center [920, 181] width 10 height 10
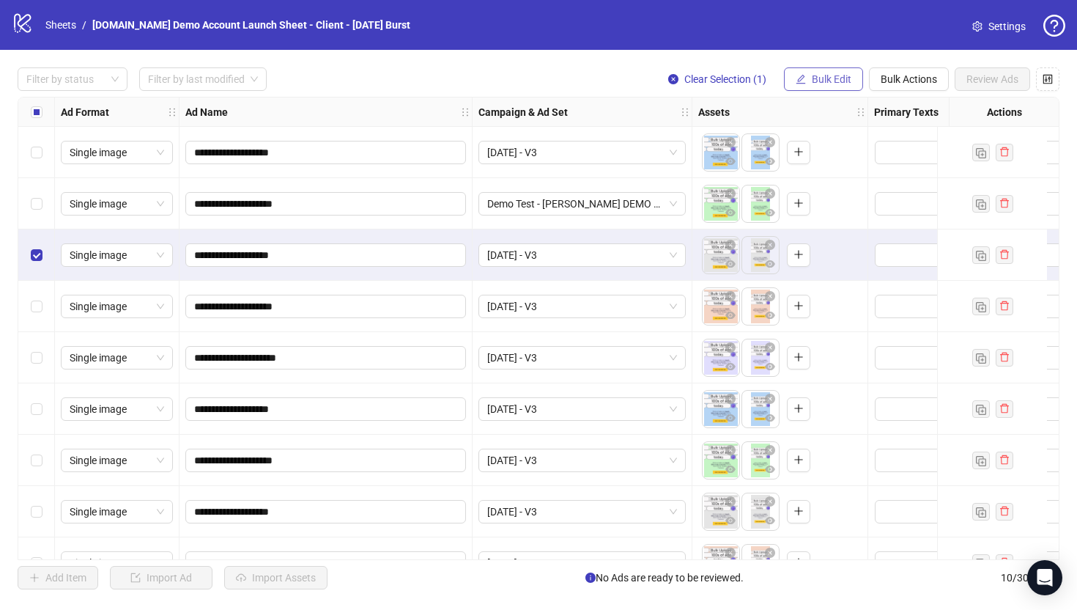
click at [818, 77] on span "Bulk Edit" at bounding box center [832, 79] width 40 height 12
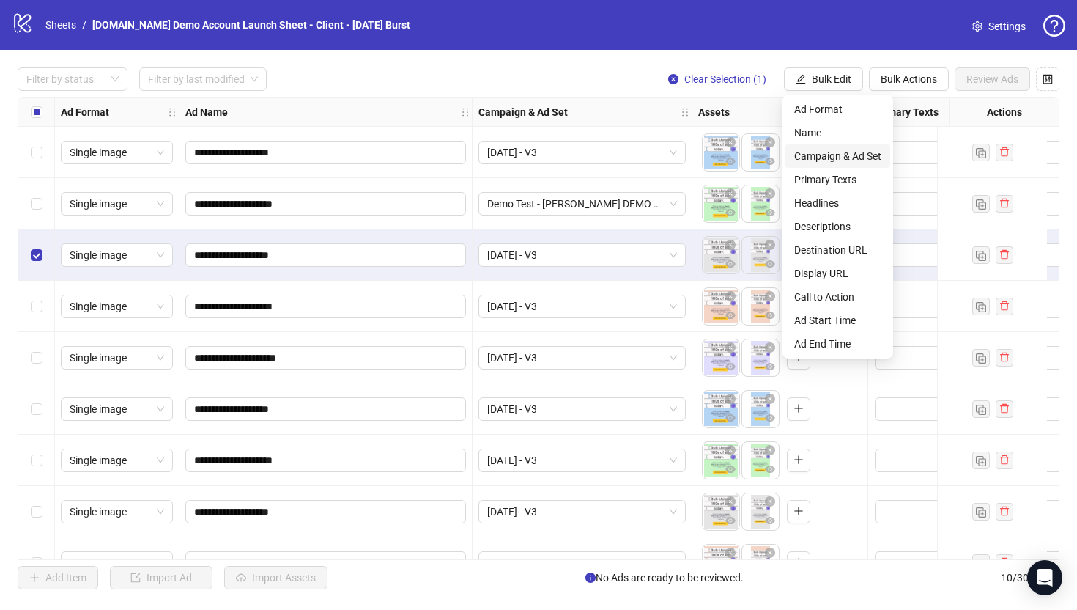
click at [839, 156] on span "Campaign & Ad Set" at bounding box center [837, 156] width 87 height 16
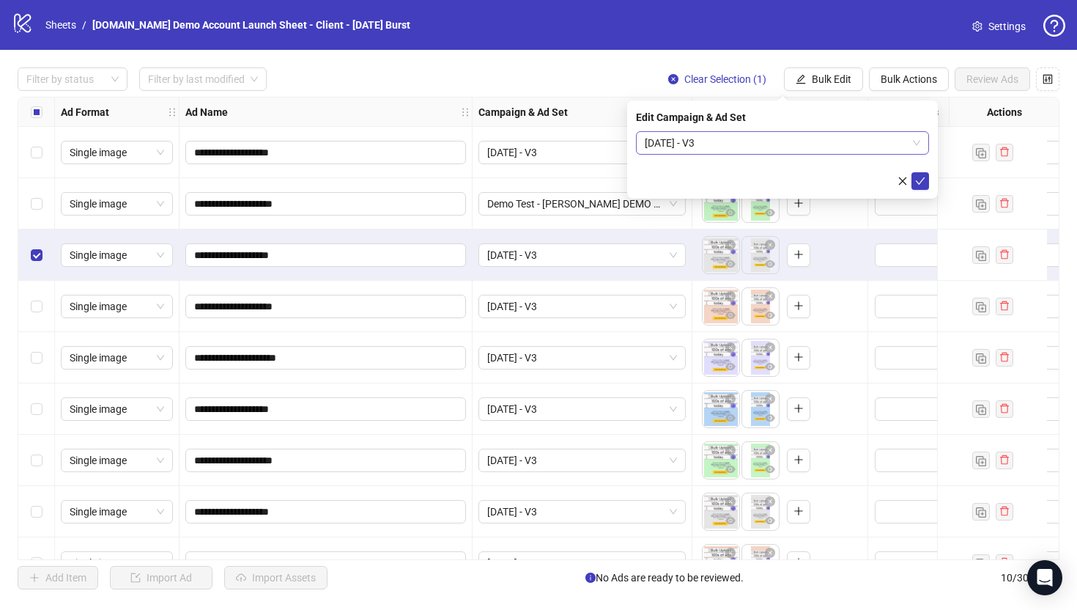
click at [723, 141] on span "Sept 2025 - V3" at bounding box center [783, 143] width 276 height 22
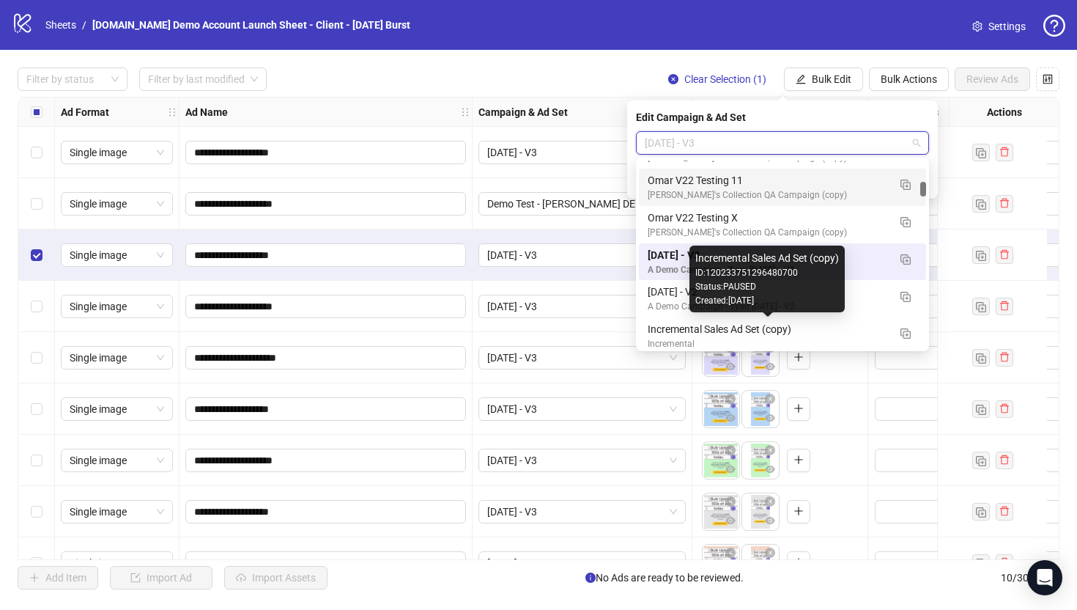
scroll to position [871, 0]
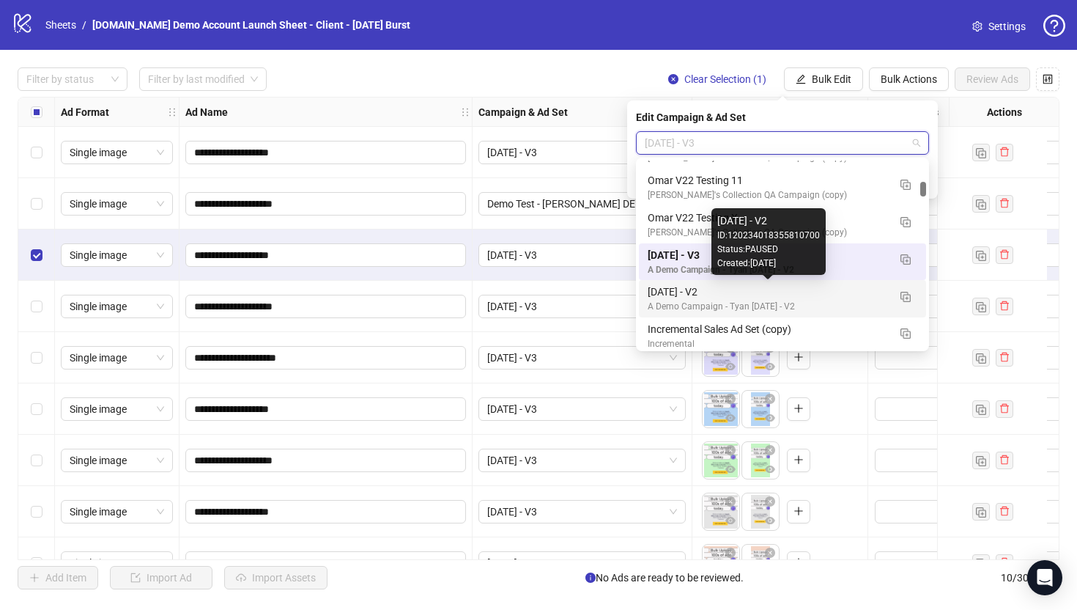
click at [678, 295] on div "Sept 2025 - V2" at bounding box center [768, 292] width 240 height 16
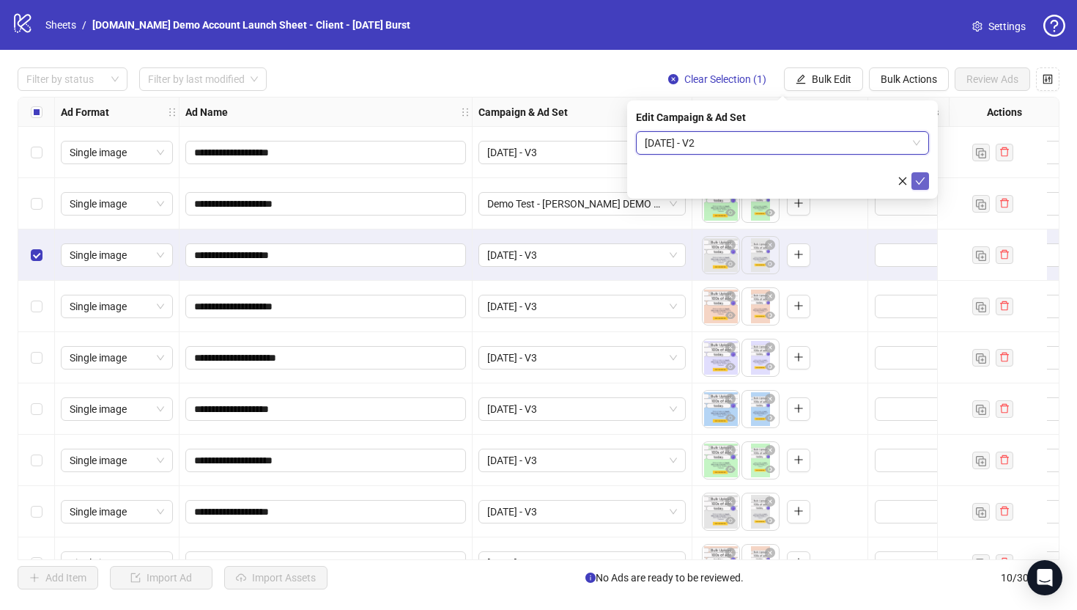
click at [921, 180] on icon "check" at bounding box center [920, 181] width 10 height 10
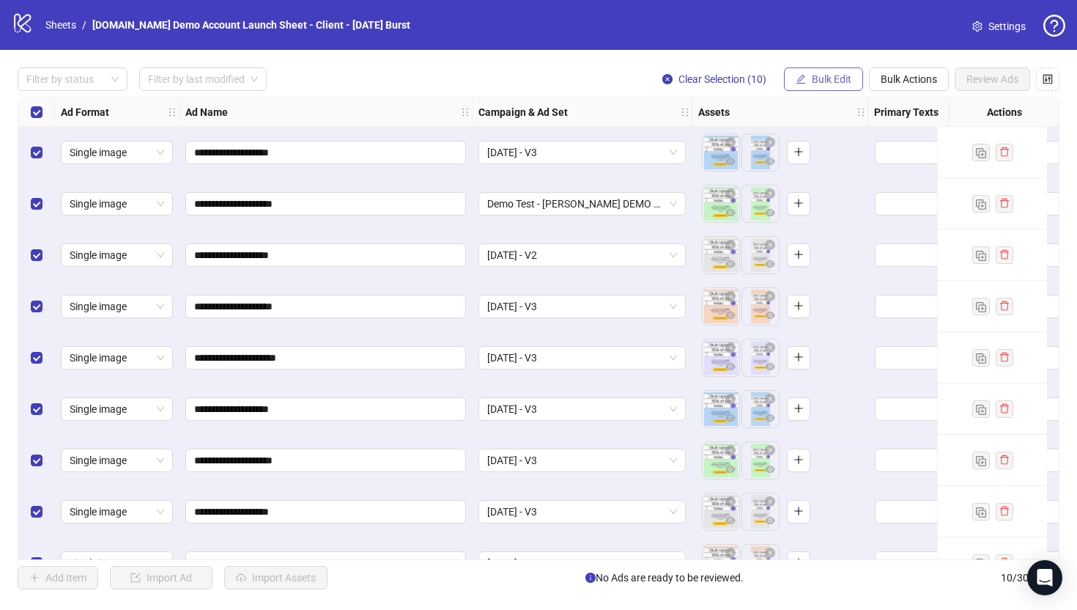
click at [822, 80] on span "Bulk Edit" at bounding box center [832, 79] width 40 height 12
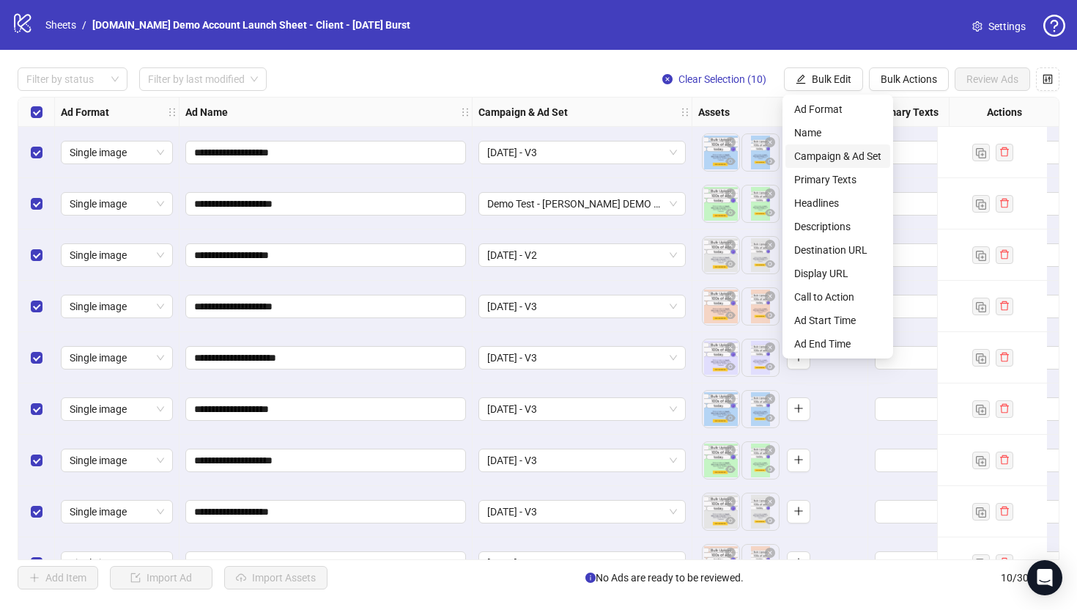
click at [852, 152] on span "Campaign & Ad Set" at bounding box center [837, 156] width 87 height 16
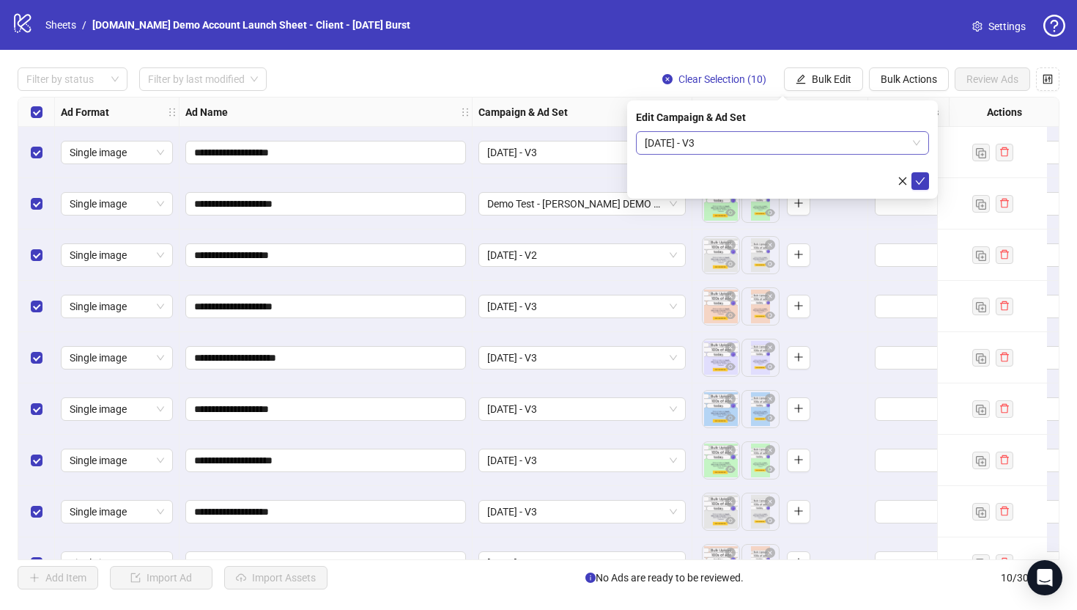
click at [772, 133] on span "Sept 2025 - V3" at bounding box center [783, 143] width 276 height 22
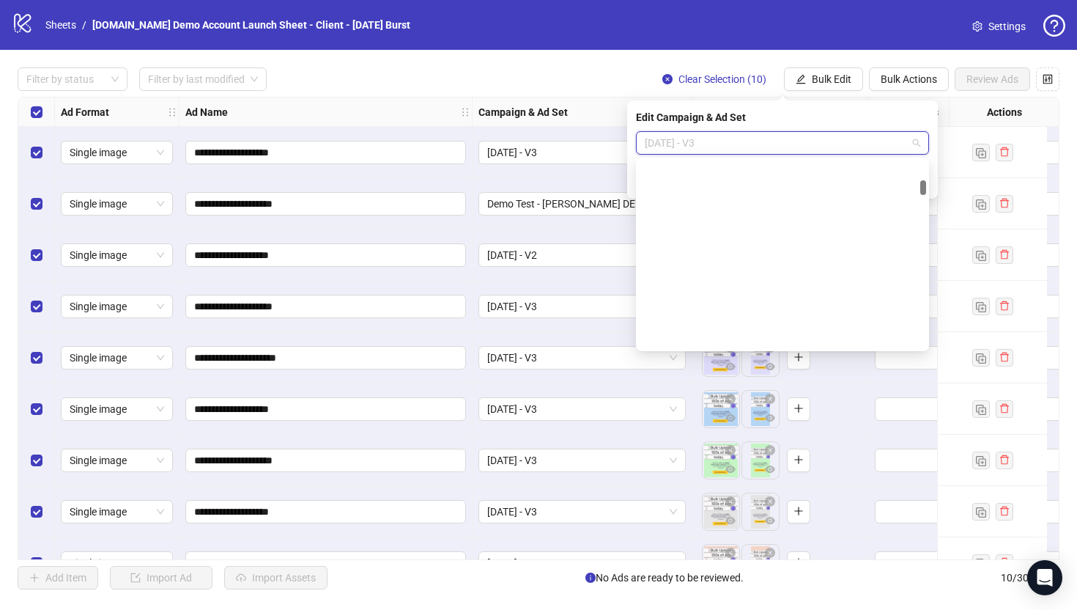
scroll to position [804, 0]
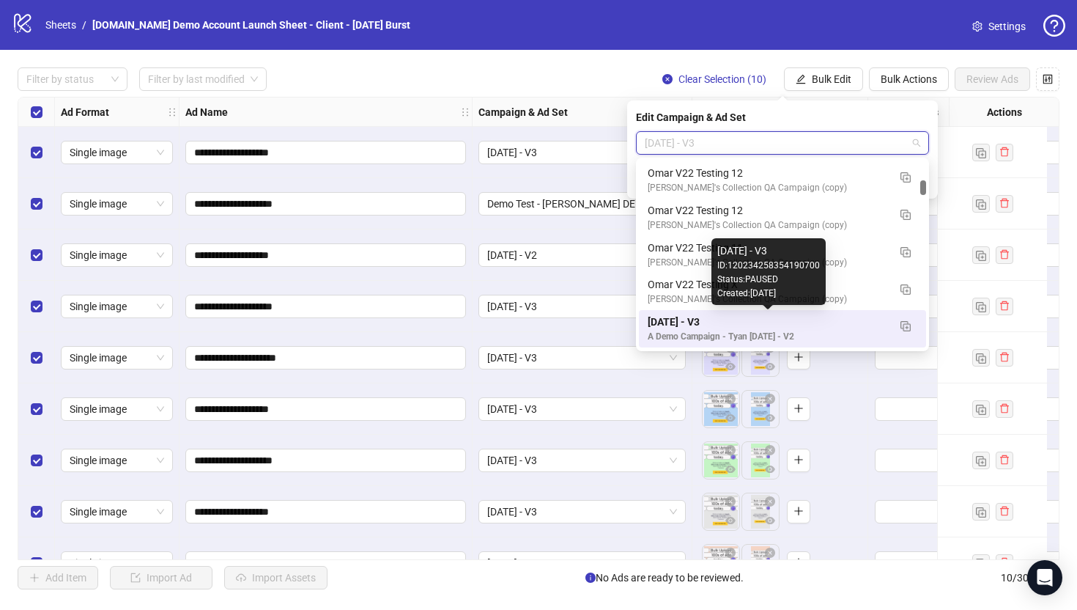
click at [672, 321] on div "Sept 2025 - V3" at bounding box center [768, 322] width 240 height 16
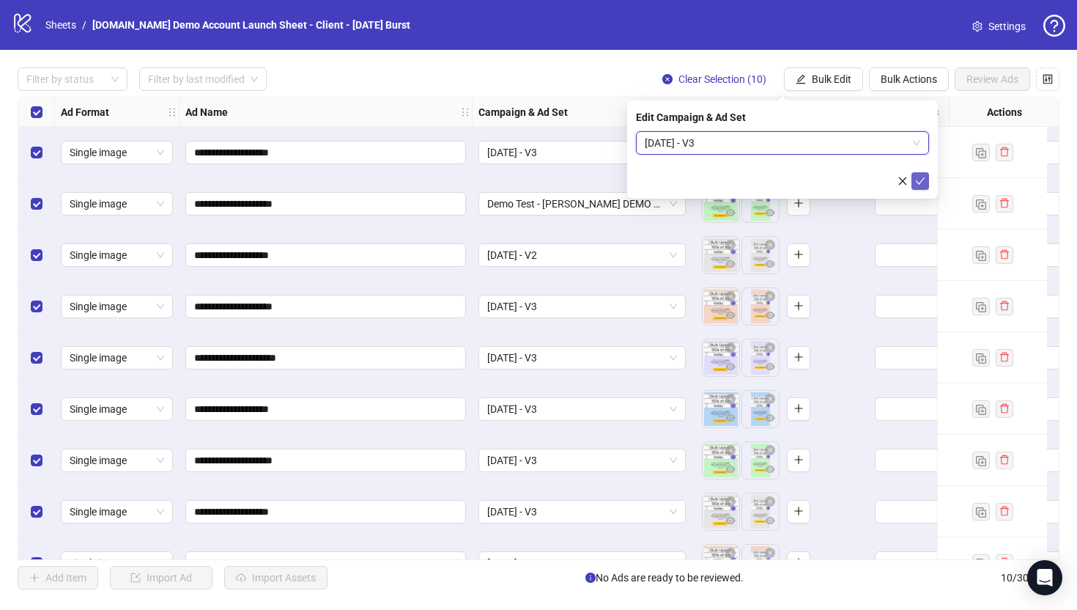
click at [919, 179] on icon "check" at bounding box center [920, 181] width 10 height 10
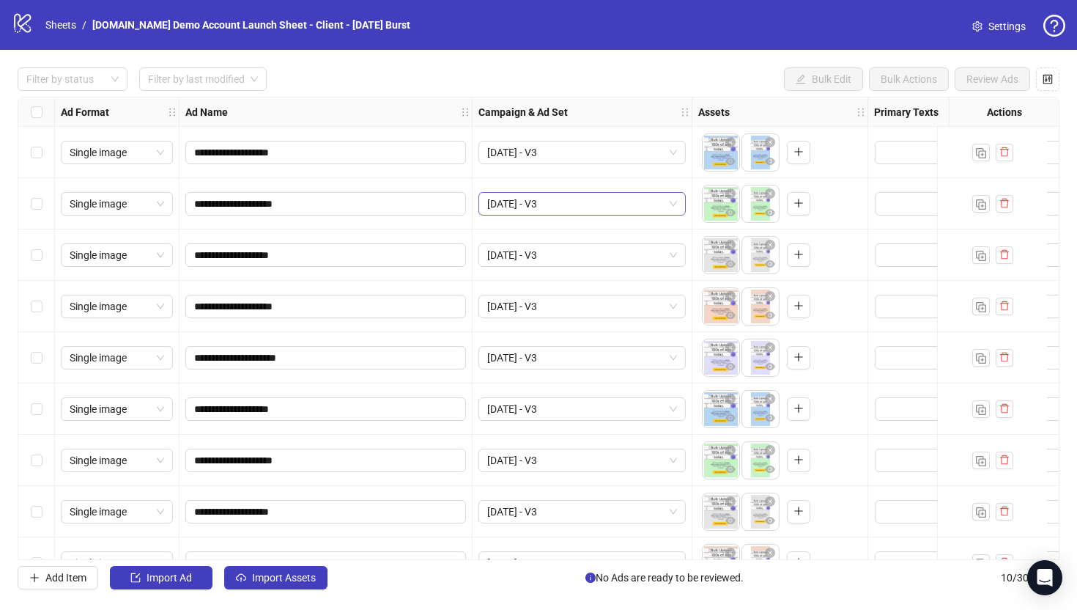
click at [555, 200] on span "Sept 2025 - V3" at bounding box center [582, 204] width 190 height 22
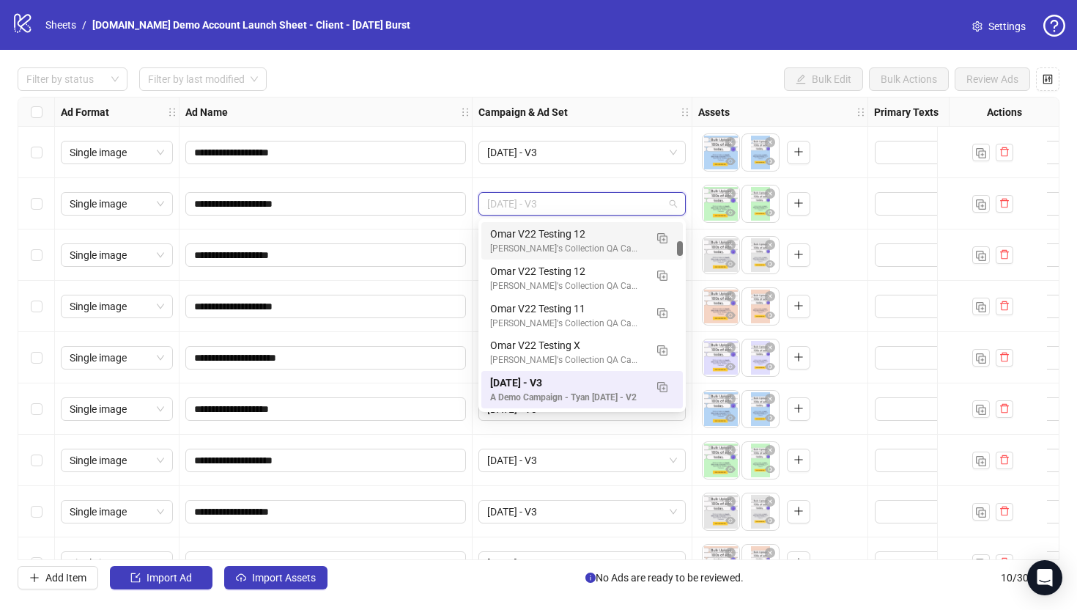
click at [437, 182] on div "**********" at bounding box center [326, 203] width 293 height 51
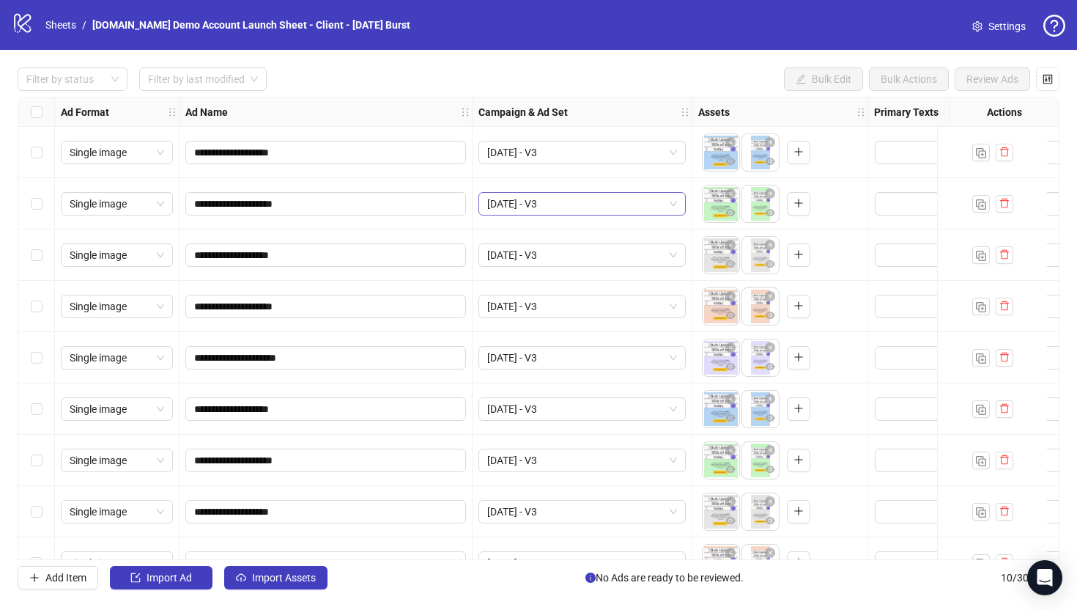
click at [531, 207] on span "Sept 2025 - V3" at bounding box center [582, 204] width 190 height 22
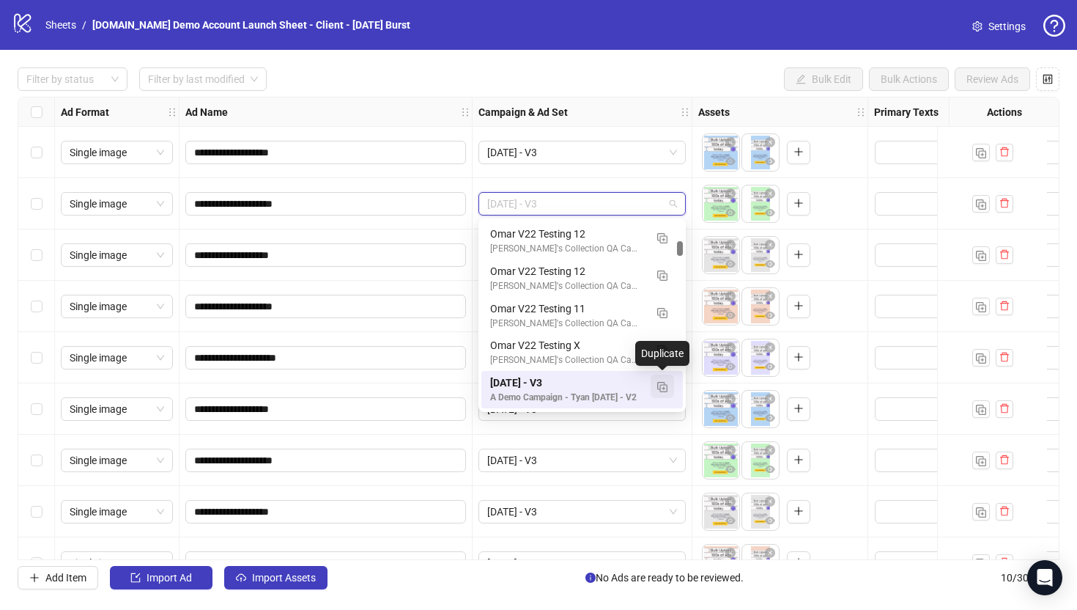
click at [662, 389] on img "button" at bounding box center [662, 387] width 10 height 10
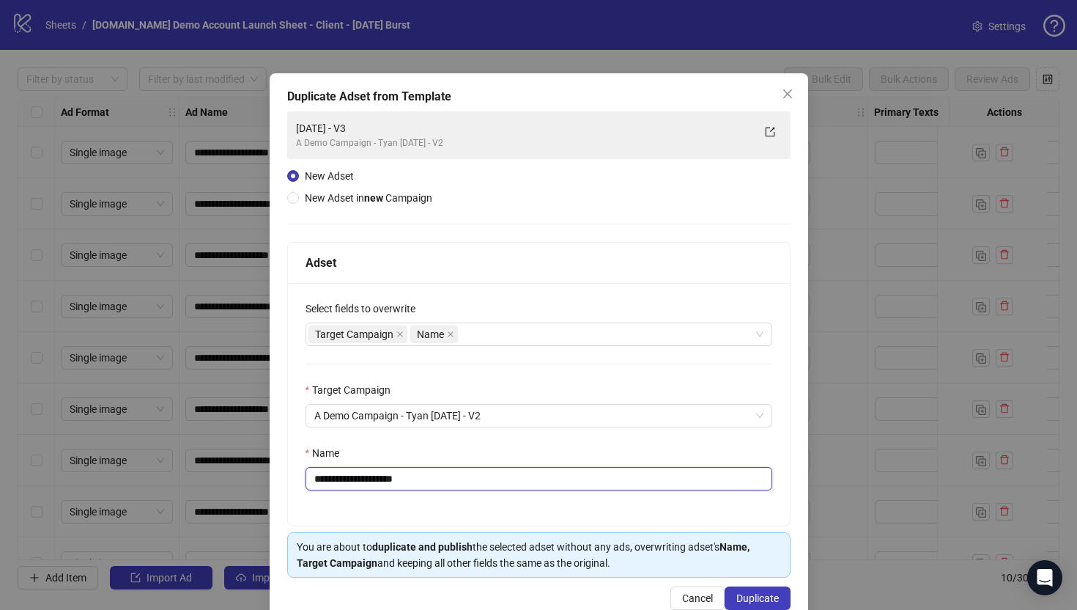
click at [425, 481] on input "**********" at bounding box center [539, 478] width 467 height 23
click at [429, 416] on span "A Demo Campaign - Tyan Sept 2025 - V2" at bounding box center [538, 416] width 449 height 22
type input "**********"
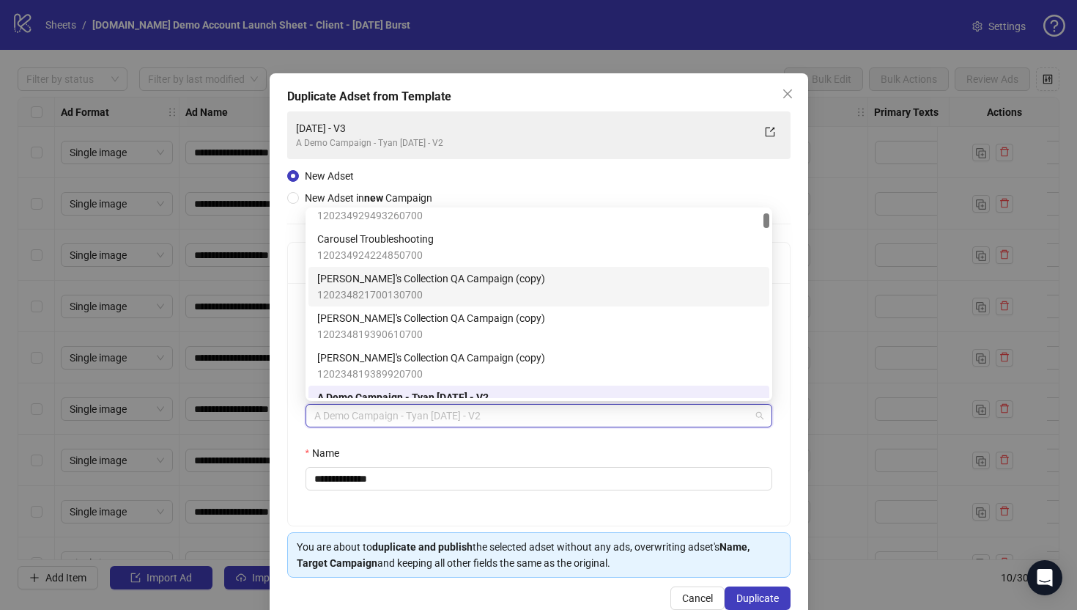
scroll to position [64, 0]
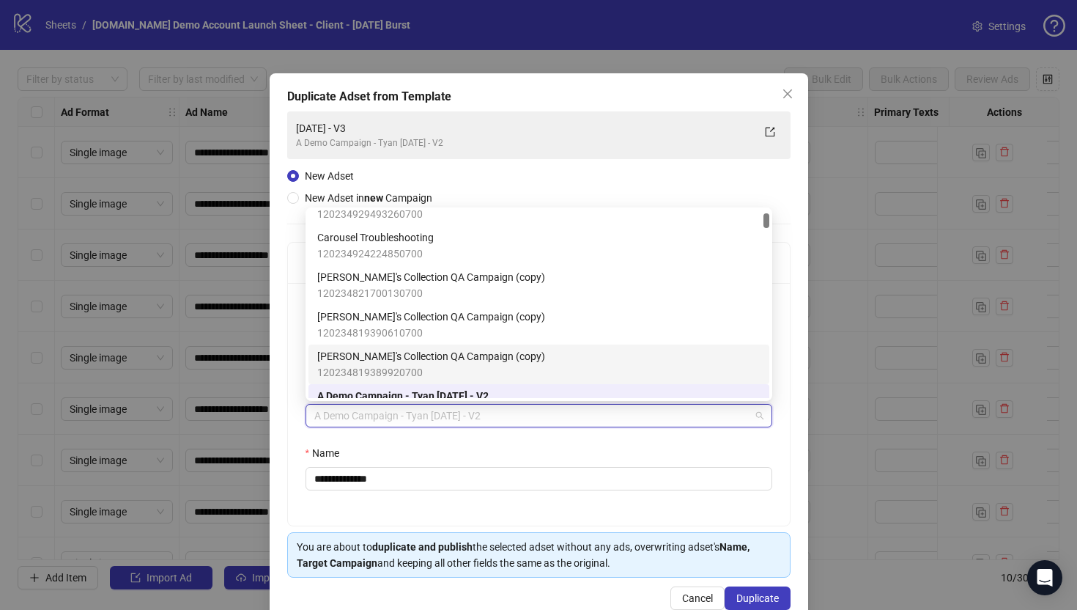
click at [281, 360] on div "**********" at bounding box center [539, 348] width 539 height 551
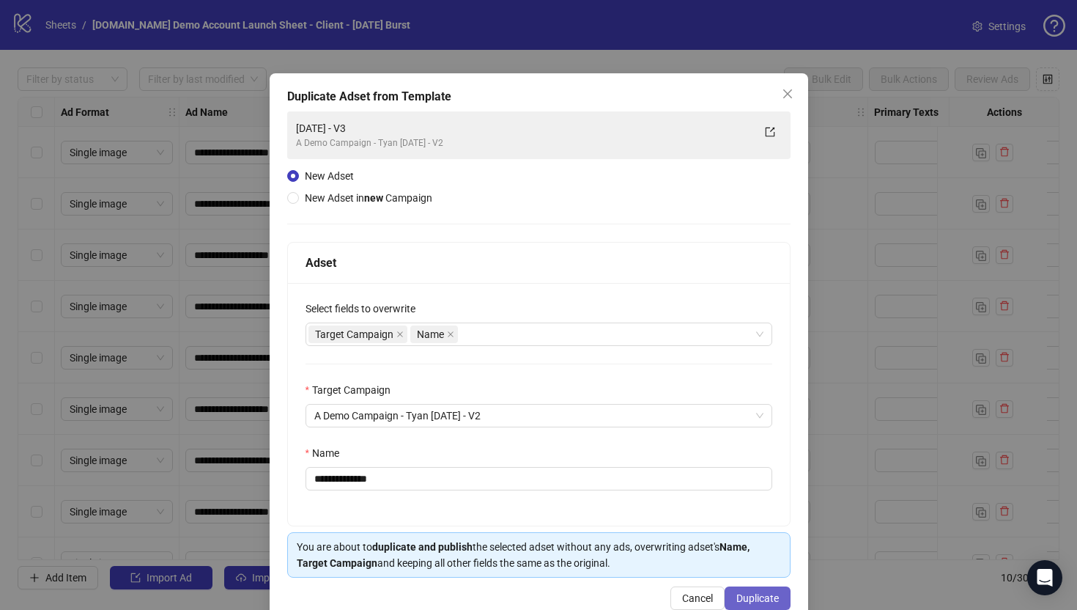
click at [748, 593] on span "Duplicate" at bounding box center [758, 598] width 43 height 12
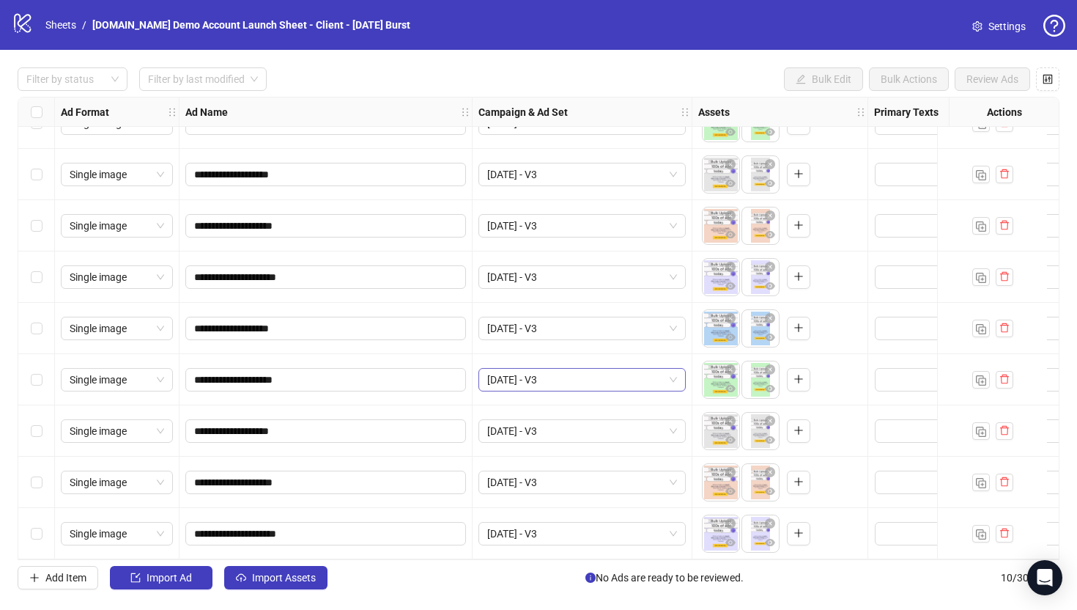
scroll to position [0, 0]
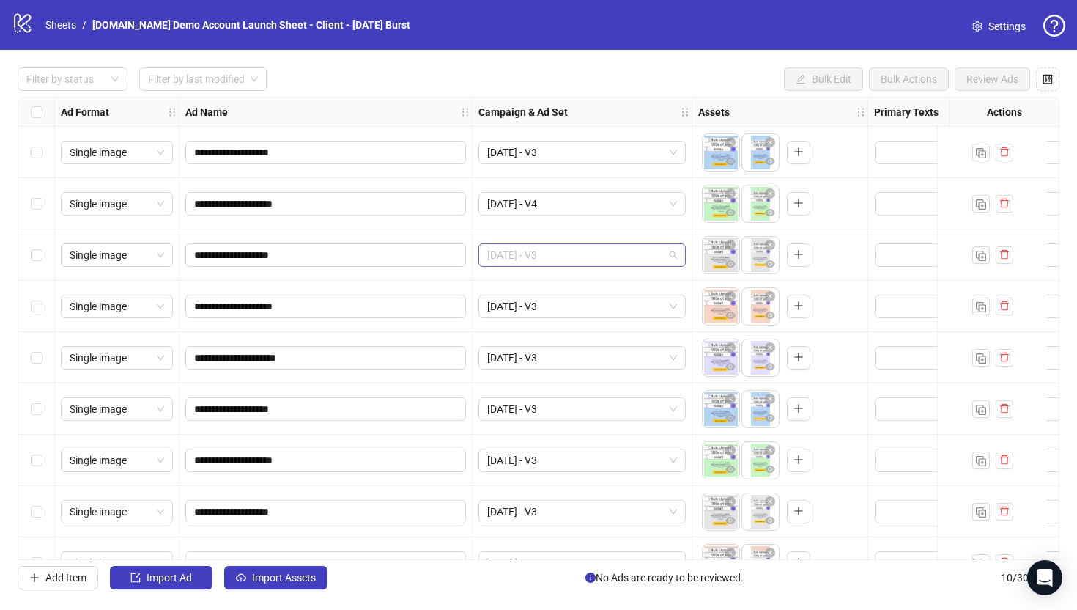
click at [556, 250] on span "Sept 2025 - V3" at bounding box center [582, 255] width 190 height 22
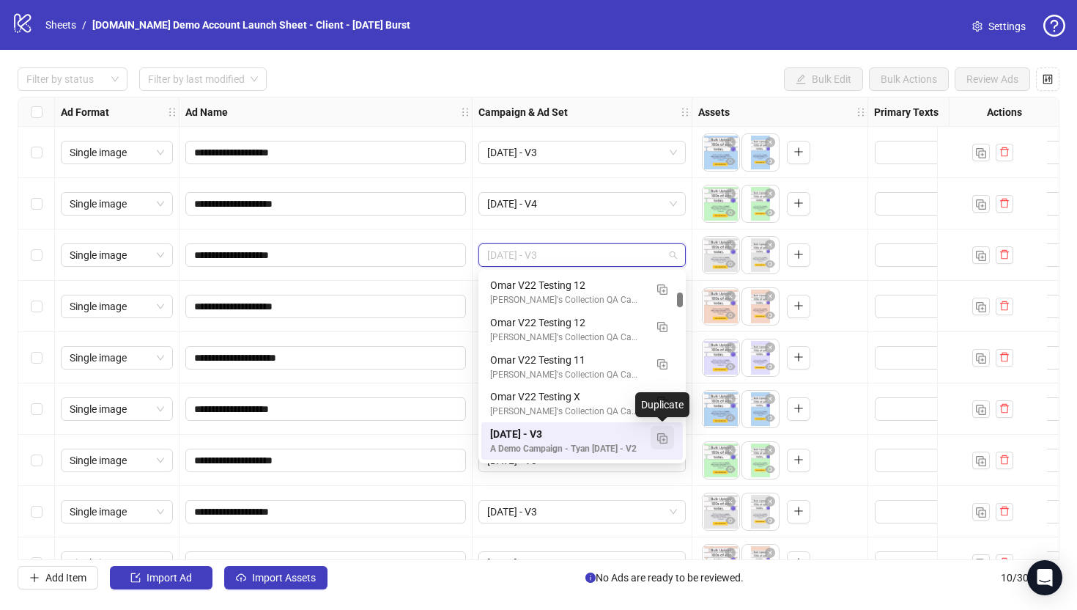
click at [665, 435] on img "button" at bounding box center [662, 438] width 10 height 10
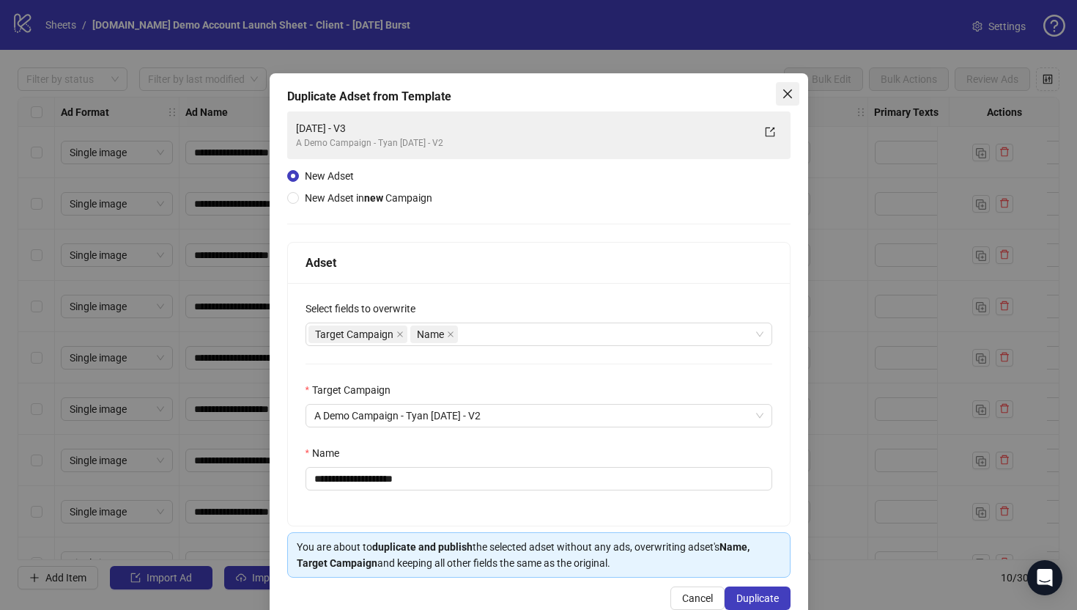
click at [791, 91] on icon "close" at bounding box center [788, 94] width 12 height 12
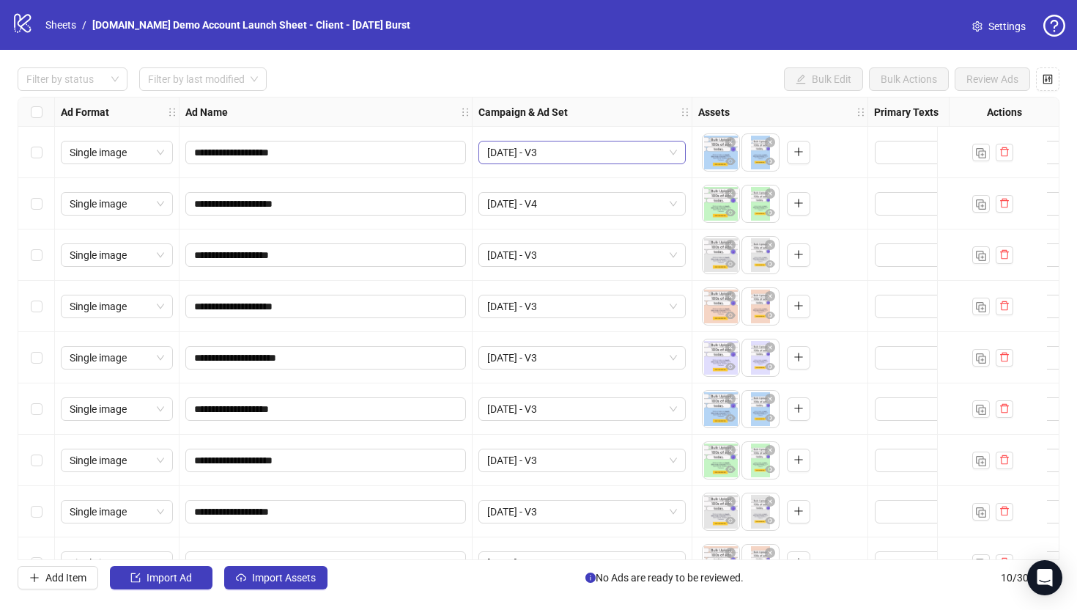
click at [585, 148] on span "Sept 2025 - V3" at bounding box center [582, 152] width 190 height 22
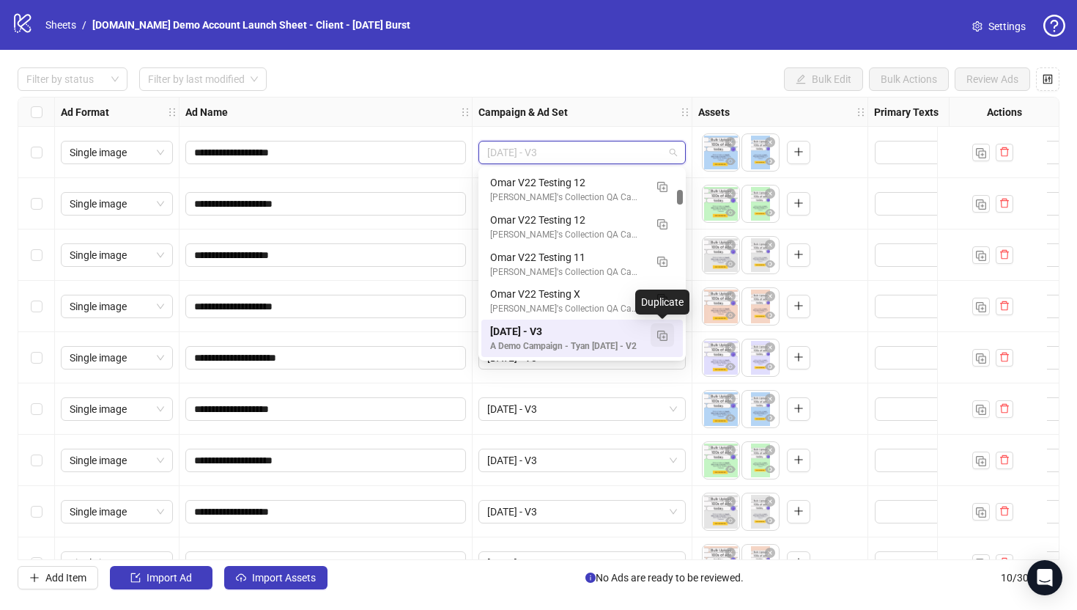
click at [665, 336] on img "button" at bounding box center [662, 336] width 10 height 10
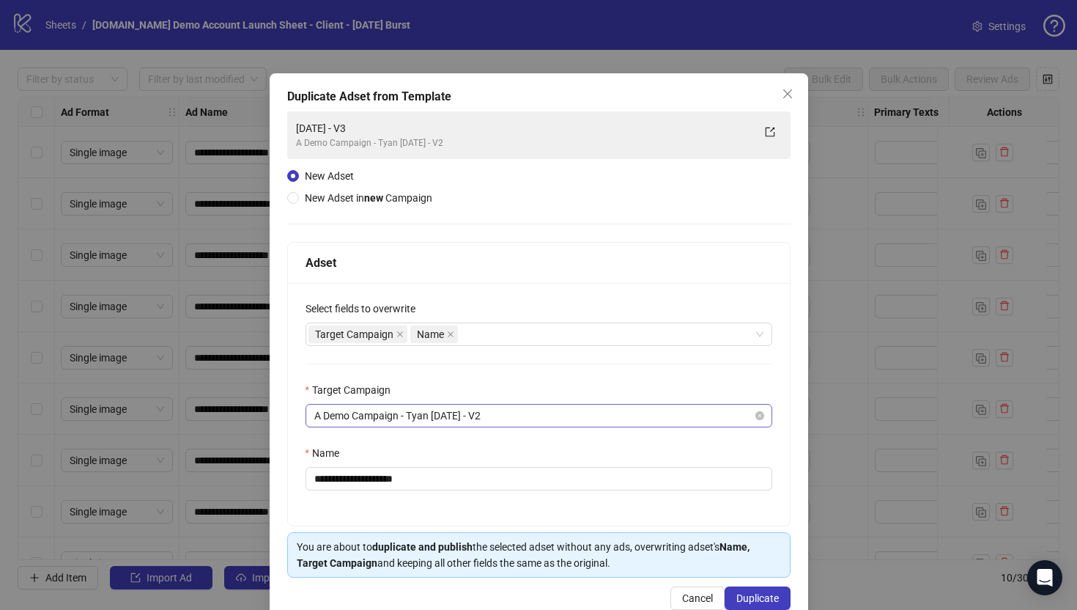
scroll to position [33, 0]
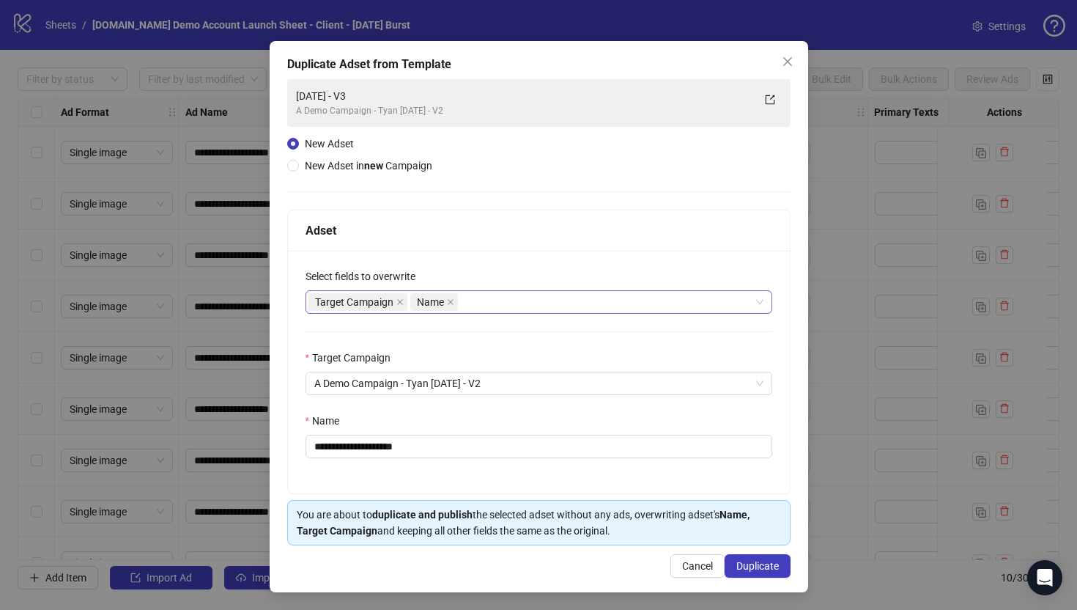
click at [479, 297] on div "Target Campaign Name" at bounding box center [532, 302] width 446 height 21
click at [423, 219] on div "Adset" at bounding box center [539, 230] width 502 height 41
click at [791, 62] on icon "close" at bounding box center [788, 62] width 12 height 12
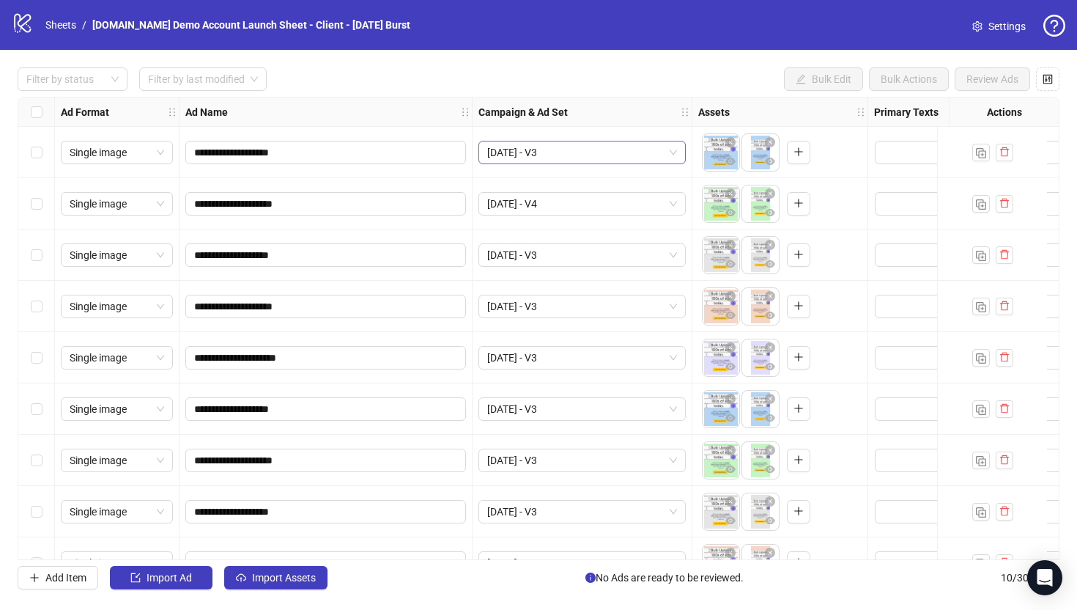
click at [572, 157] on span "Sept 2025 - V3" at bounding box center [582, 152] width 190 height 22
click at [400, 51] on div "**********" at bounding box center [538, 328] width 1077 height 557
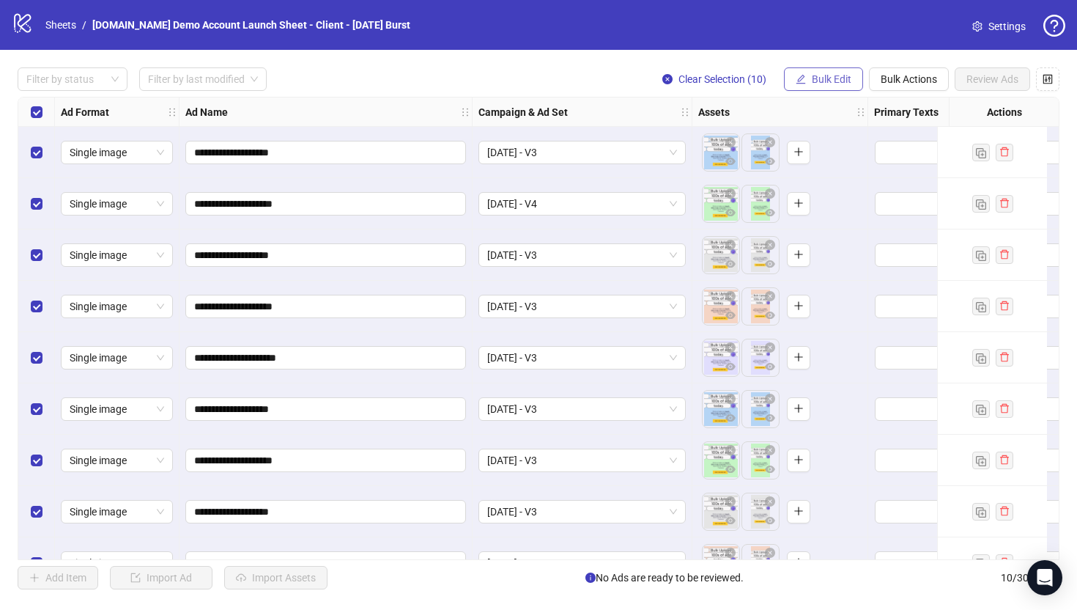
click at [830, 76] on span "Bulk Edit" at bounding box center [832, 79] width 40 height 12
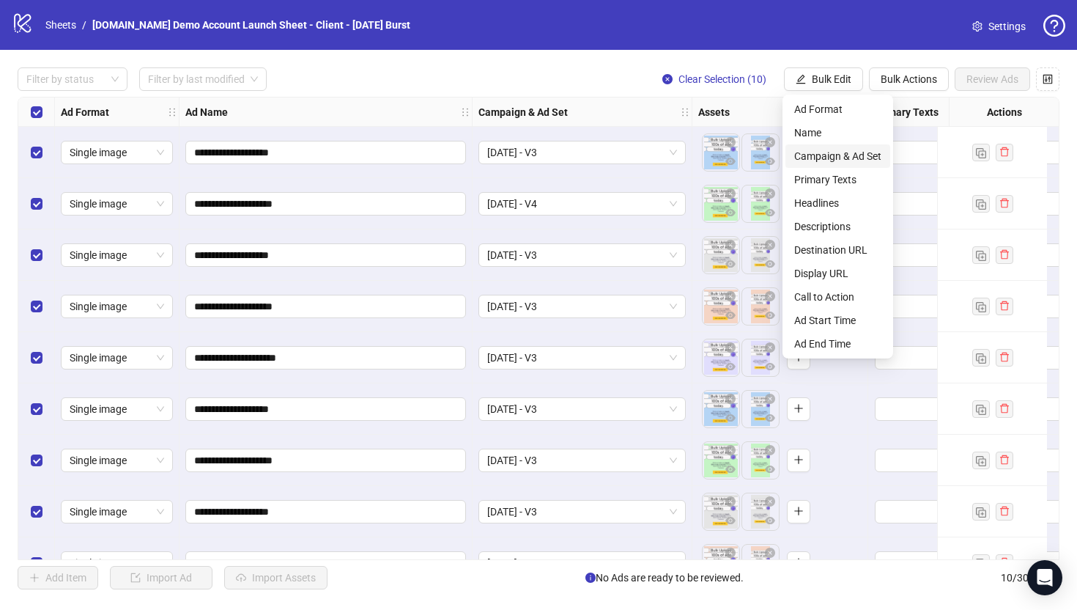
click at [823, 155] on span "Campaign & Ad Set" at bounding box center [837, 156] width 87 height 16
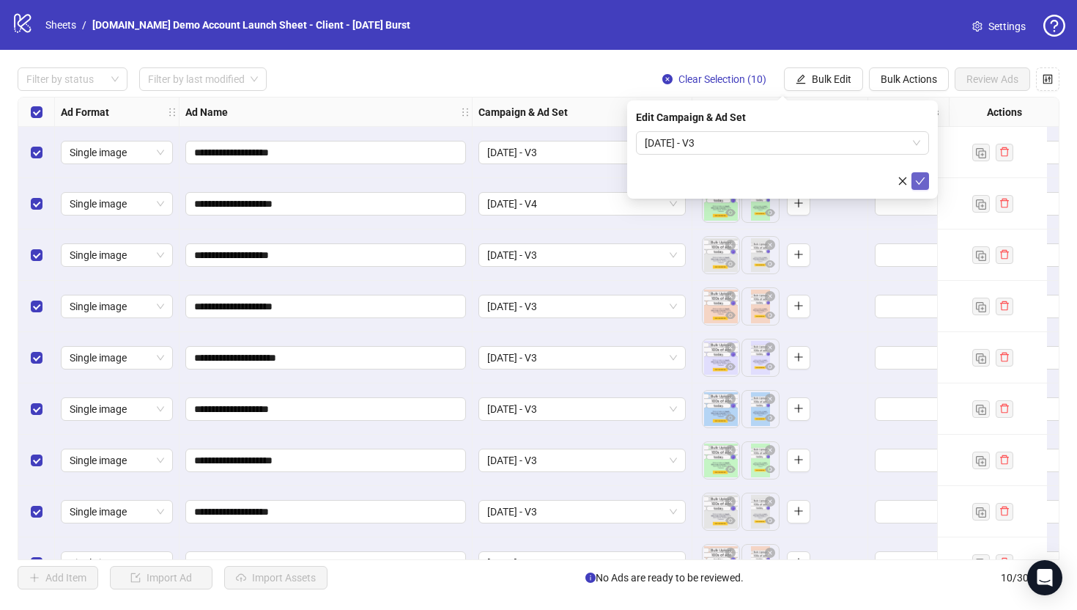
click at [923, 181] on icon "check" at bounding box center [920, 181] width 10 height 10
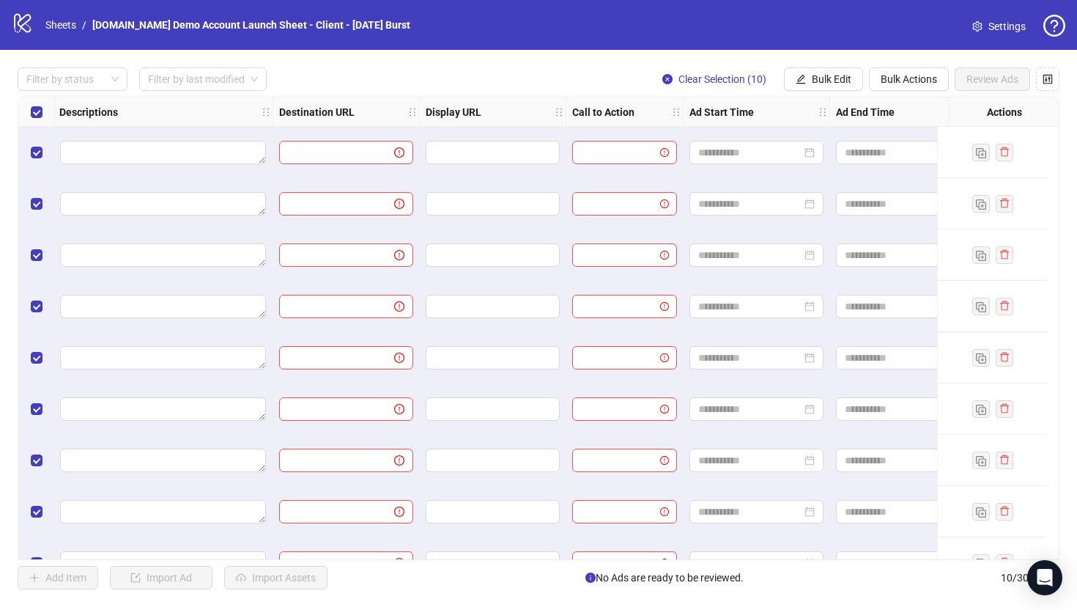
scroll to position [0, 1221]
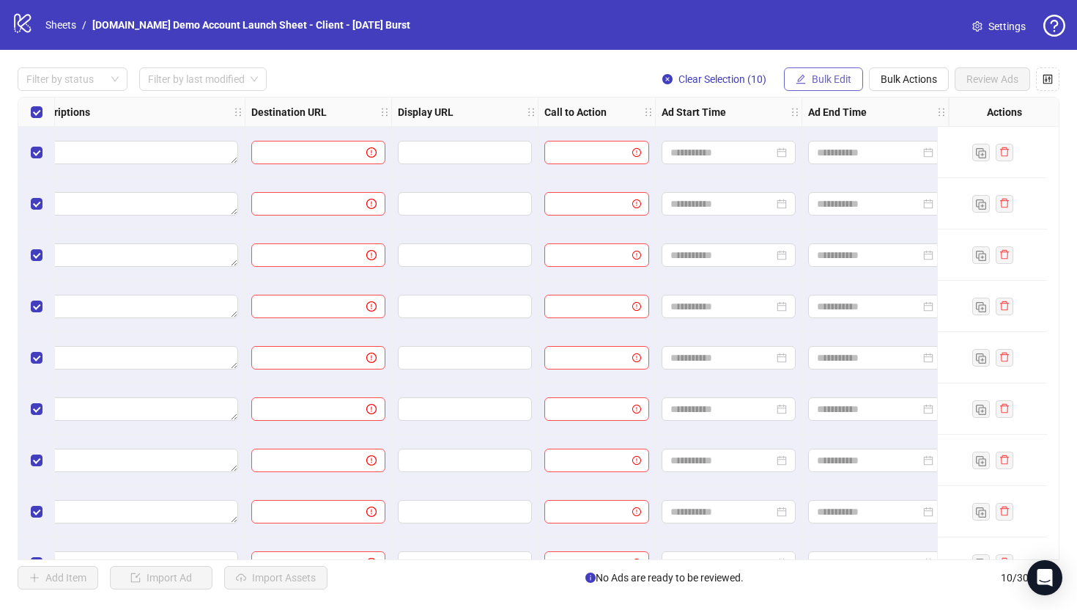
click at [825, 76] on span "Bulk Edit" at bounding box center [832, 79] width 40 height 12
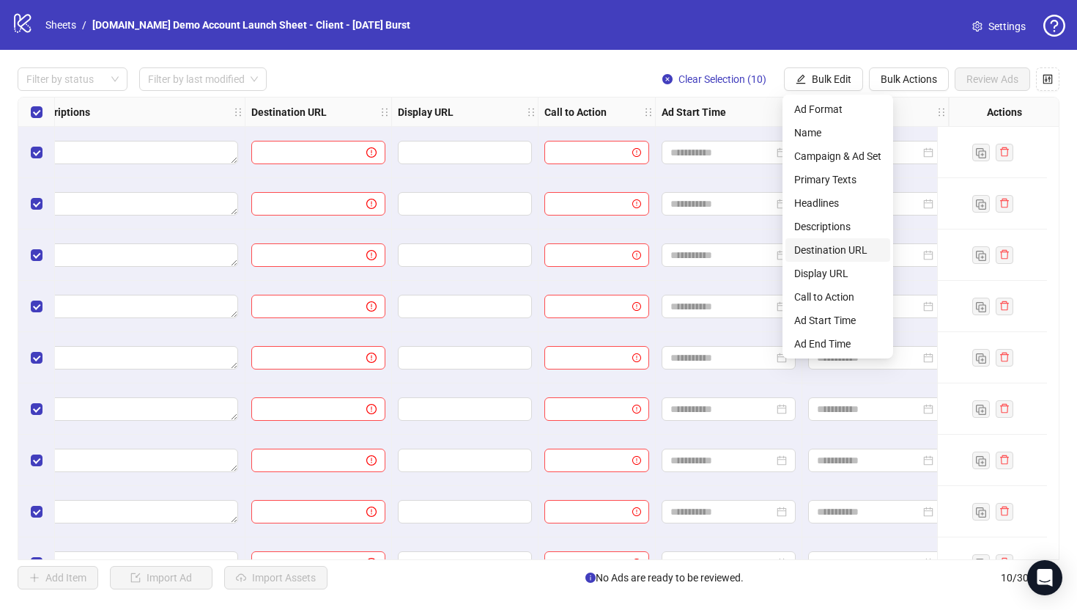
click at [811, 246] on span "Destination URL" at bounding box center [837, 250] width 87 height 16
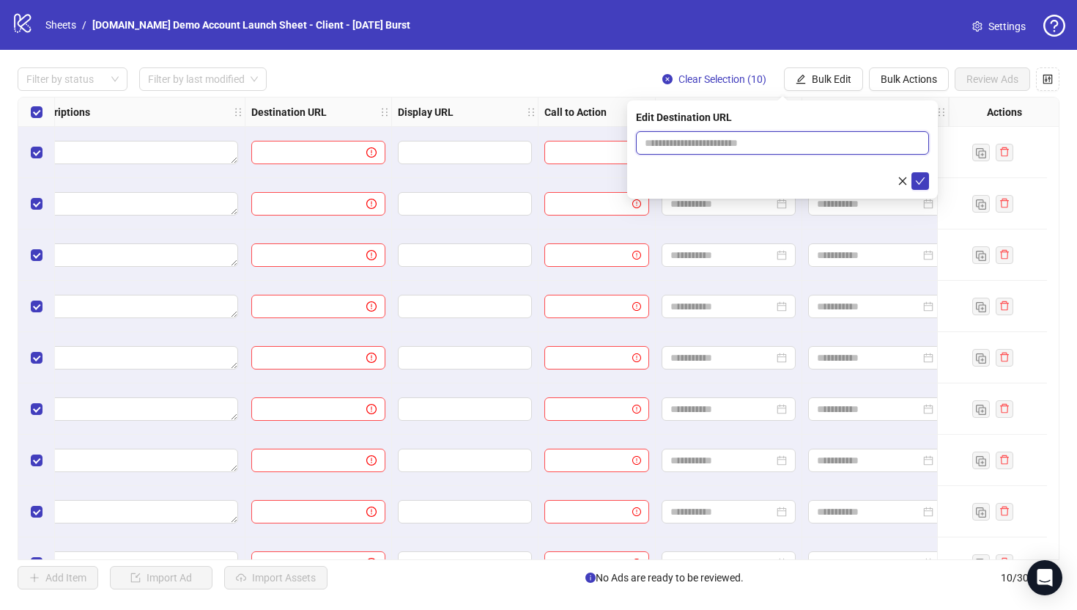
click at [698, 144] on input "text" at bounding box center [777, 143] width 264 height 16
type input "**********"
click at [918, 180] on icon "check" at bounding box center [920, 181] width 10 height 10
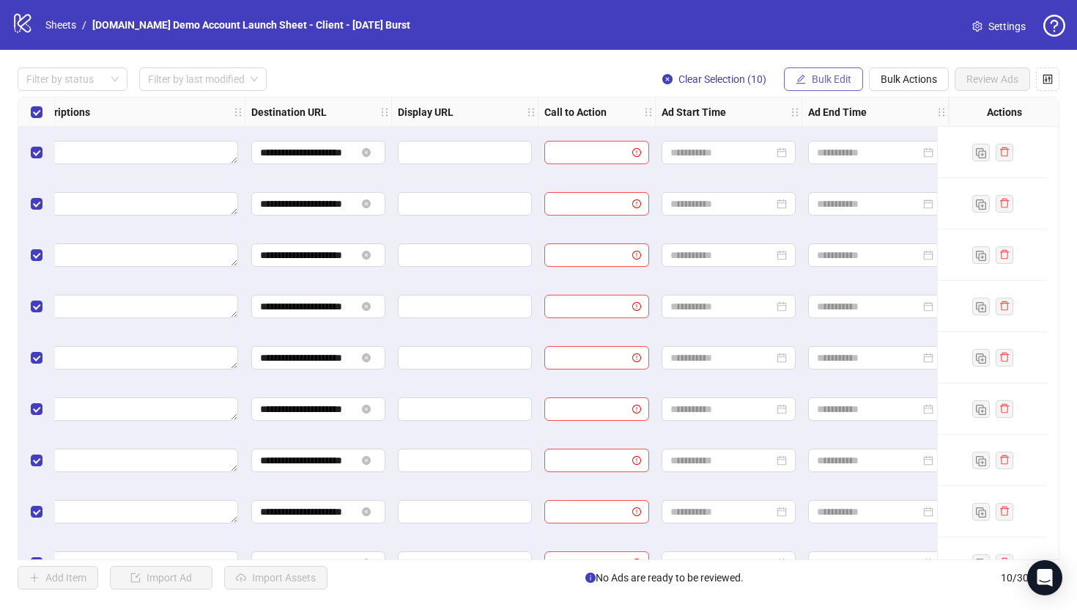
click at [830, 81] on span "Bulk Edit" at bounding box center [832, 79] width 40 height 12
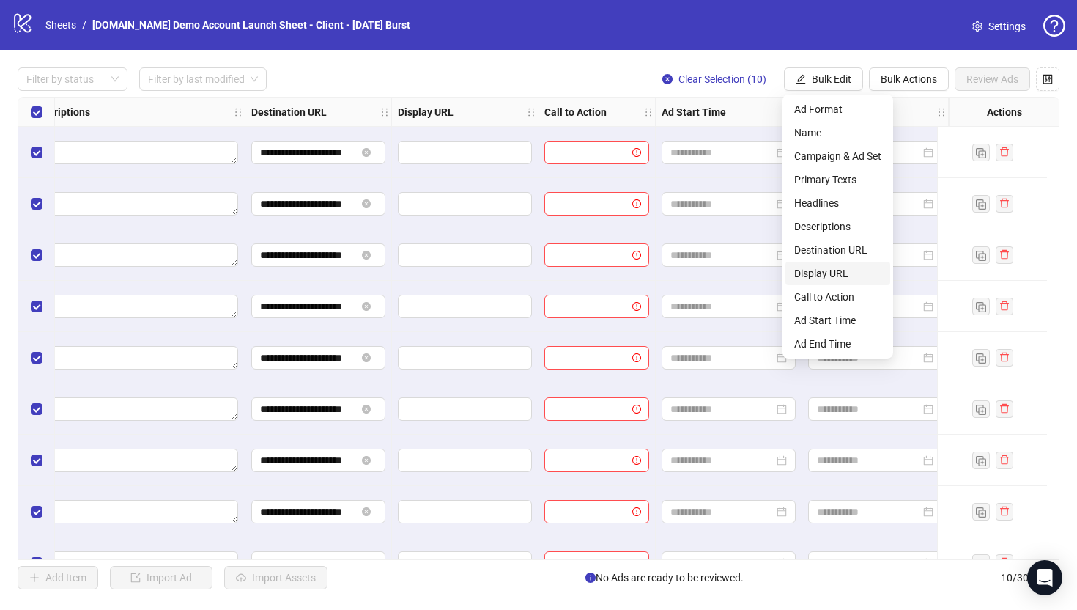
click at [812, 277] on span "Display URL" at bounding box center [837, 273] width 87 height 16
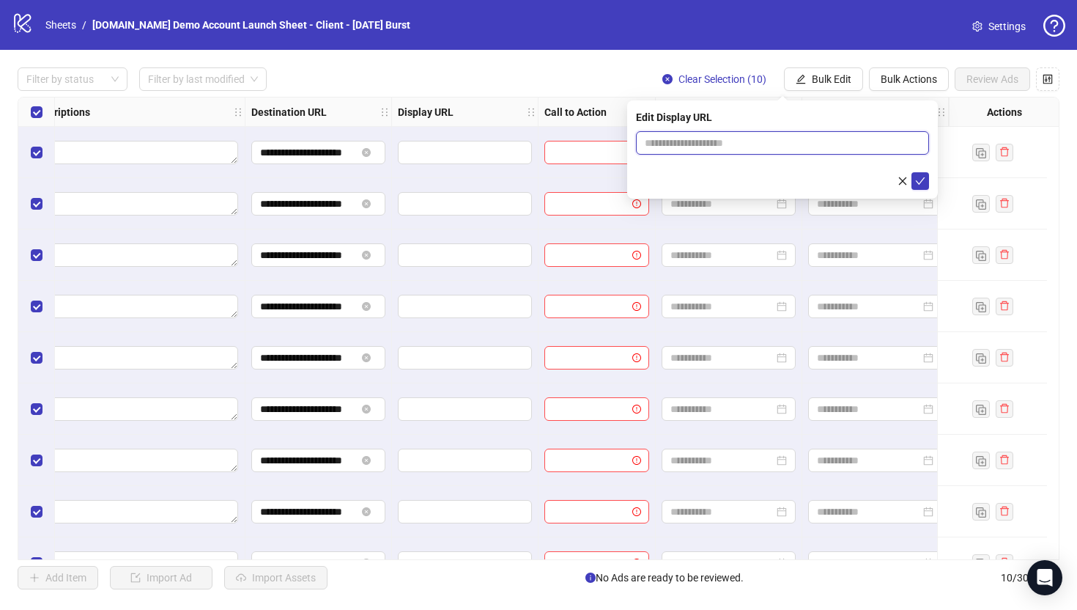
click at [728, 143] on input "text" at bounding box center [782, 142] width 293 height 23
type input "**********"
click at [916, 176] on icon "check" at bounding box center [920, 181] width 10 height 10
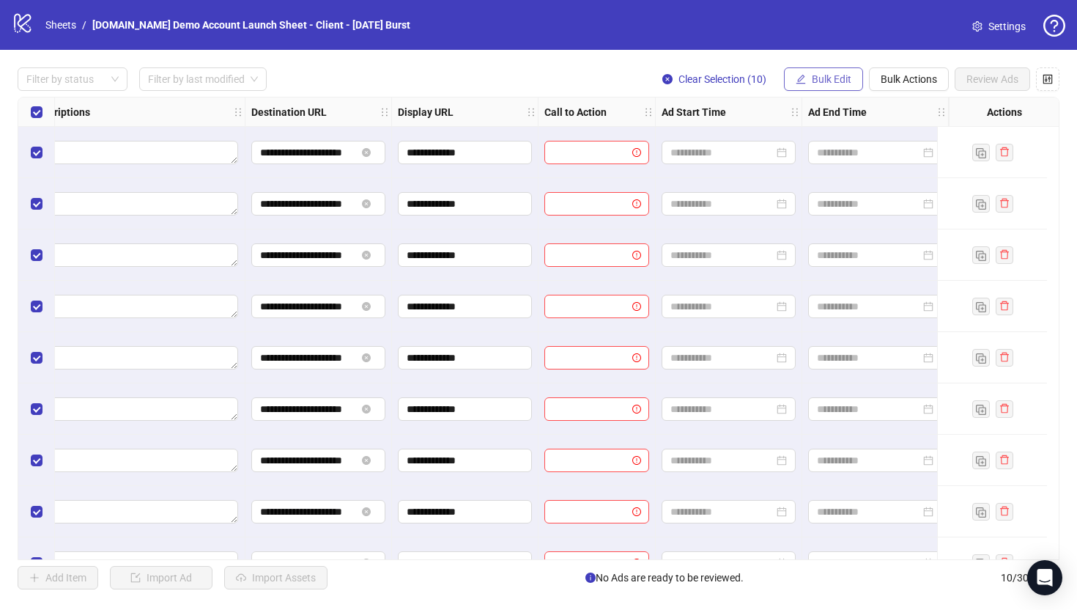
click at [823, 78] on span "Bulk Edit" at bounding box center [832, 79] width 40 height 12
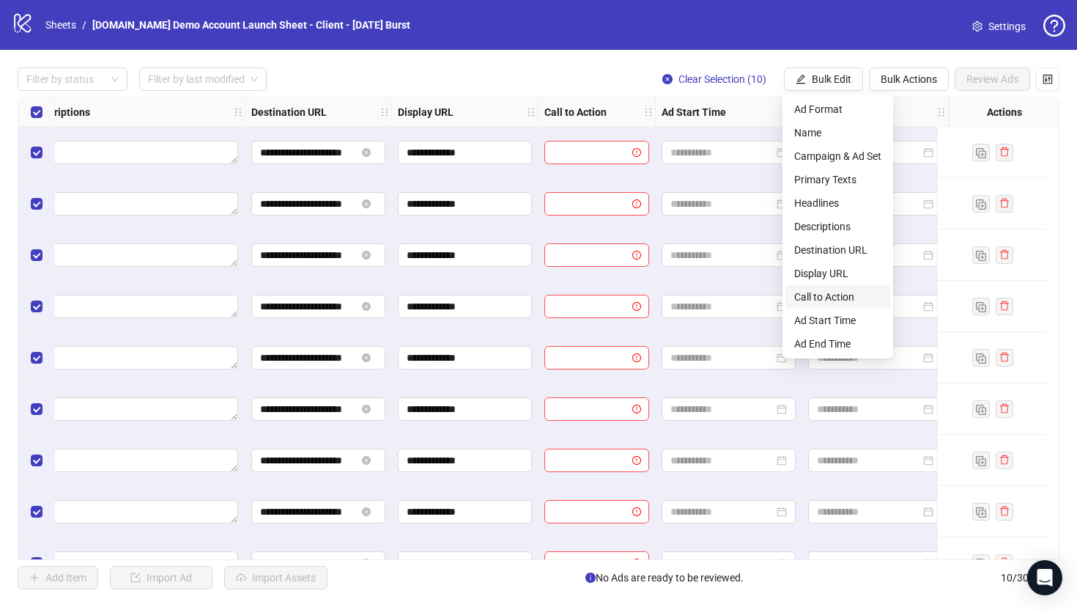
click at [825, 294] on span "Call to Action" at bounding box center [837, 297] width 87 height 16
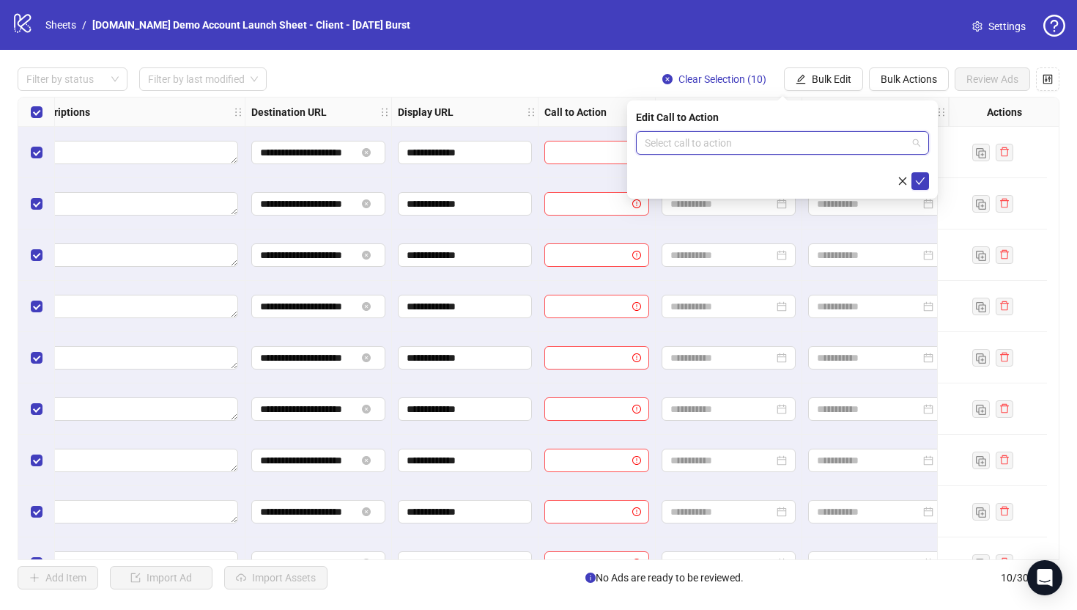
click at [664, 143] on input "search" at bounding box center [776, 143] width 262 height 22
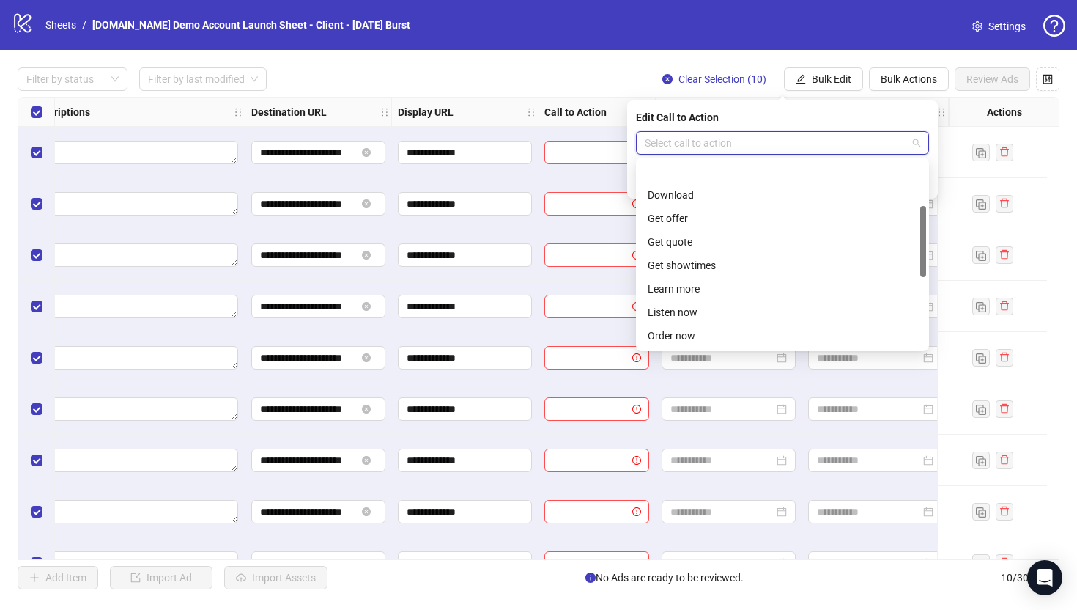
scroll to position [123, 0]
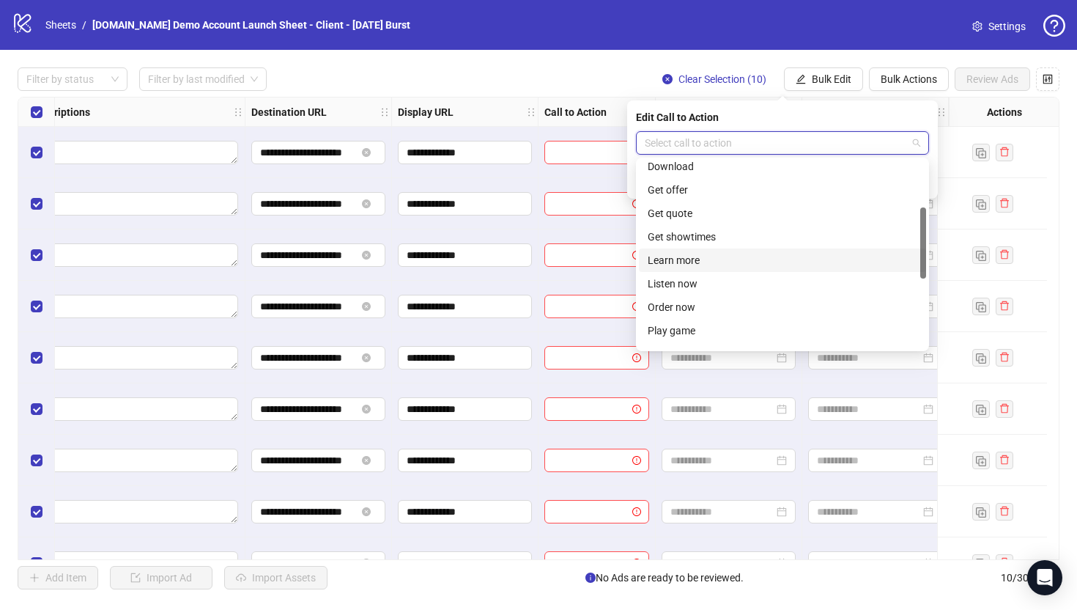
click at [676, 259] on div "Learn more" at bounding box center [783, 260] width 270 height 16
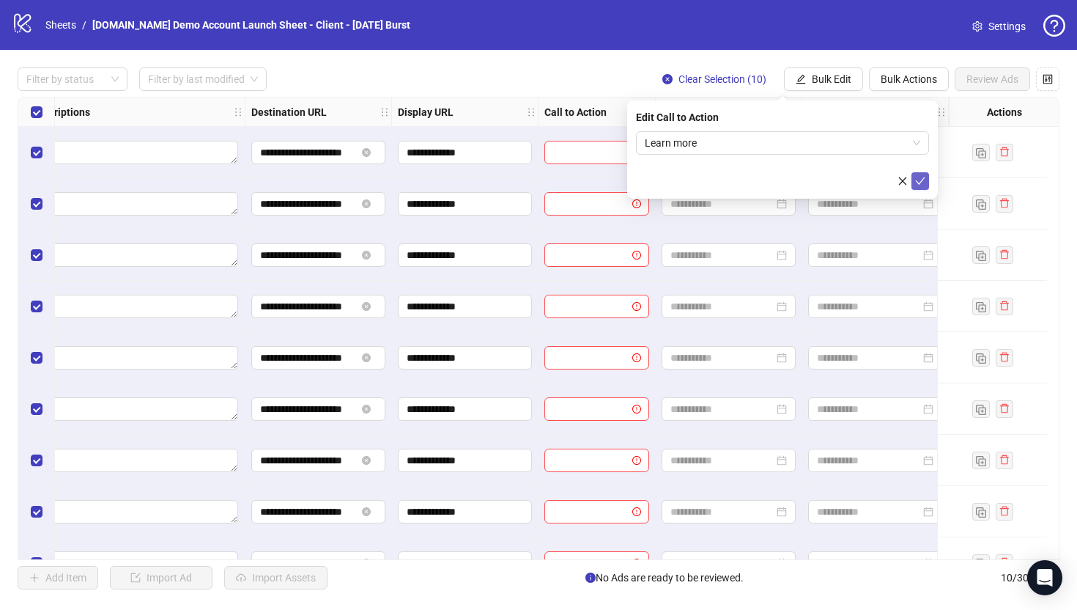
click at [916, 180] on icon "check" at bounding box center [921, 180] width 10 height 7
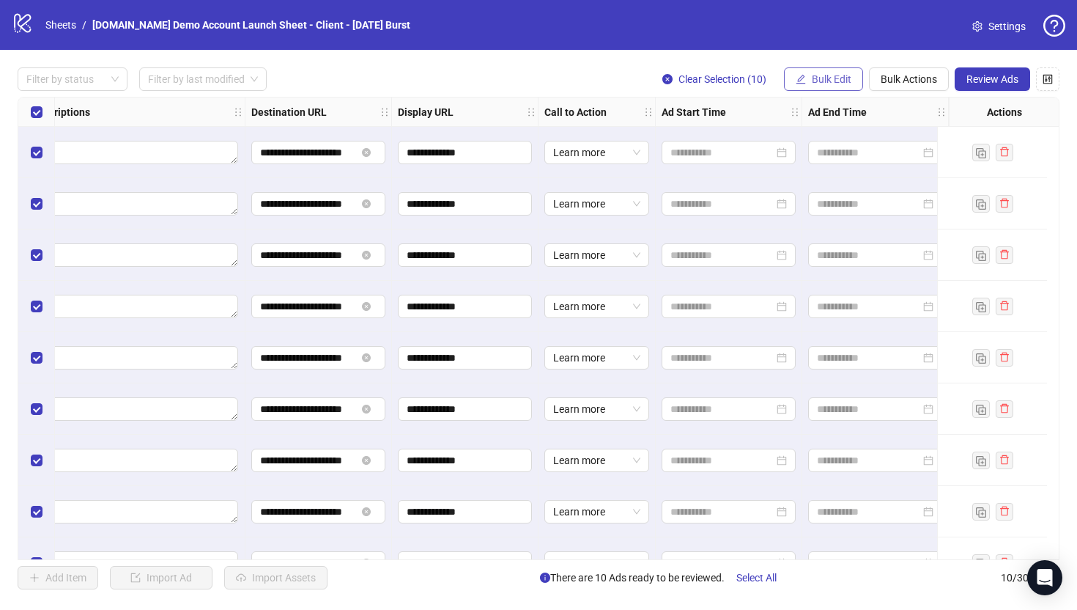
click at [824, 75] on span "Bulk Edit" at bounding box center [832, 79] width 40 height 12
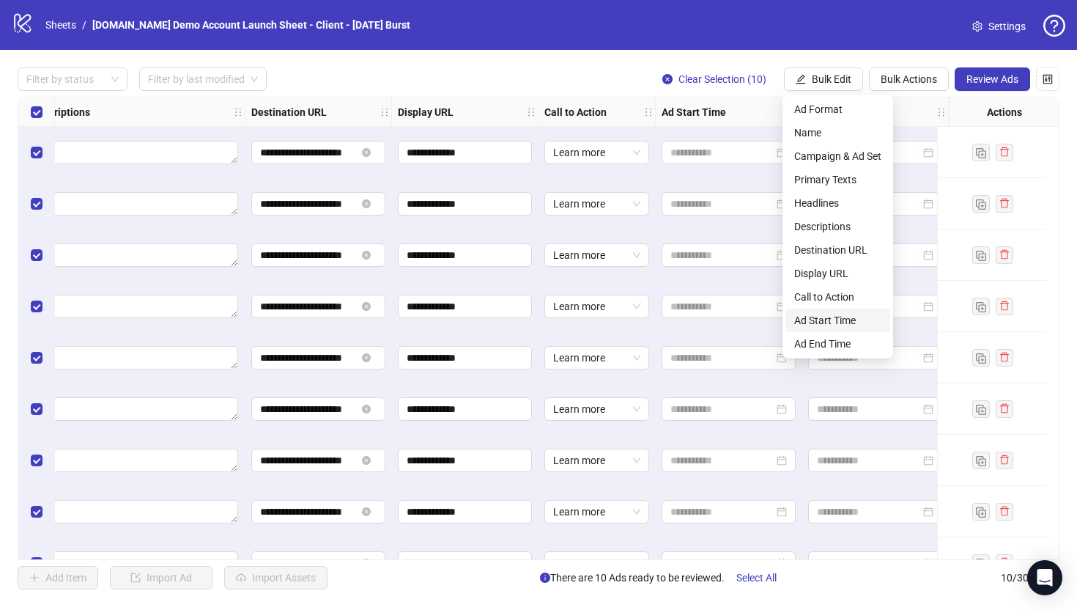
click at [816, 323] on span "Ad Start Time" at bounding box center [837, 320] width 87 height 16
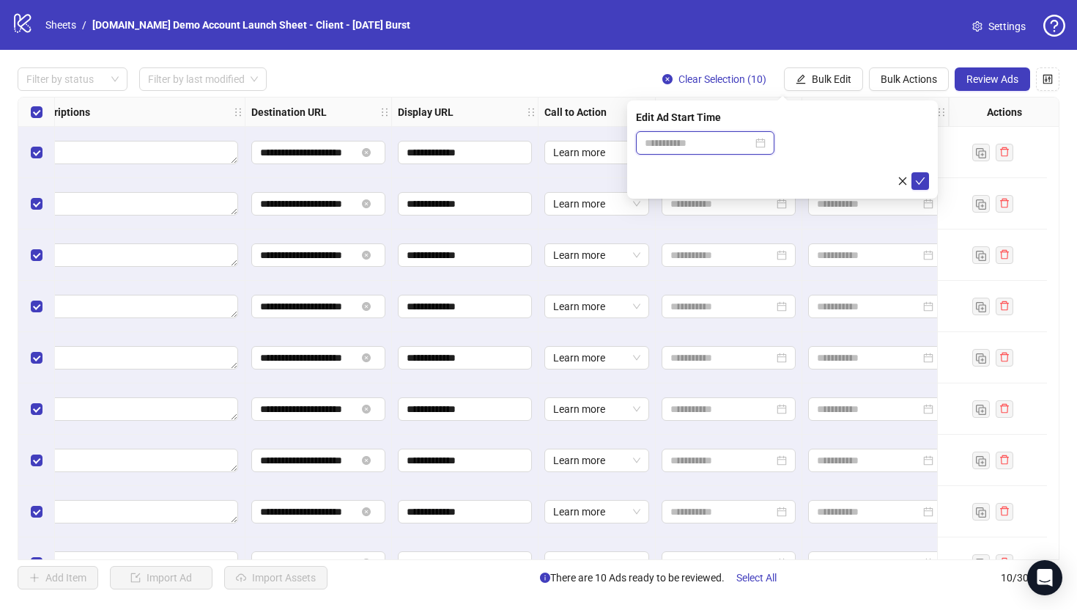
click at [667, 144] on input at bounding box center [699, 143] width 108 height 16
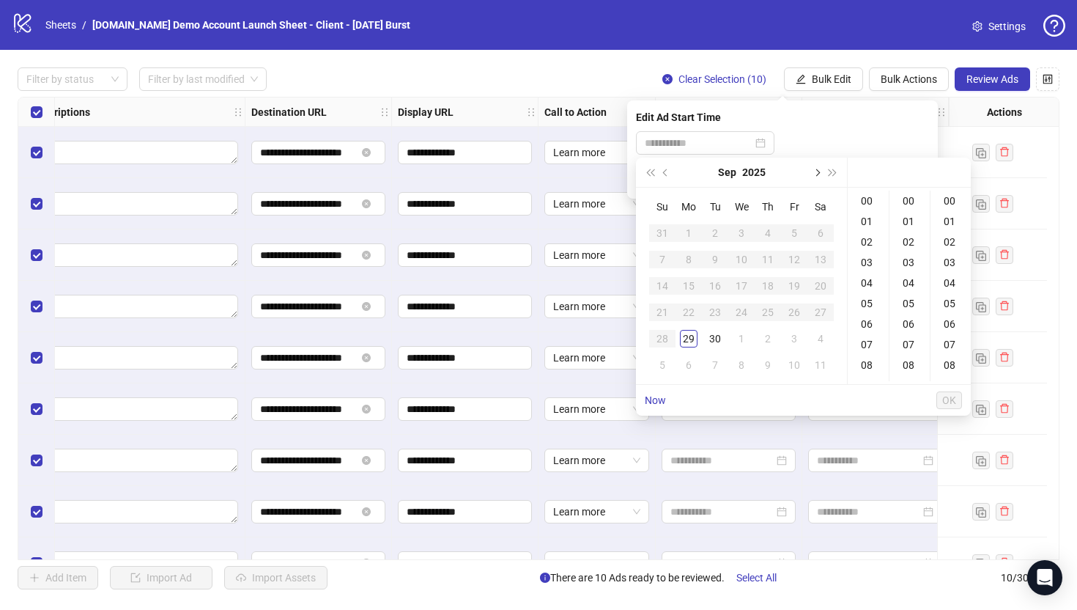
click at [817, 173] on span "Next month (PageDown)" at bounding box center [816, 172] width 7 height 7
click at [743, 232] on div "1" at bounding box center [742, 233] width 18 height 18
click at [863, 275] on div "09" at bounding box center [868, 280] width 35 height 21
type input "**********"
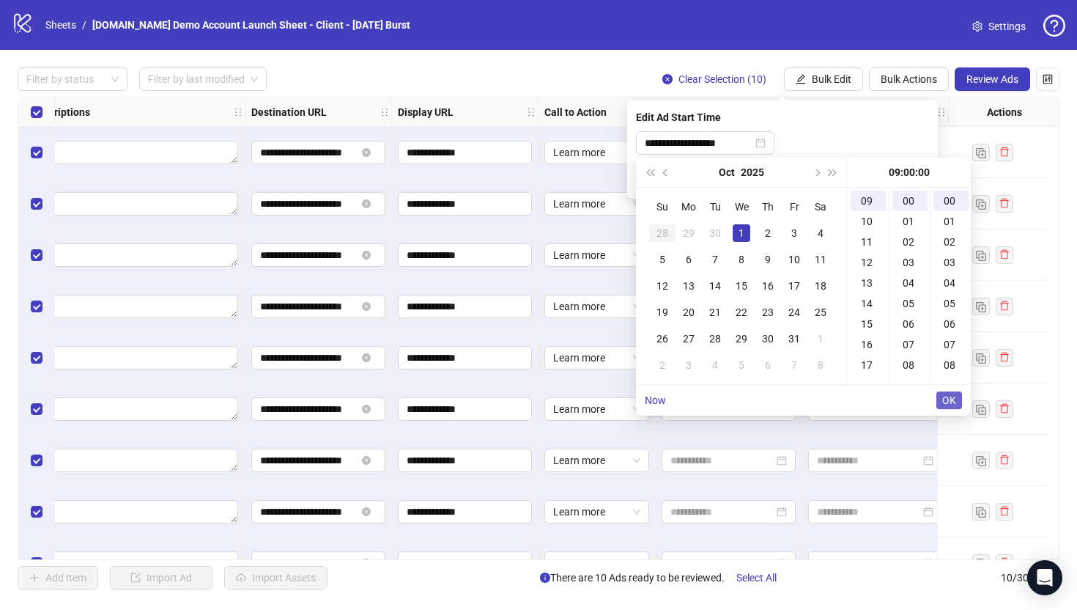
click at [948, 403] on span "OK" at bounding box center [949, 400] width 14 height 12
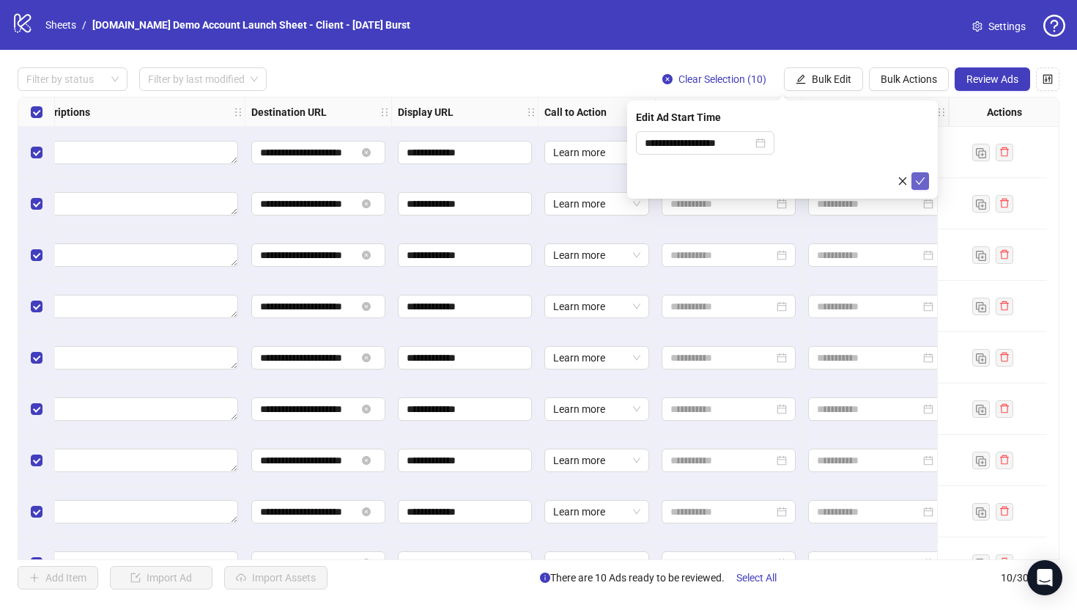
click at [918, 180] on icon "check" at bounding box center [920, 181] width 10 height 10
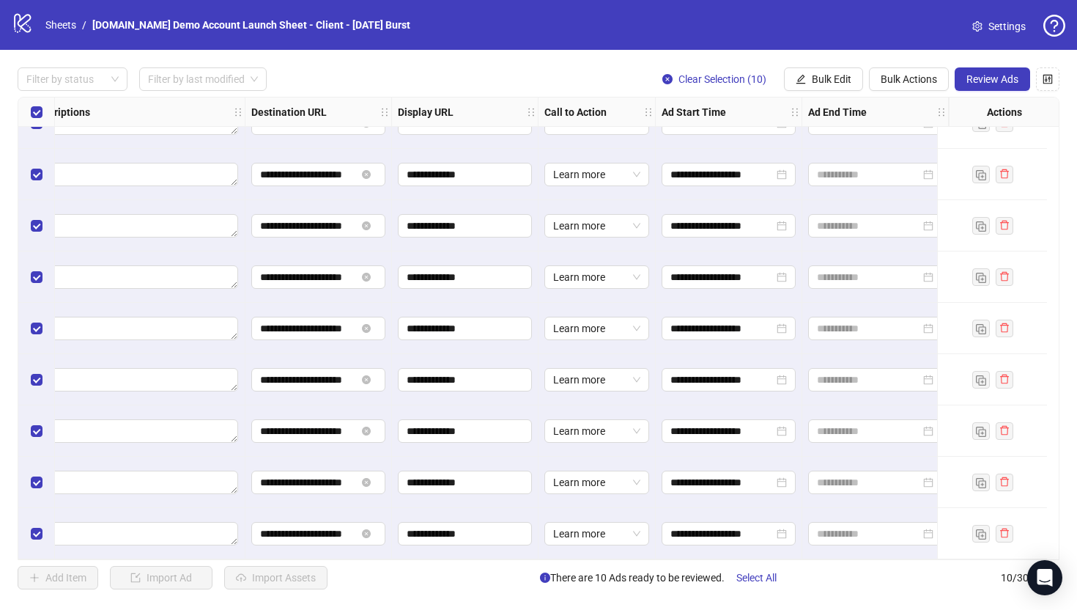
scroll to position [0, 1221]
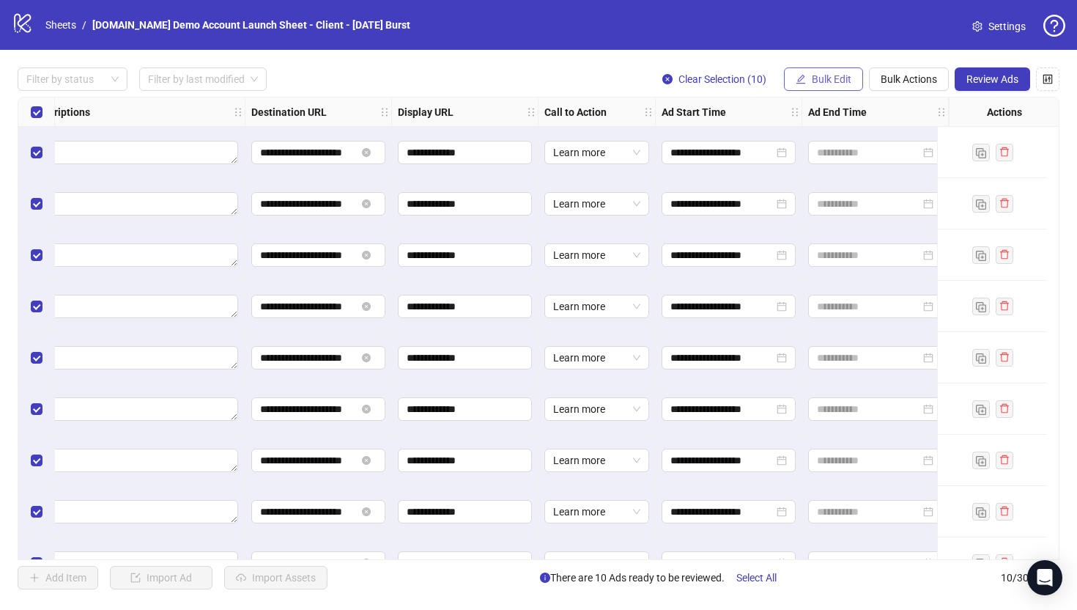
click at [821, 79] on span "Bulk Edit" at bounding box center [832, 79] width 40 height 12
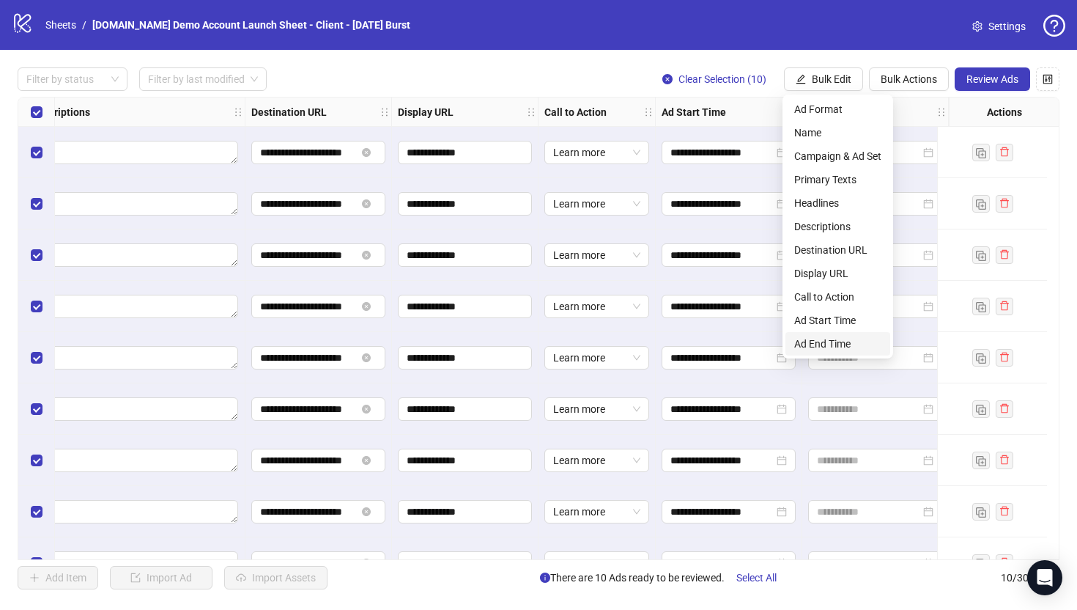
click at [827, 340] on span "Ad End Time" at bounding box center [837, 344] width 87 height 16
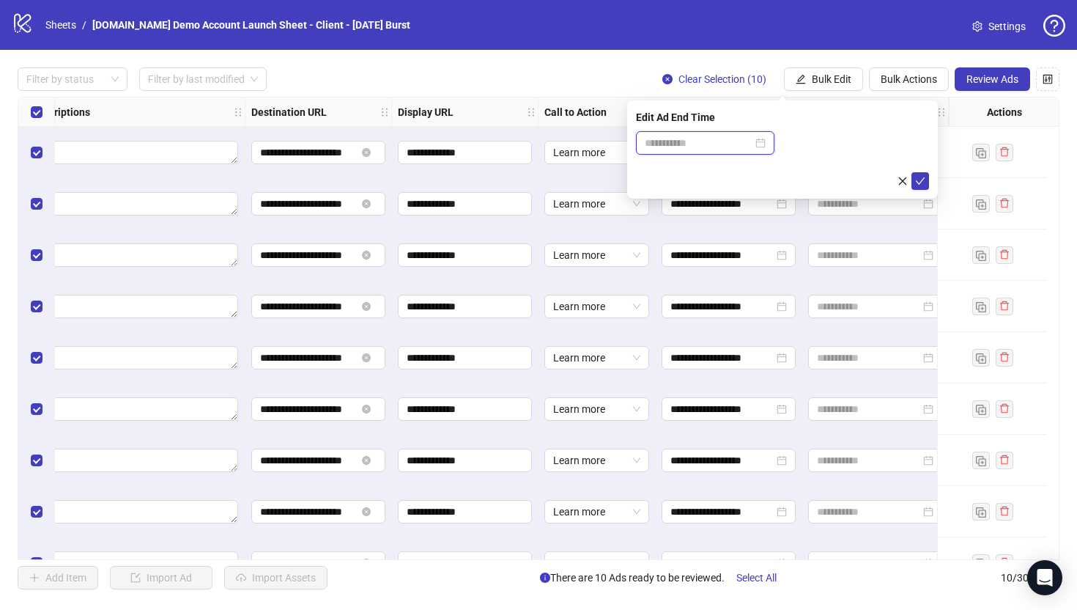
click at [669, 141] on input at bounding box center [699, 143] width 108 height 16
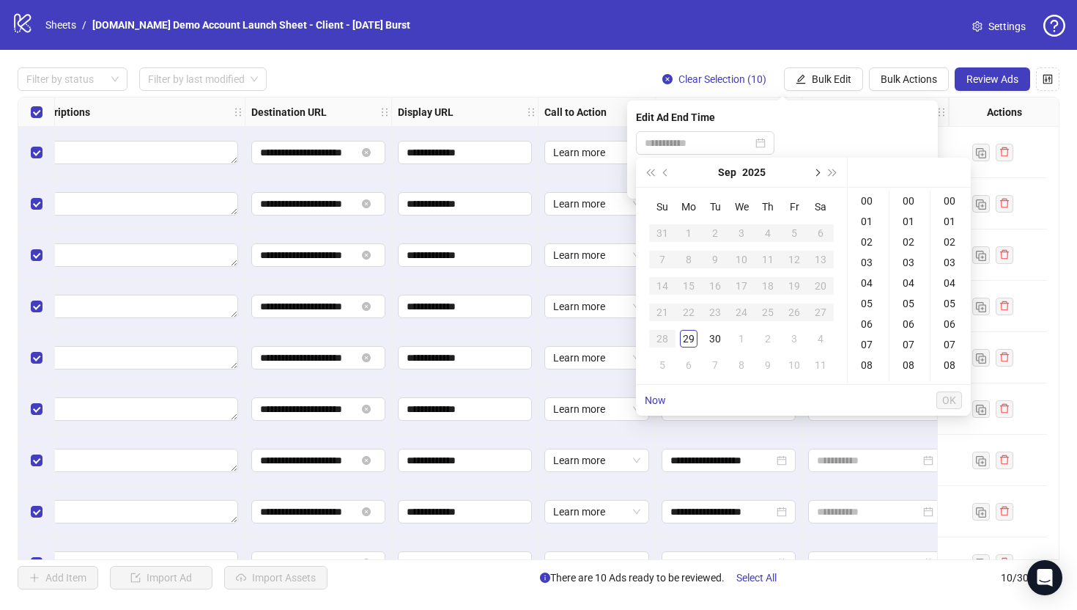
click at [819, 175] on button "Next month (PageDown)" at bounding box center [816, 172] width 16 height 29
click at [791, 338] on div "31" at bounding box center [795, 339] width 18 height 18
click at [868, 345] on div "17" at bounding box center [868, 344] width 35 height 21
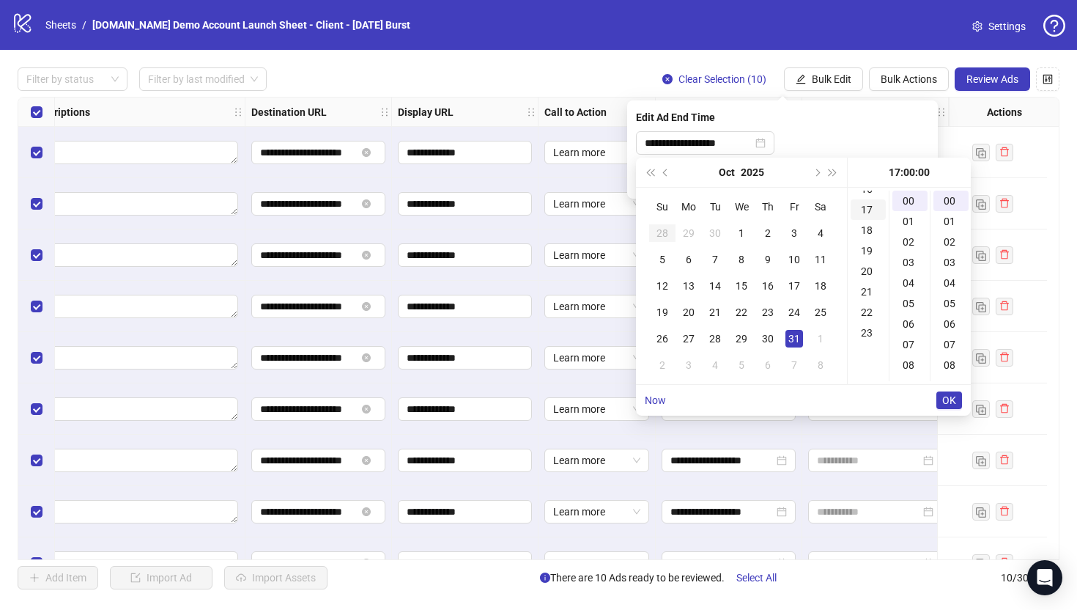
scroll to position [349, 0]
type input "**********"
click at [948, 402] on span "OK" at bounding box center [949, 400] width 14 height 12
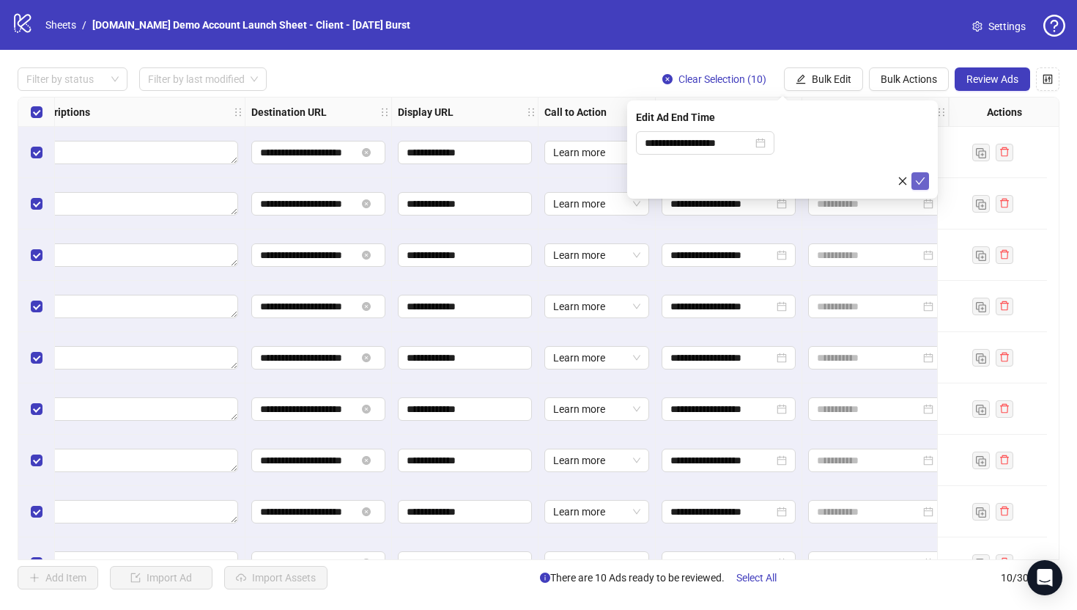
click at [918, 177] on icon "check" at bounding box center [920, 181] width 10 height 10
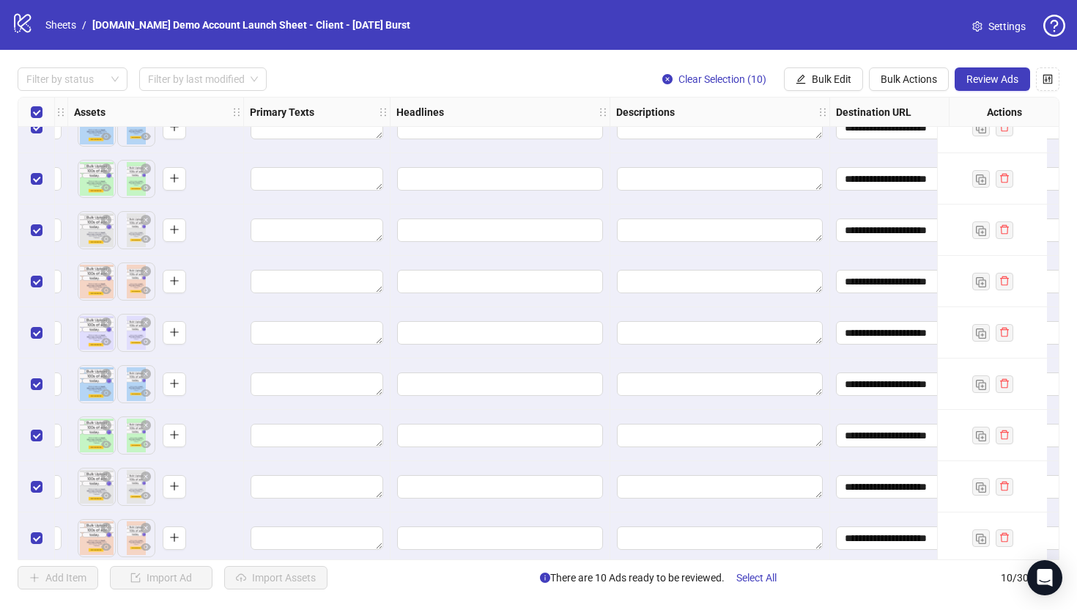
scroll to position [0, 624]
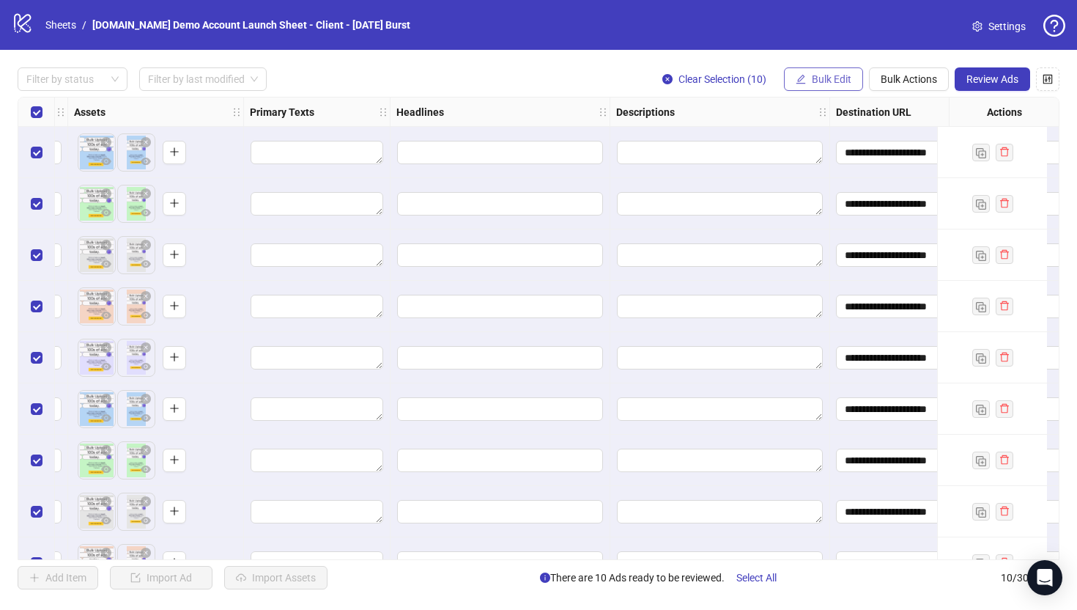
click at [821, 76] on span "Bulk Edit" at bounding box center [832, 79] width 40 height 12
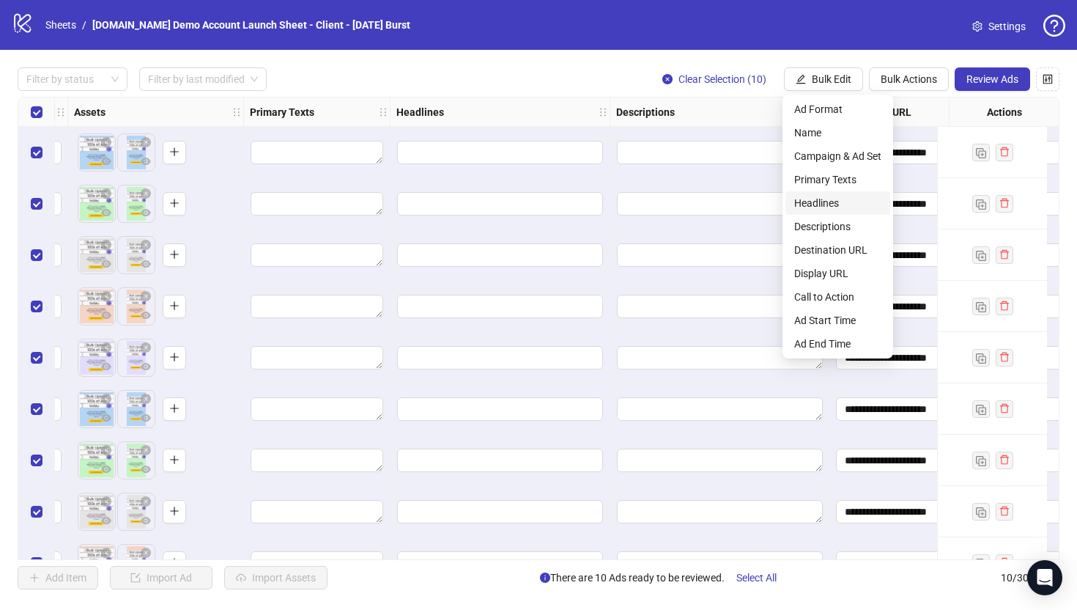
click at [816, 213] on li "Headlines" at bounding box center [838, 202] width 105 height 23
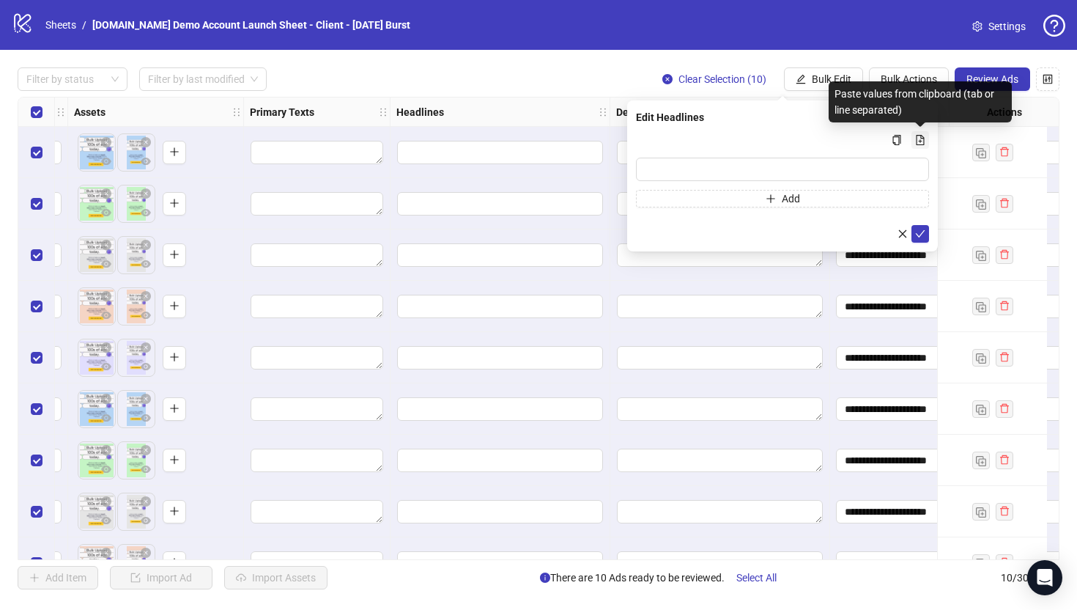
click at [920, 139] on icon "file-add" at bounding box center [920, 140] width 10 height 10
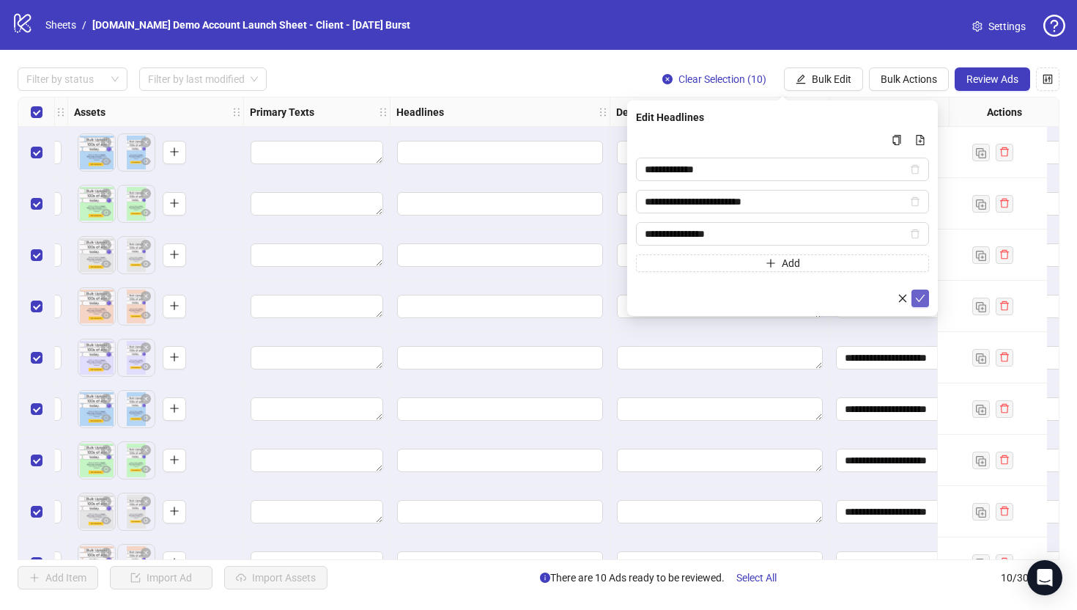
click at [920, 300] on icon "check" at bounding box center [920, 298] width 10 height 10
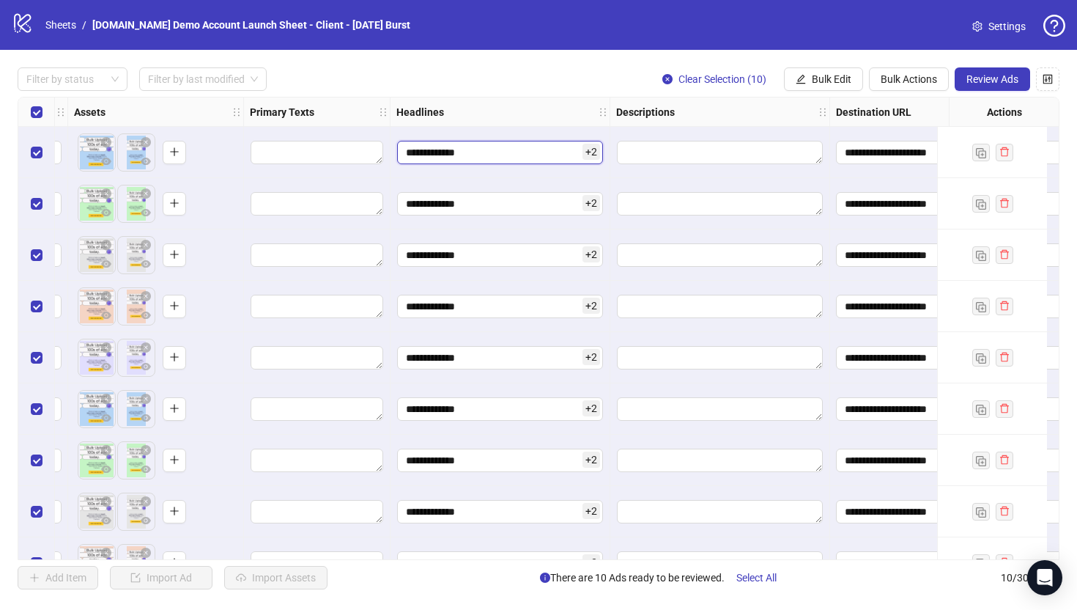
click at [502, 152] on input "**********" at bounding box center [500, 152] width 206 height 23
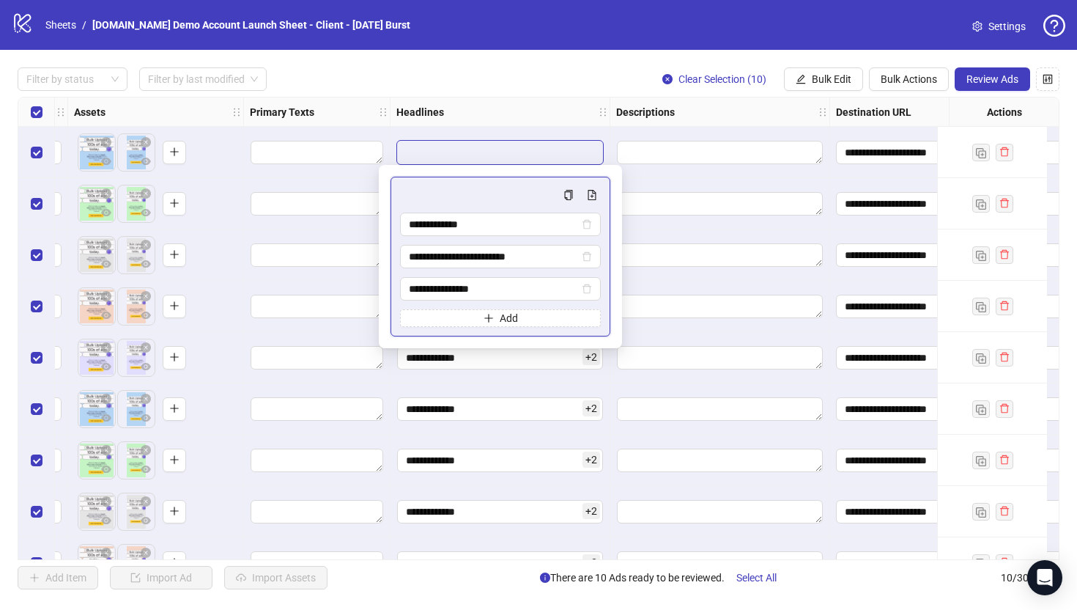
click at [515, 53] on div "**********" at bounding box center [538, 328] width 1077 height 557
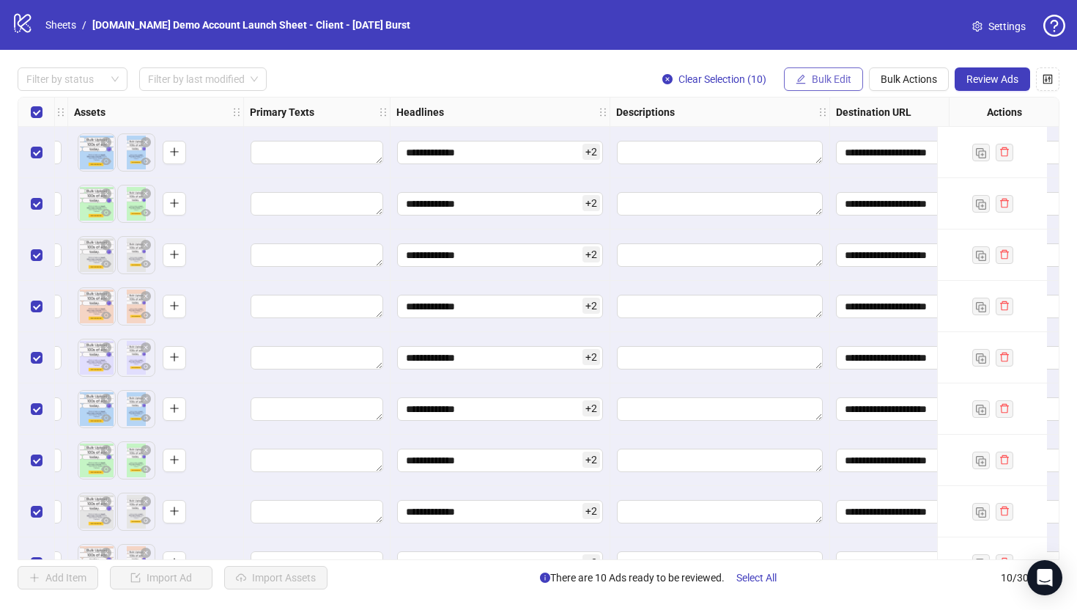
click at [827, 78] on span "Bulk Edit" at bounding box center [832, 79] width 40 height 12
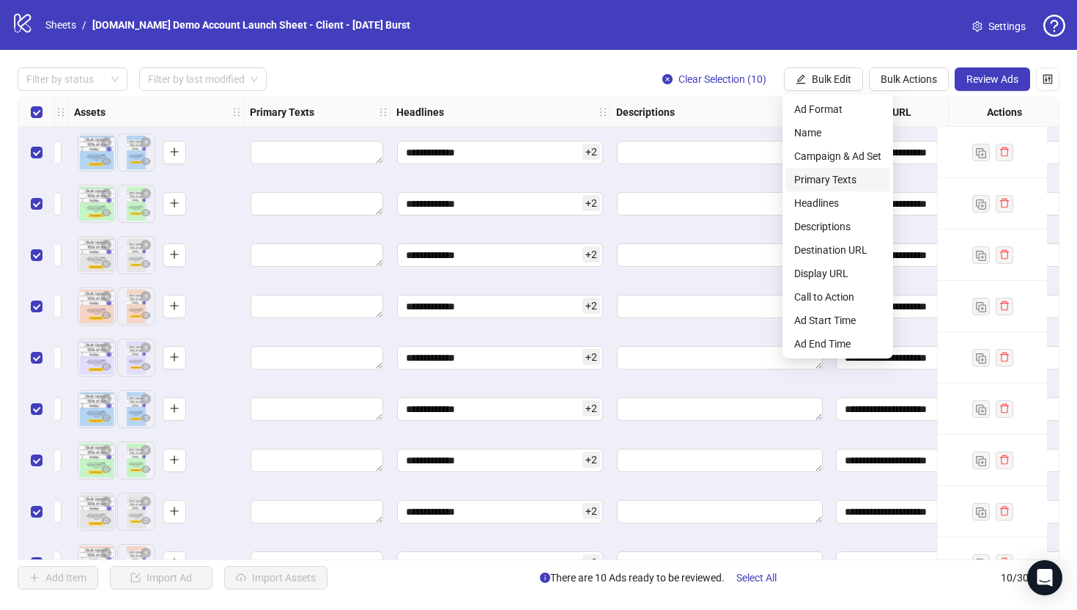
click at [817, 181] on span "Primary Texts" at bounding box center [837, 179] width 87 height 16
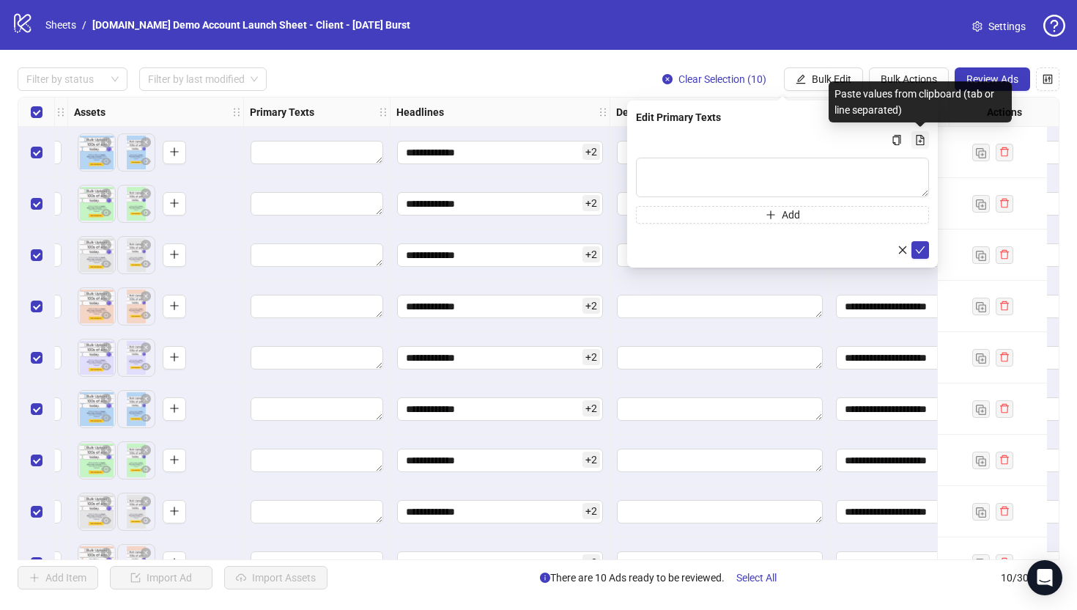
click at [920, 139] on icon "file-add" at bounding box center [920, 140] width 10 height 10
type textarea "********"
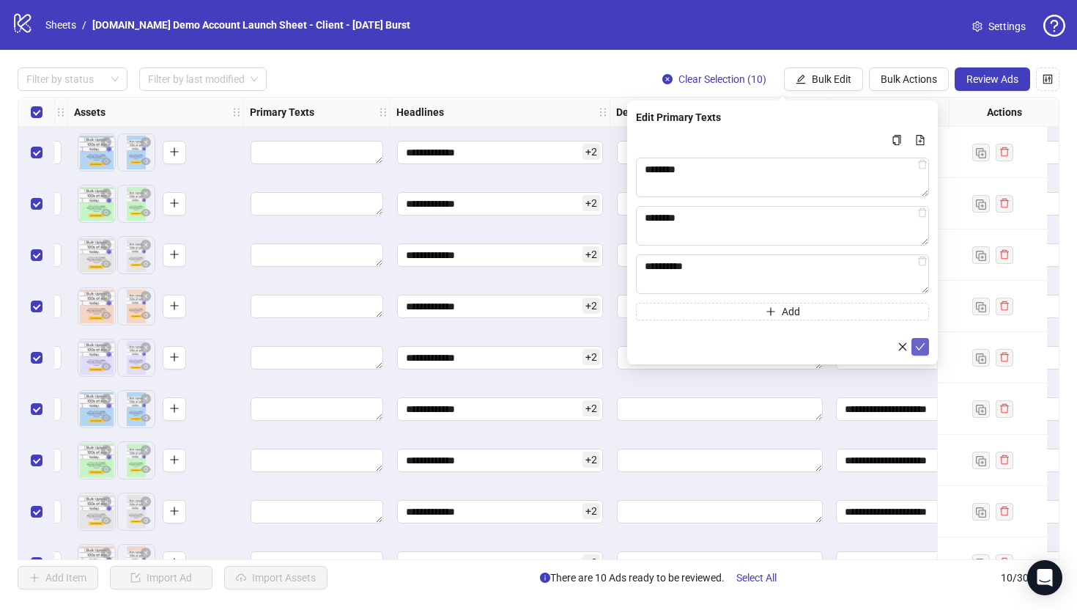
click at [920, 345] on icon "check" at bounding box center [920, 347] width 10 height 10
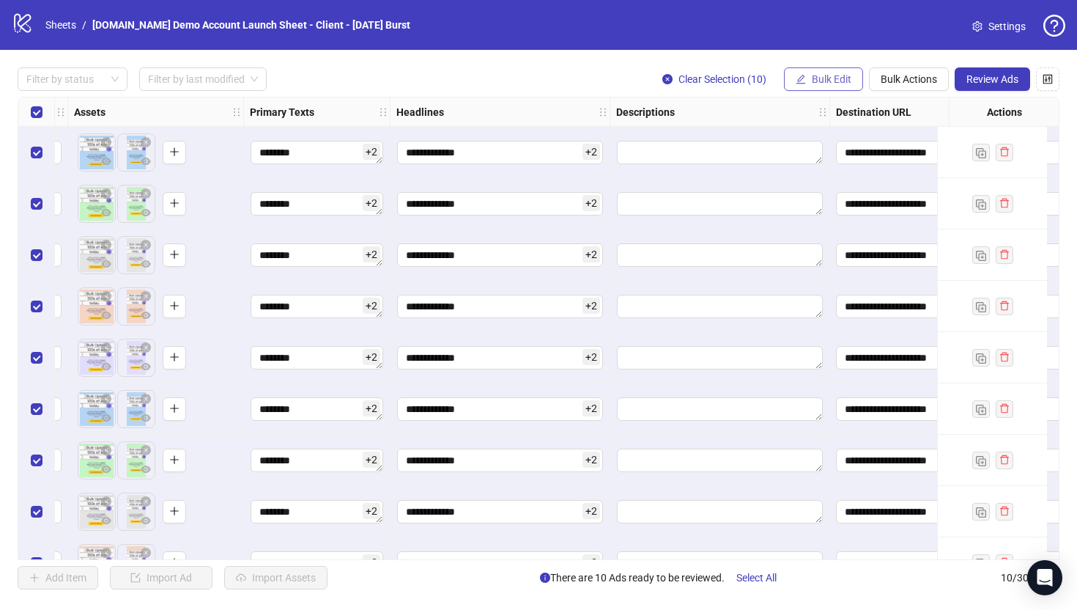
click at [803, 80] on icon "edit" at bounding box center [801, 79] width 10 height 10
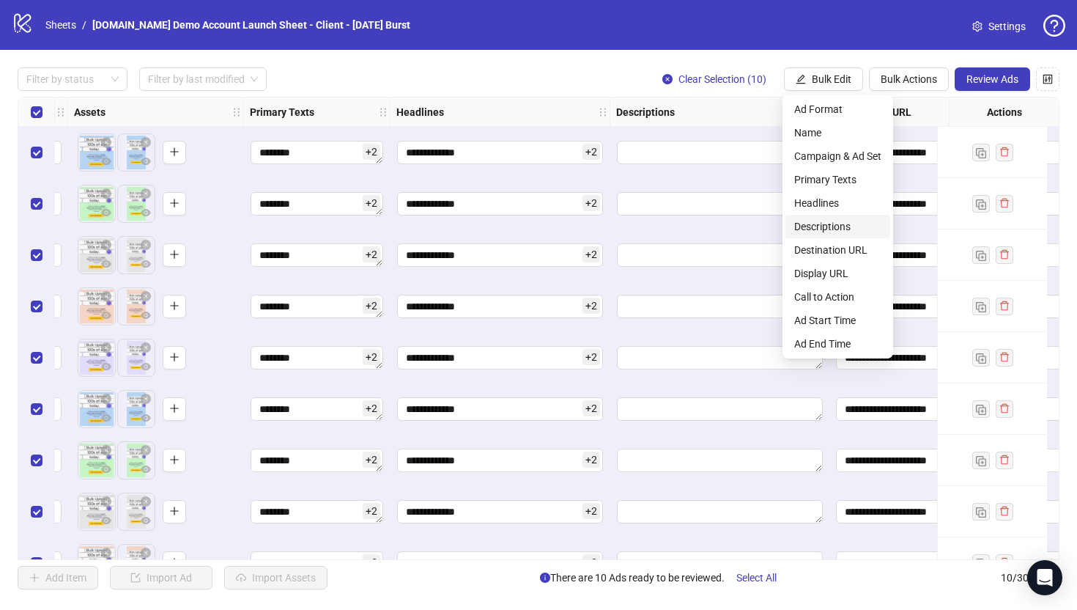
click at [824, 221] on span "Descriptions" at bounding box center [837, 226] width 87 height 16
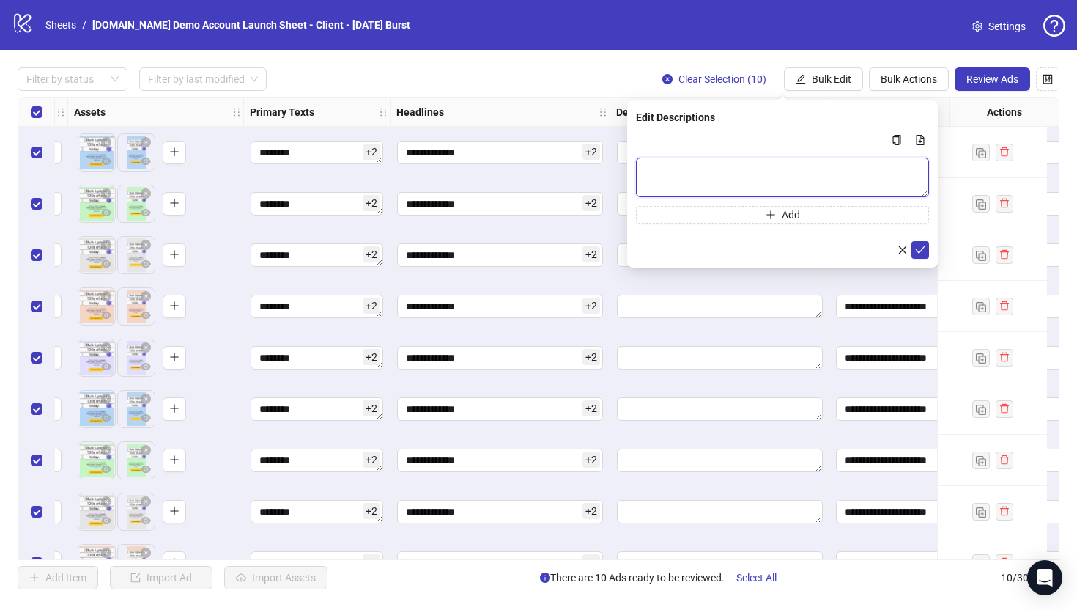
click at [674, 174] on textarea "Multi-text input container - paste or copy values" at bounding box center [782, 178] width 293 height 40
type textarea "*****"
click at [922, 248] on icon "check" at bounding box center [921, 249] width 10 height 7
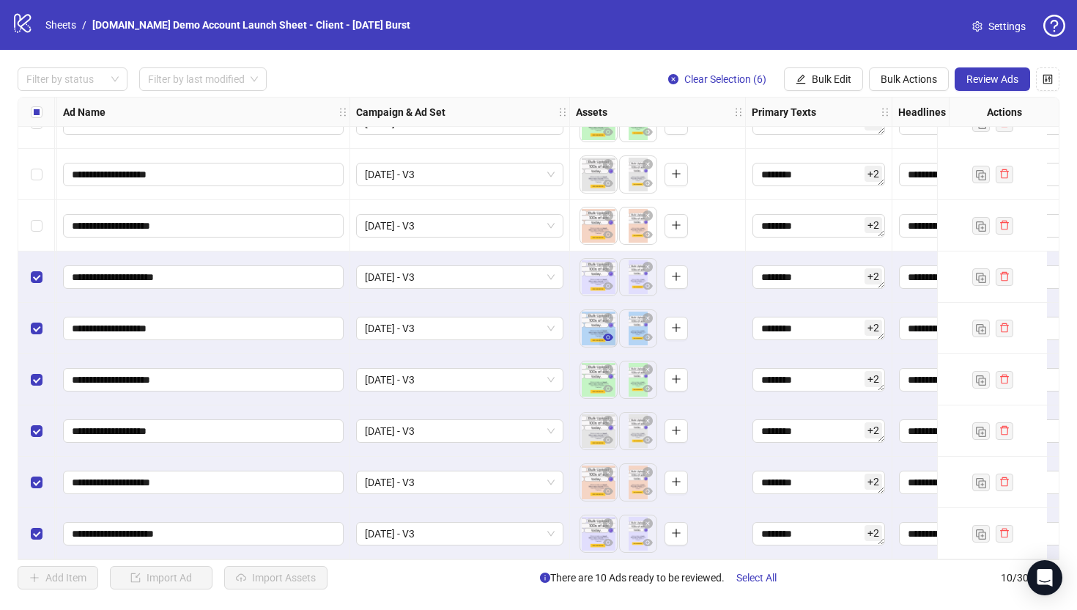
scroll to position [86, 125]
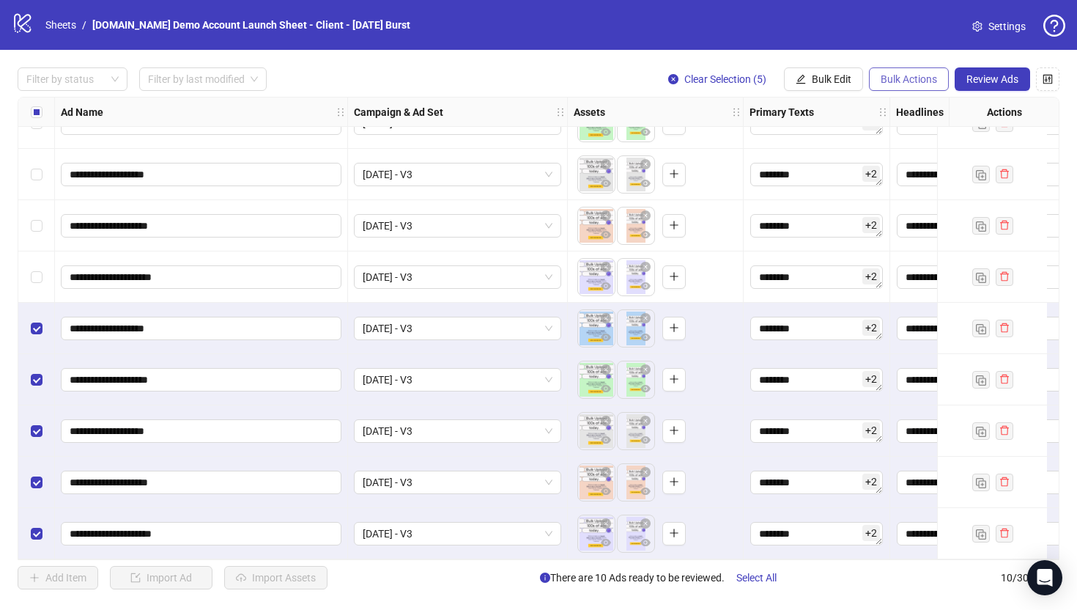
click at [904, 81] on span "Bulk Actions" at bounding box center [909, 79] width 56 height 12
click at [901, 133] on span "Duplicate" at bounding box center [929, 133] width 100 height 16
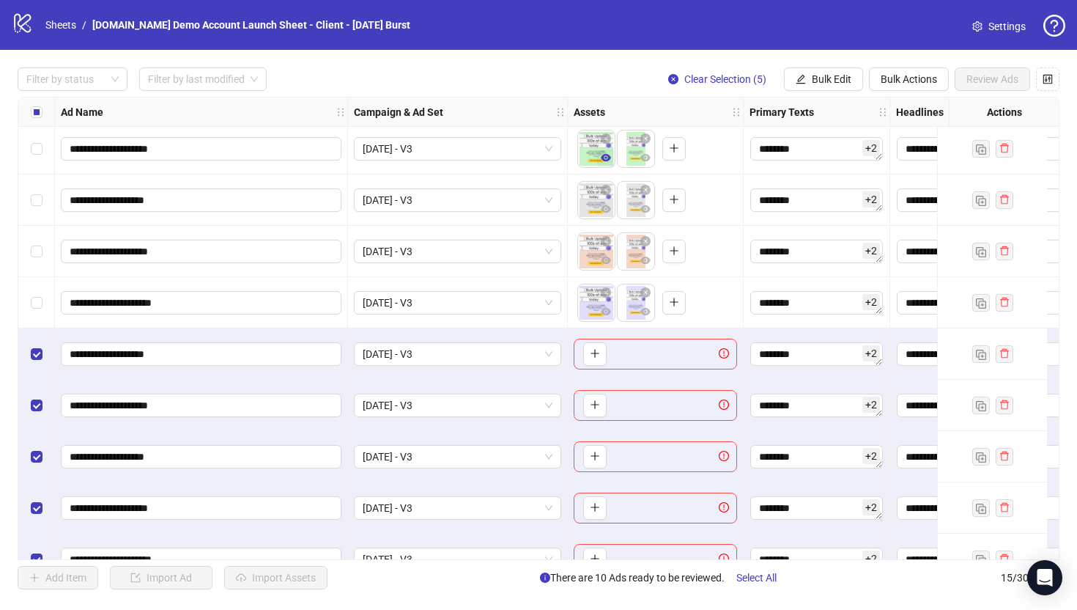
scroll to position [343, 125]
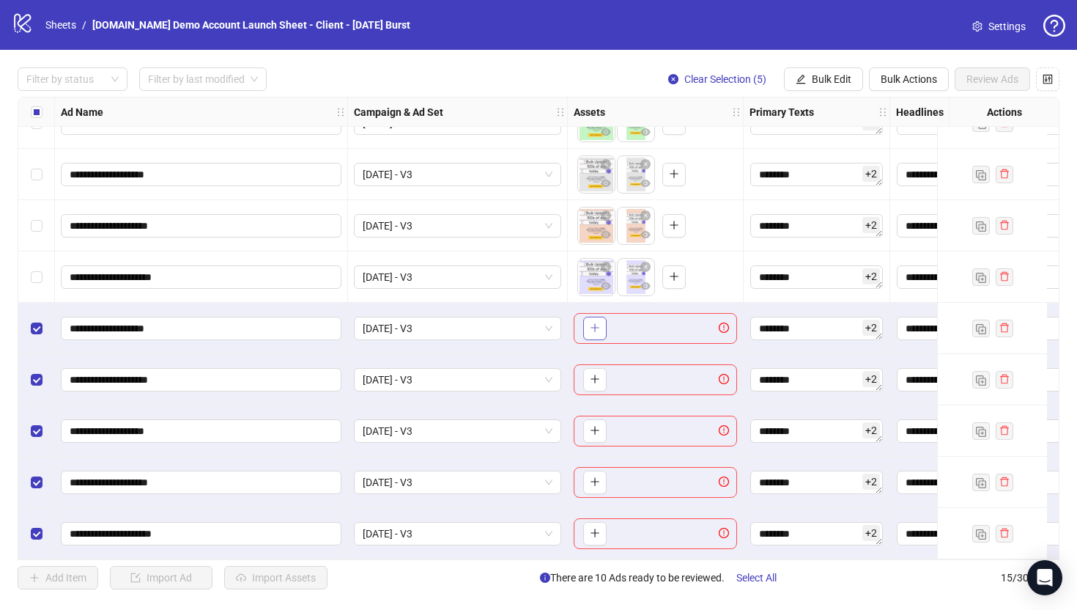
click at [593, 324] on icon "plus" at bounding box center [595, 327] width 10 height 10
click at [906, 73] on span "Bulk Actions" at bounding box center [909, 79] width 56 height 12
click at [886, 107] on span "Delete" at bounding box center [929, 109] width 100 height 16
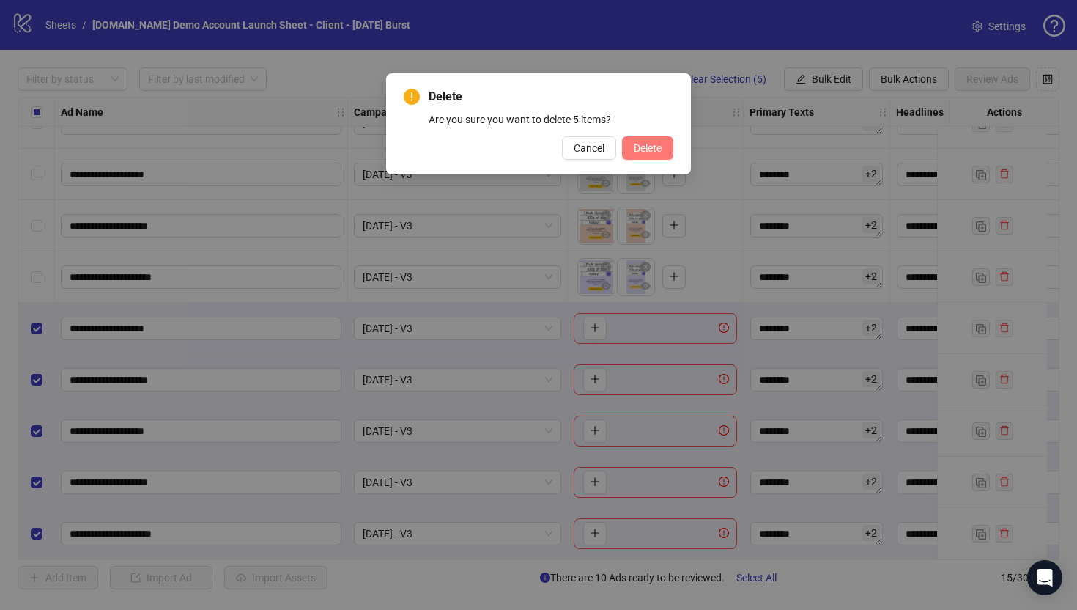
click at [635, 146] on span "Delete" at bounding box center [648, 148] width 28 height 12
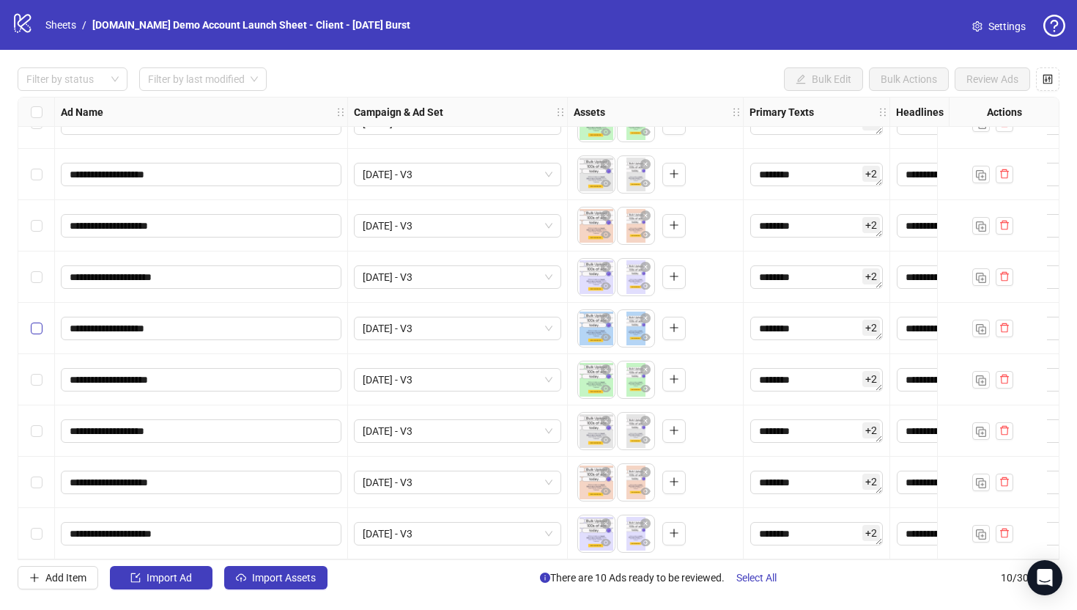
click at [35, 329] on label "Select row 6" at bounding box center [37, 328] width 12 height 16
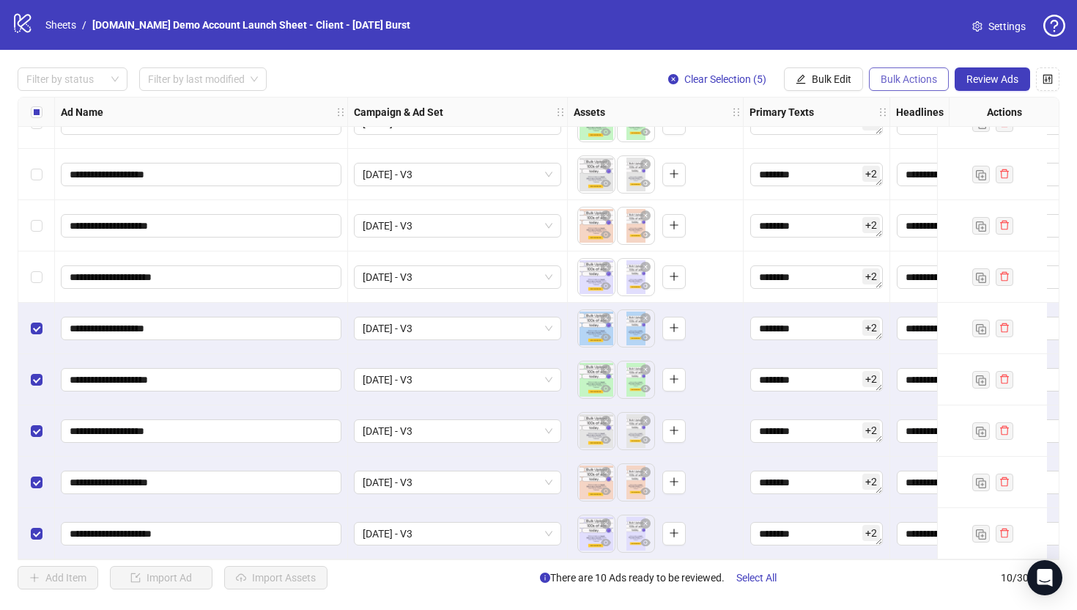
click at [899, 80] on span "Bulk Actions" at bounding box center [909, 79] width 56 height 12
click at [919, 156] on span "Duplicate with assets" at bounding box center [929, 156] width 100 height 16
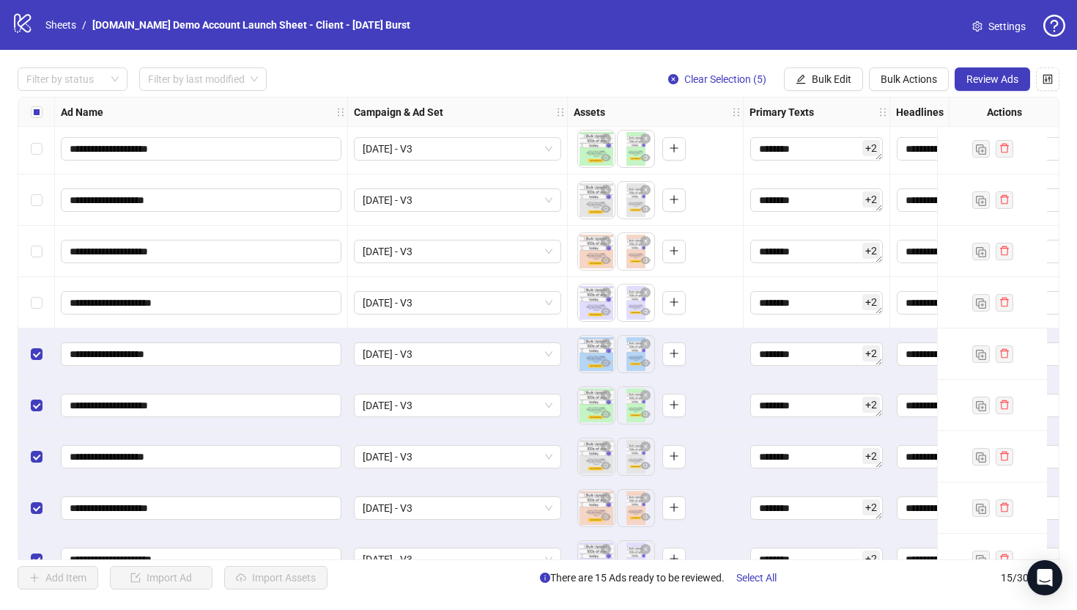
scroll to position [343, 125]
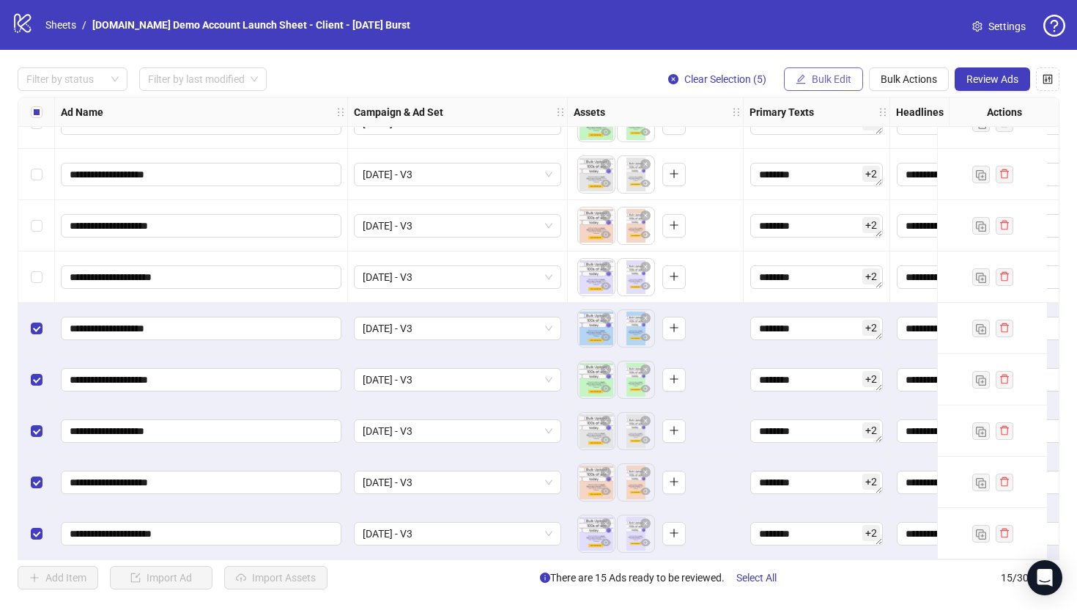
click at [824, 69] on button "Bulk Edit" at bounding box center [823, 78] width 79 height 23
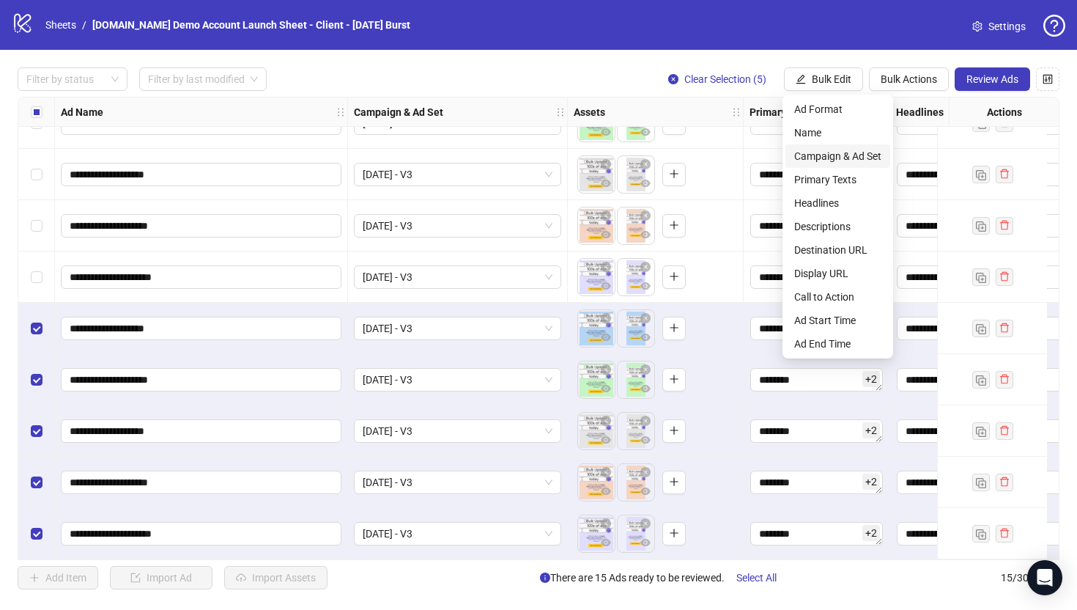
click at [824, 152] on span "Campaign & Ad Set" at bounding box center [837, 156] width 87 height 16
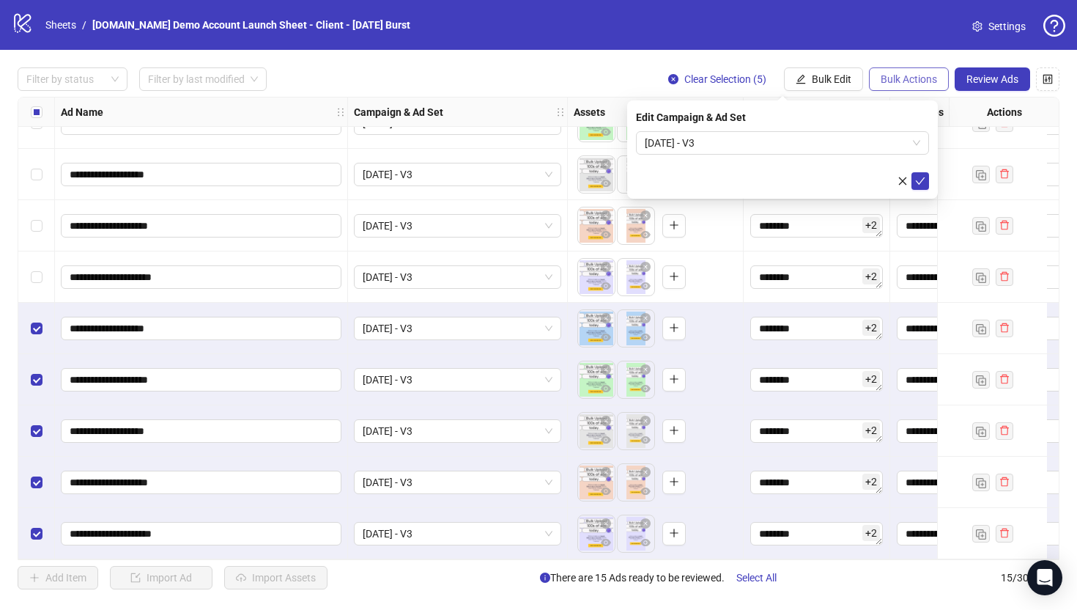
click at [911, 86] on button "Bulk Actions" at bounding box center [909, 78] width 80 height 23
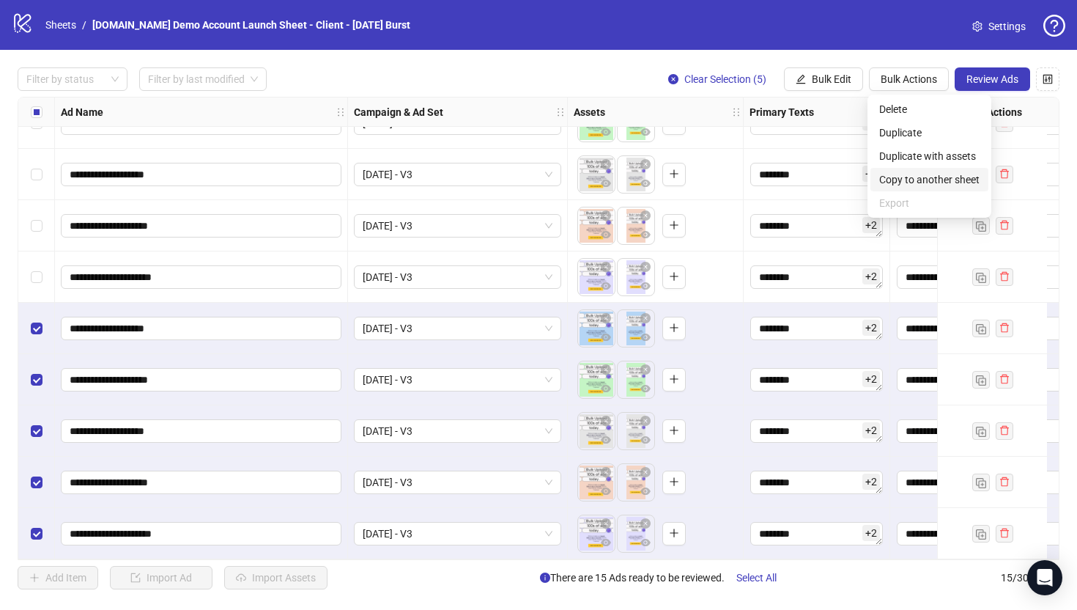
click at [925, 185] on span "Copy to another sheet" at bounding box center [929, 179] width 100 height 16
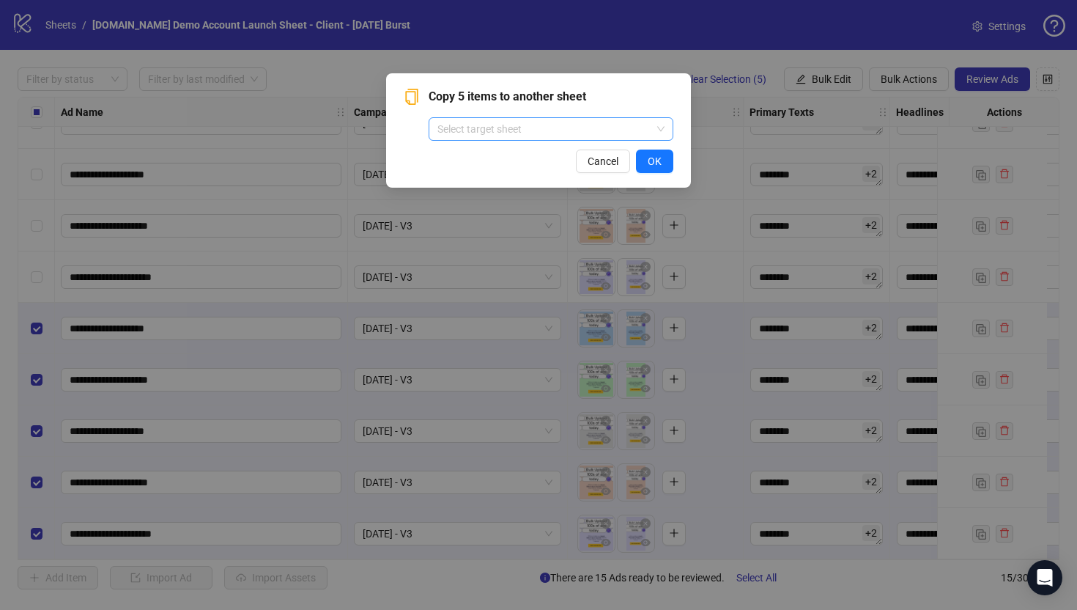
click at [479, 125] on input "search" at bounding box center [545, 129] width 214 height 22
click at [402, 150] on div "Copy 5 items to another sheet Select target sheet Cancel OK" at bounding box center [538, 130] width 305 height 114
click at [590, 166] on span "Cancel" at bounding box center [603, 161] width 31 height 12
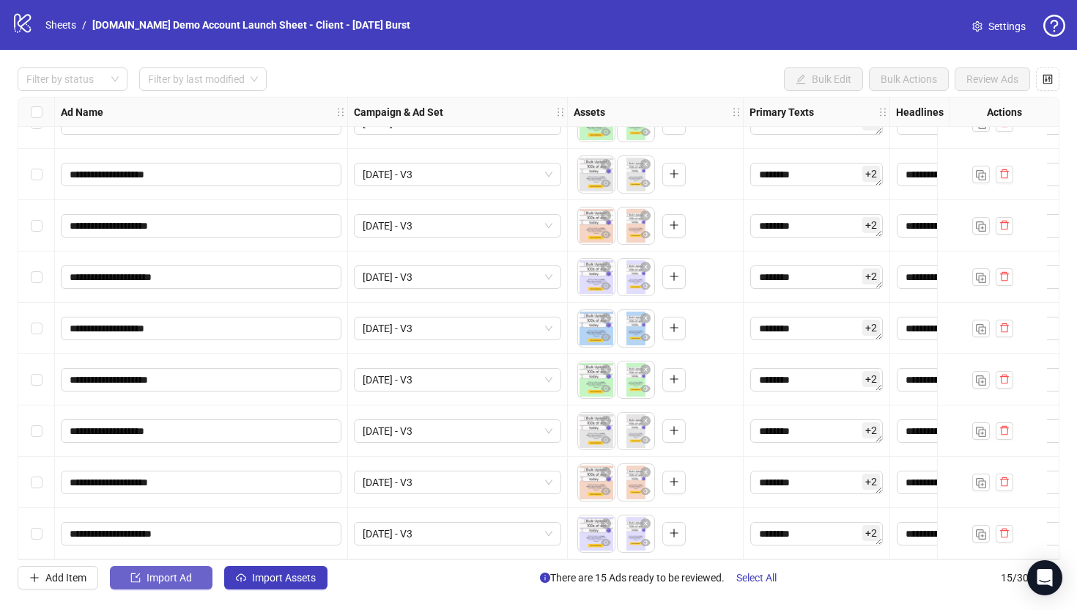
click at [149, 586] on button "Import Ad" at bounding box center [161, 577] width 103 height 23
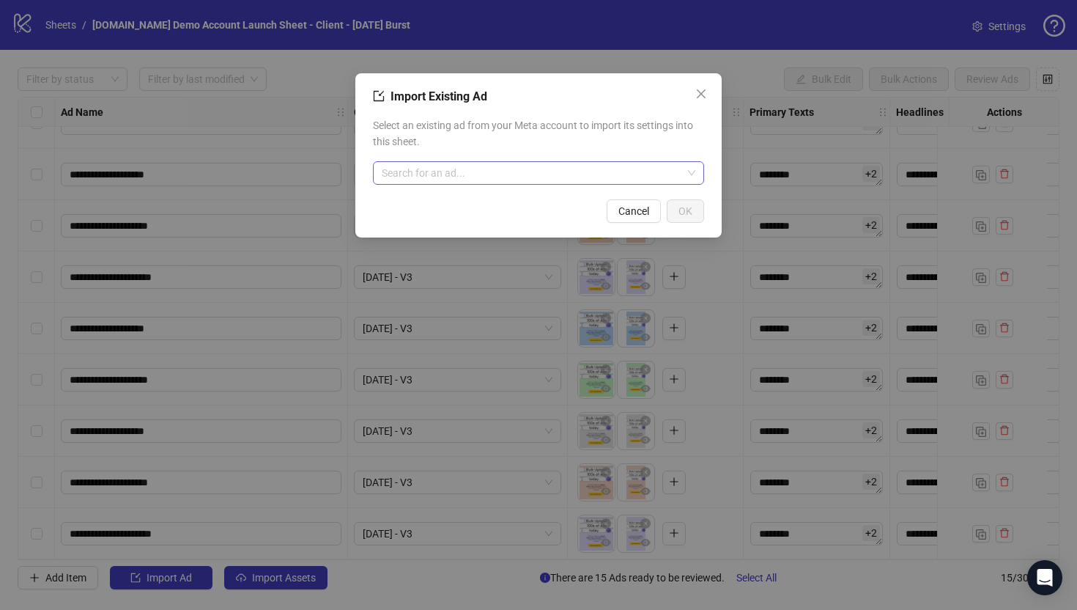
click at [444, 166] on input "search" at bounding box center [532, 173] width 300 height 22
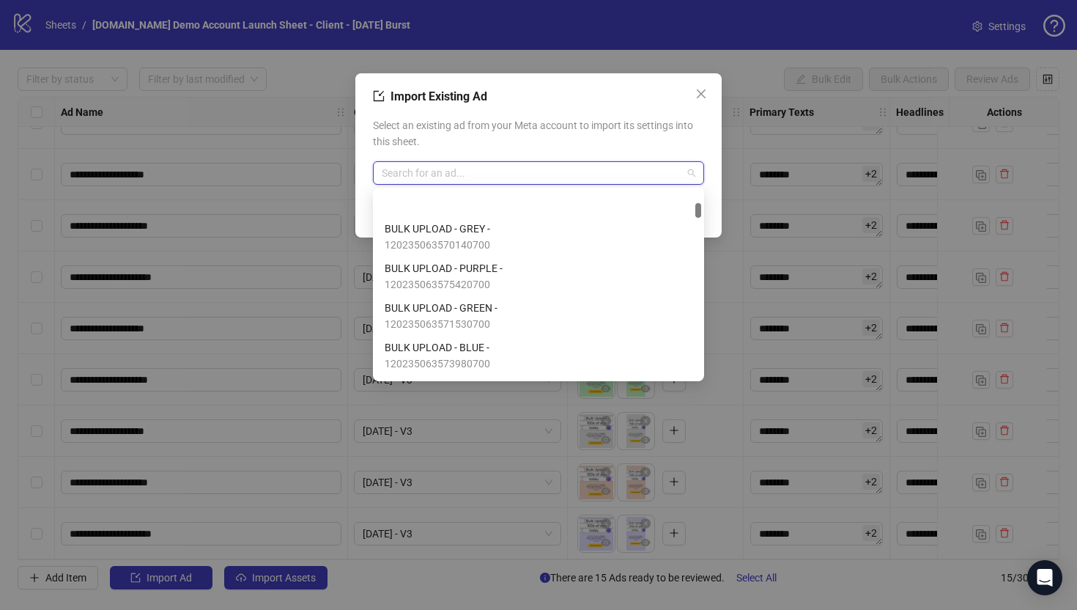
scroll to position [550, 0]
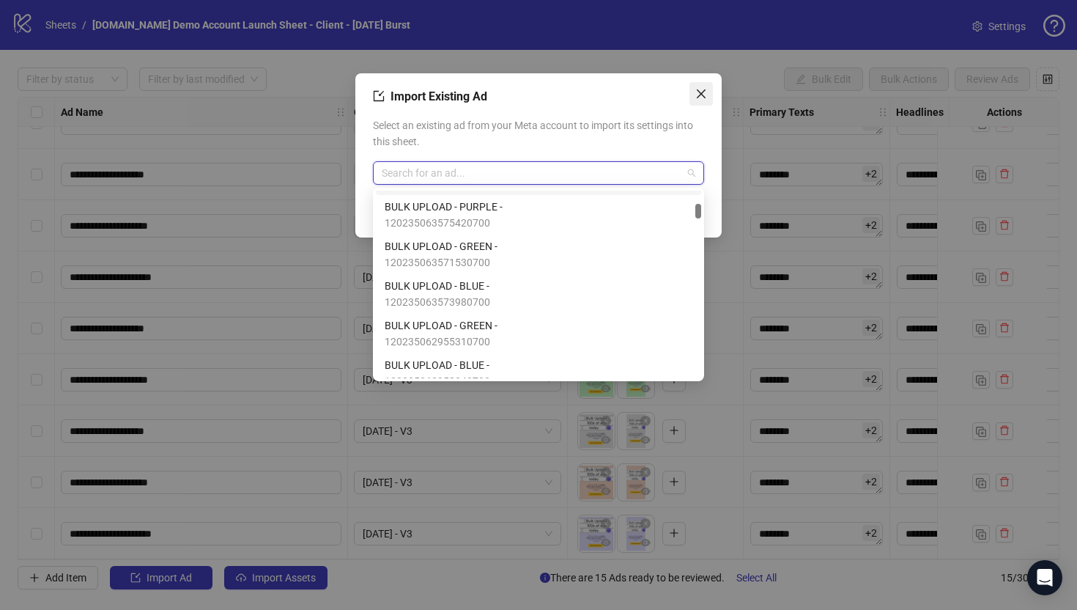
click at [699, 88] on icon "close" at bounding box center [701, 94] width 12 height 12
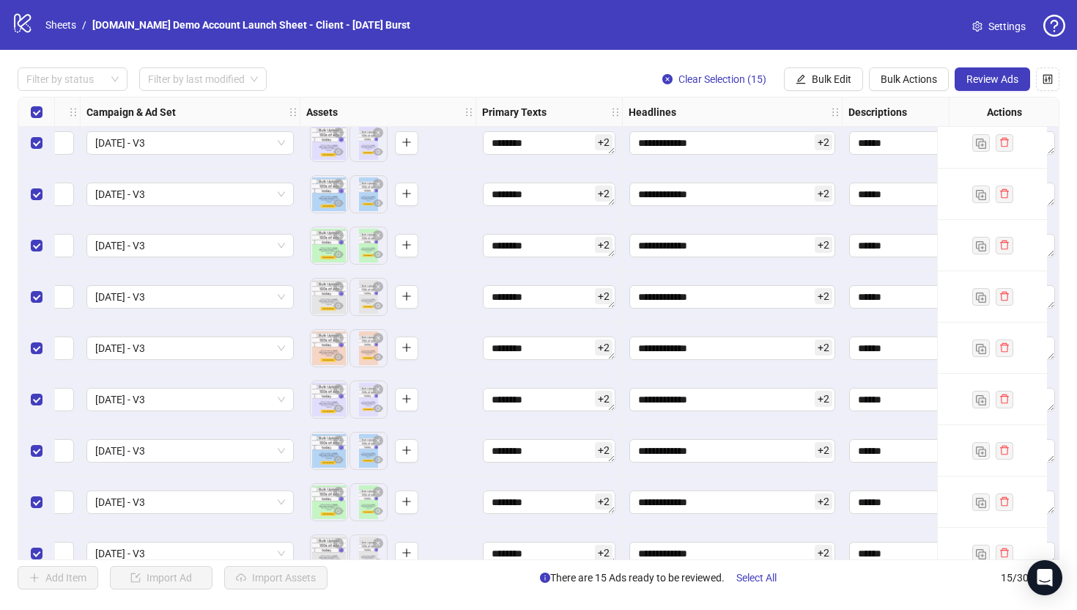
scroll to position [215, 0]
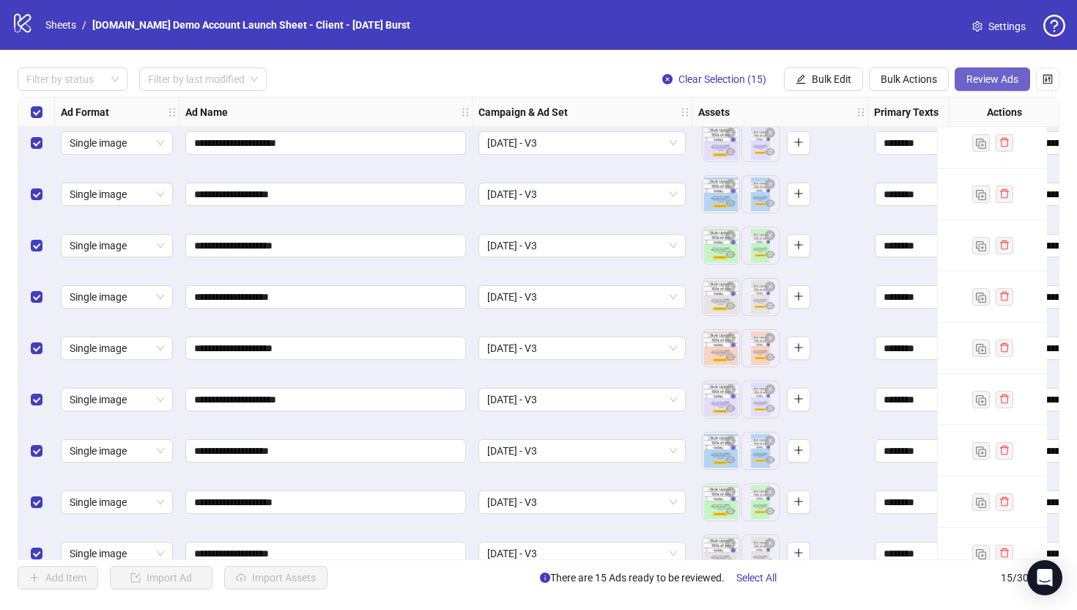
click at [981, 77] on span "Review Ads" at bounding box center [993, 79] width 52 height 12
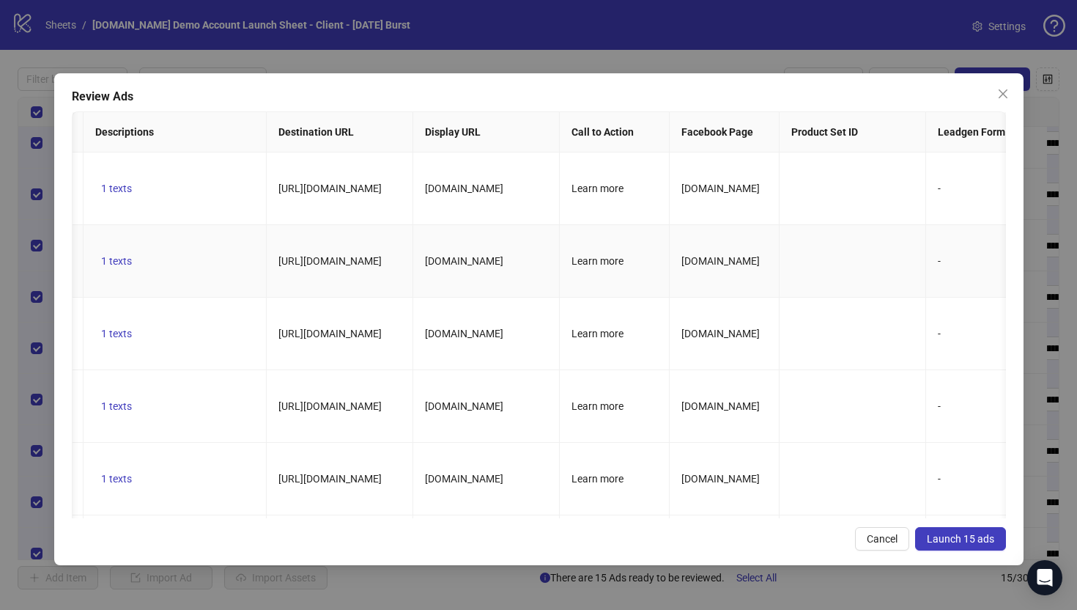
scroll to position [0, 0]
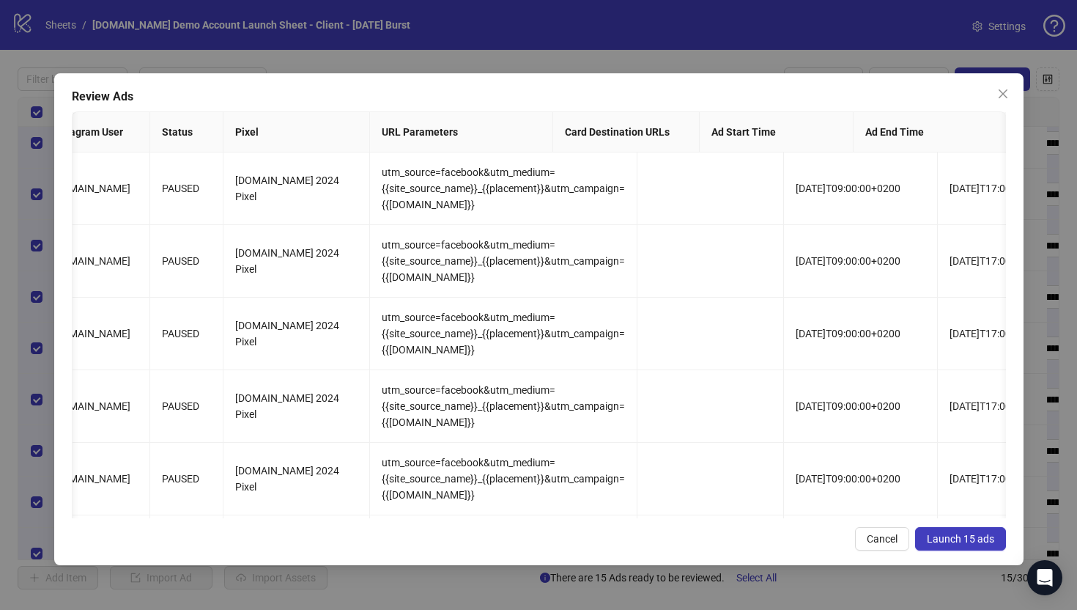
click at [948, 539] on span "Launch 15 ads" at bounding box center [960, 539] width 67 height 12
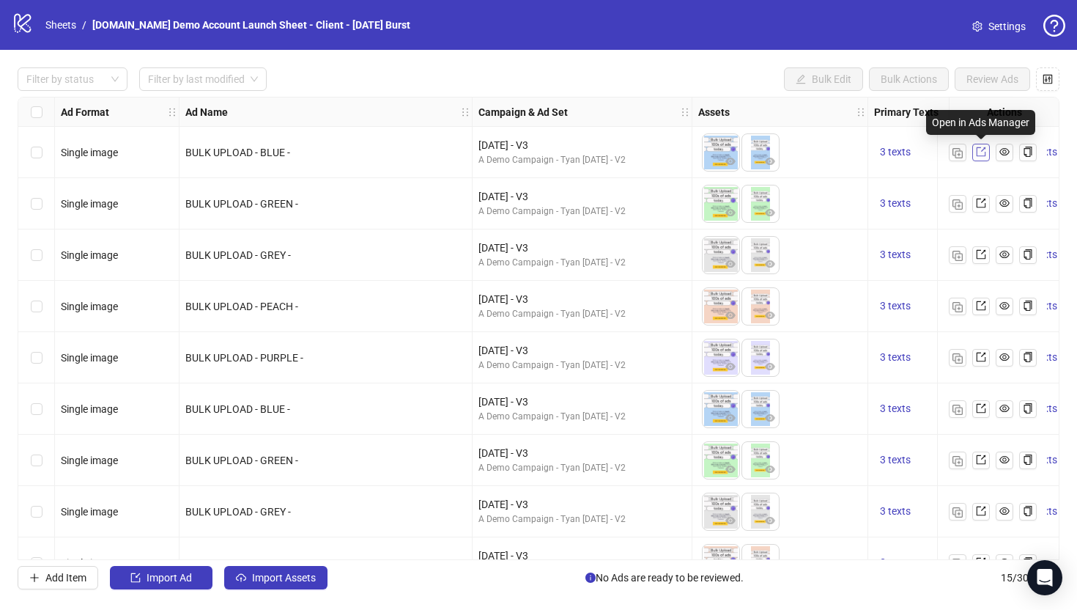
click at [981, 152] on icon "export" at bounding box center [981, 152] width 10 height 10
click at [32, 104] on label "Select all rows" at bounding box center [37, 112] width 12 height 16
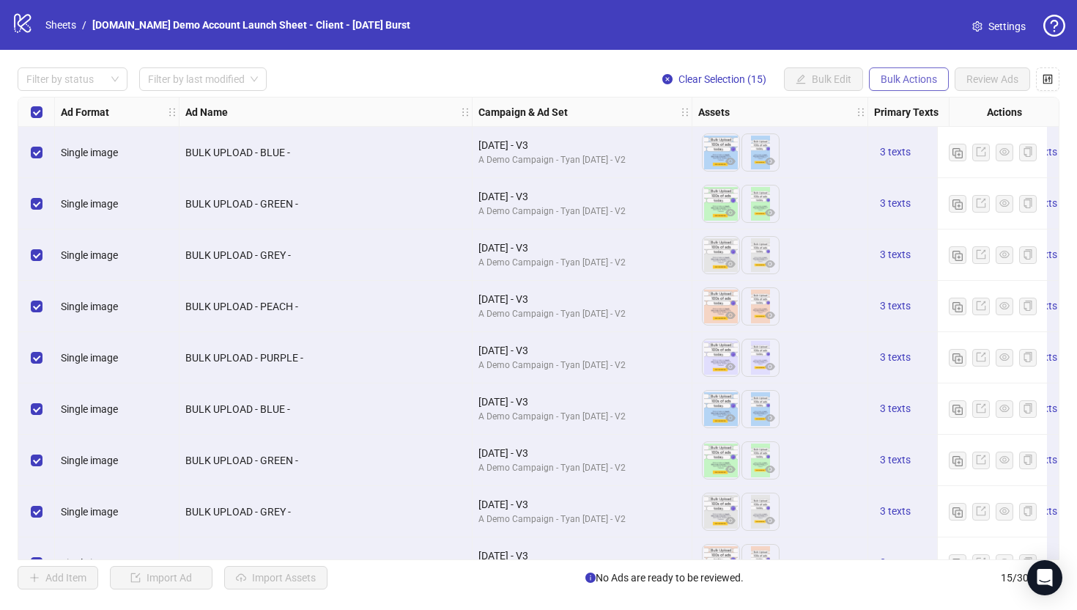
click at [912, 81] on span "Bulk Actions" at bounding box center [909, 79] width 56 height 12
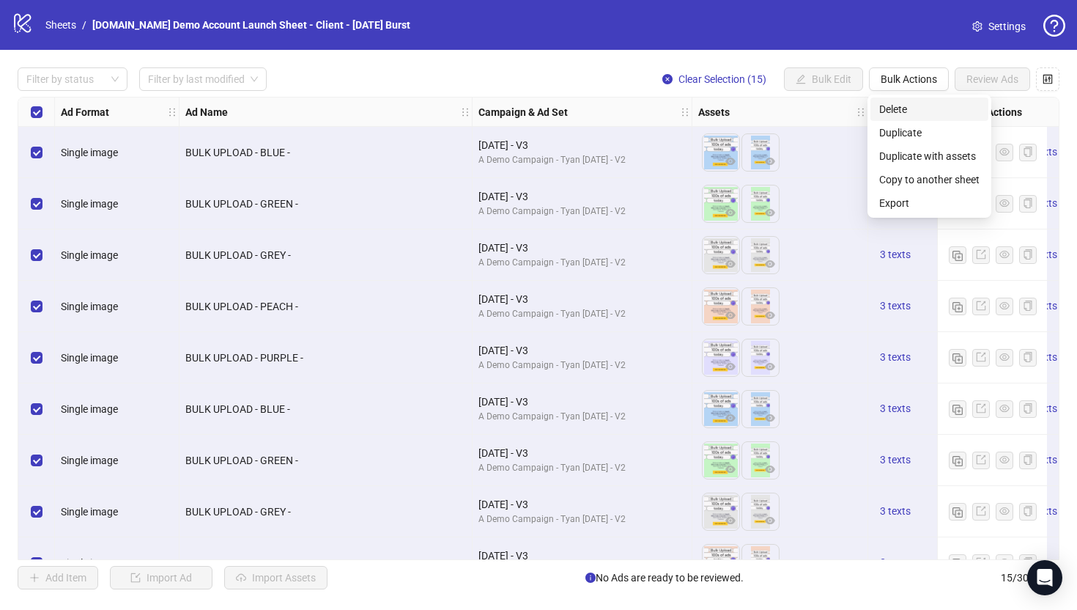
click at [896, 109] on span "Delete" at bounding box center [929, 109] width 100 height 16
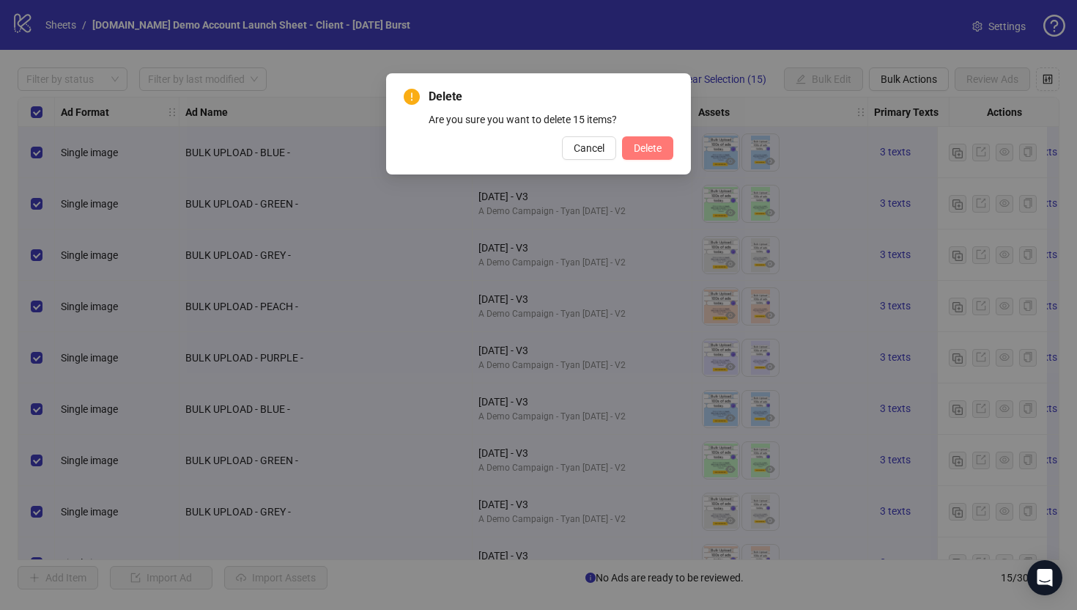
click at [638, 144] on span "Delete" at bounding box center [648, 148] width 28 height 12
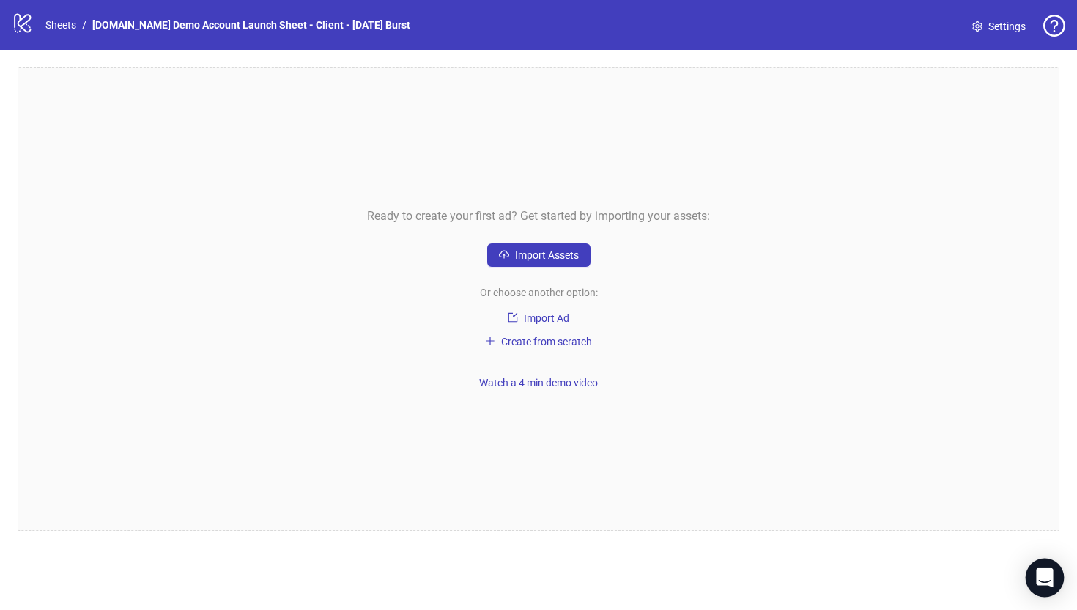
click at [1038, 580] on icon "Open Intercom Messenger" at bounding box center [1045, 577] width 19 height 19
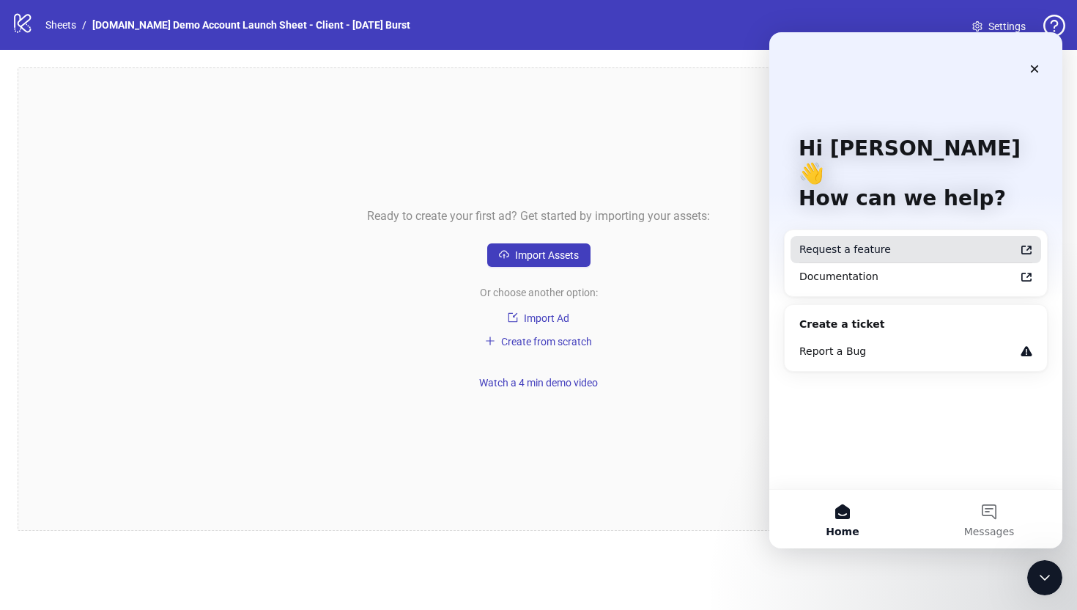
click at [829, 242] on div "Request a feature" at bounding box center [907, 249] width 215 height 15
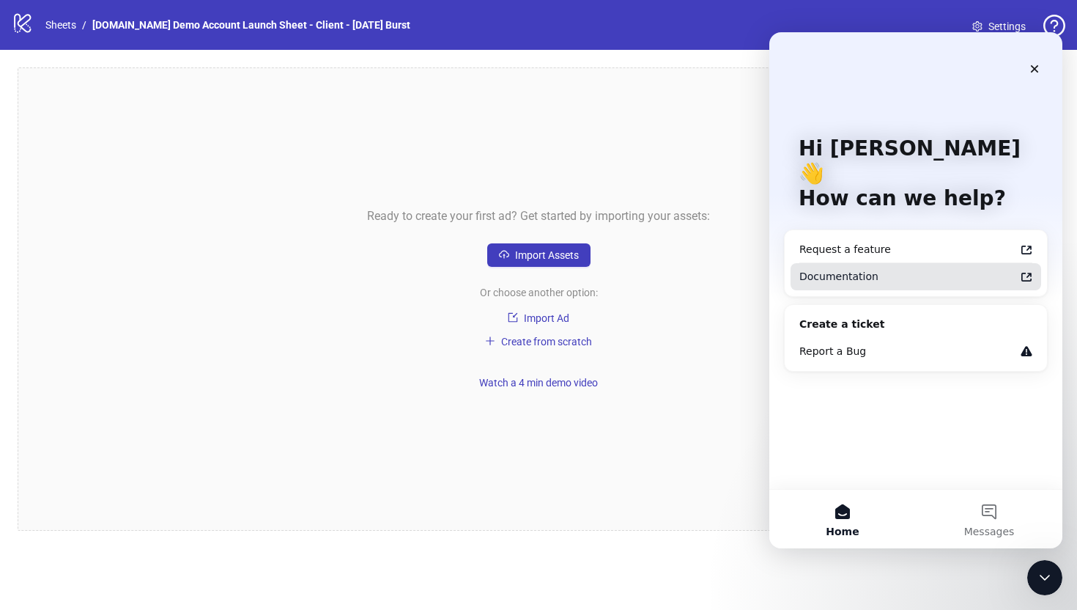
click at [827, 269] on div "Documentation" at bounding box center [907, 276] width 215 height 15
click at [1034, 73] on icon "Close" at bounding box center [1035, 69] width 12 height 12
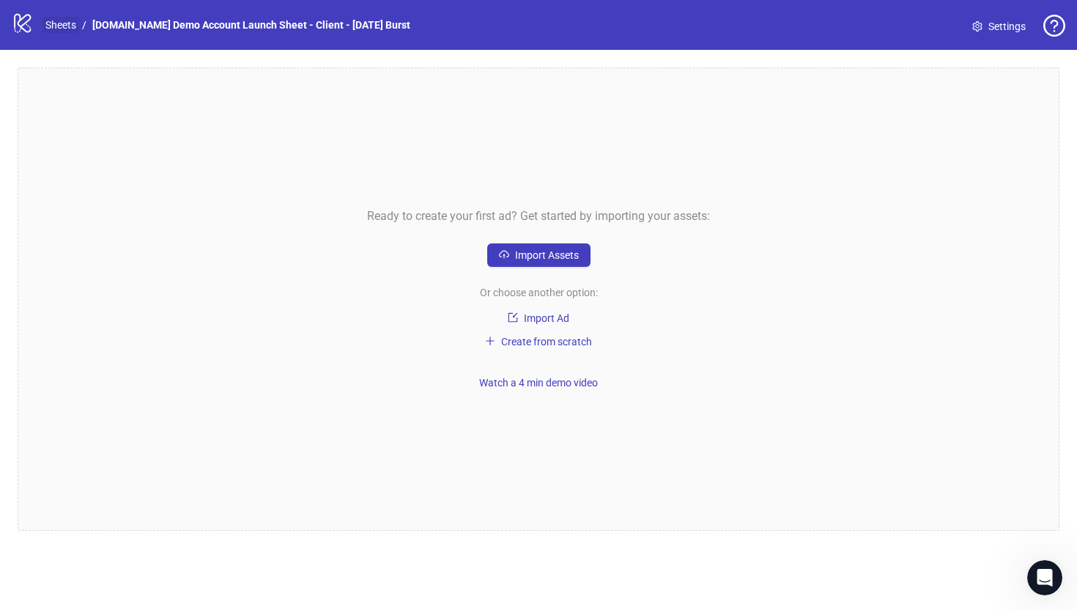
click at [53, 23] on link "Sheets" at bounding box center [61, 25] width 37 height 16
